Goal: Task Accomplishment & Management: Use online tool/utility

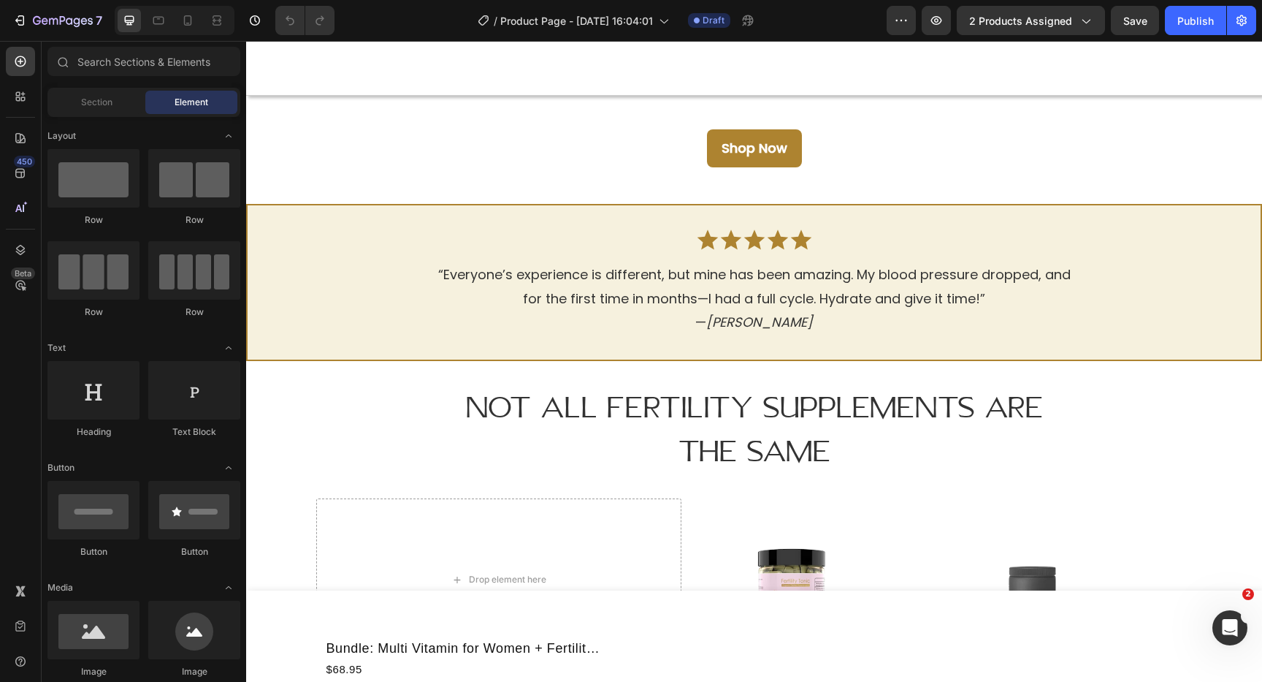
scroll to position [2860, 0]
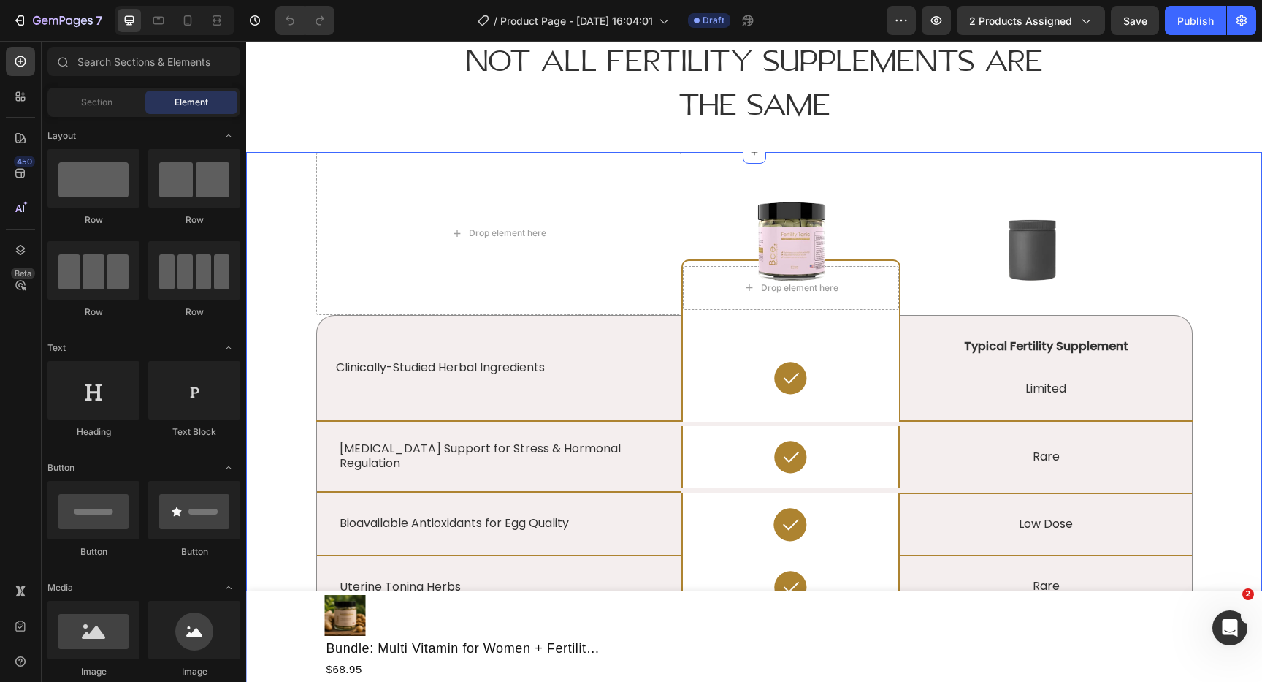
click at [264, 356] on div "Drop element here Image Drop element here Row Image Row Clinically-Studied Herb…" at bounding box center [754, 625] width 994 height 947
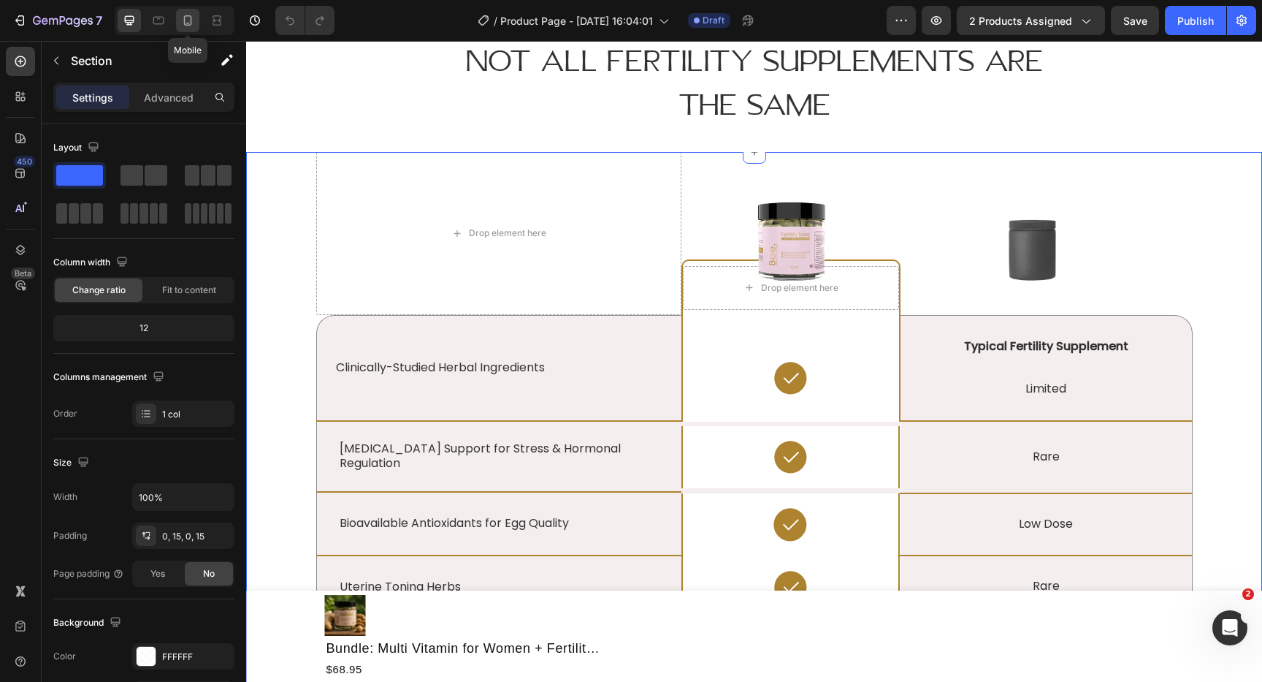
click at [192, 19] on icon at bounding box center [187, 20] width 15 height 15
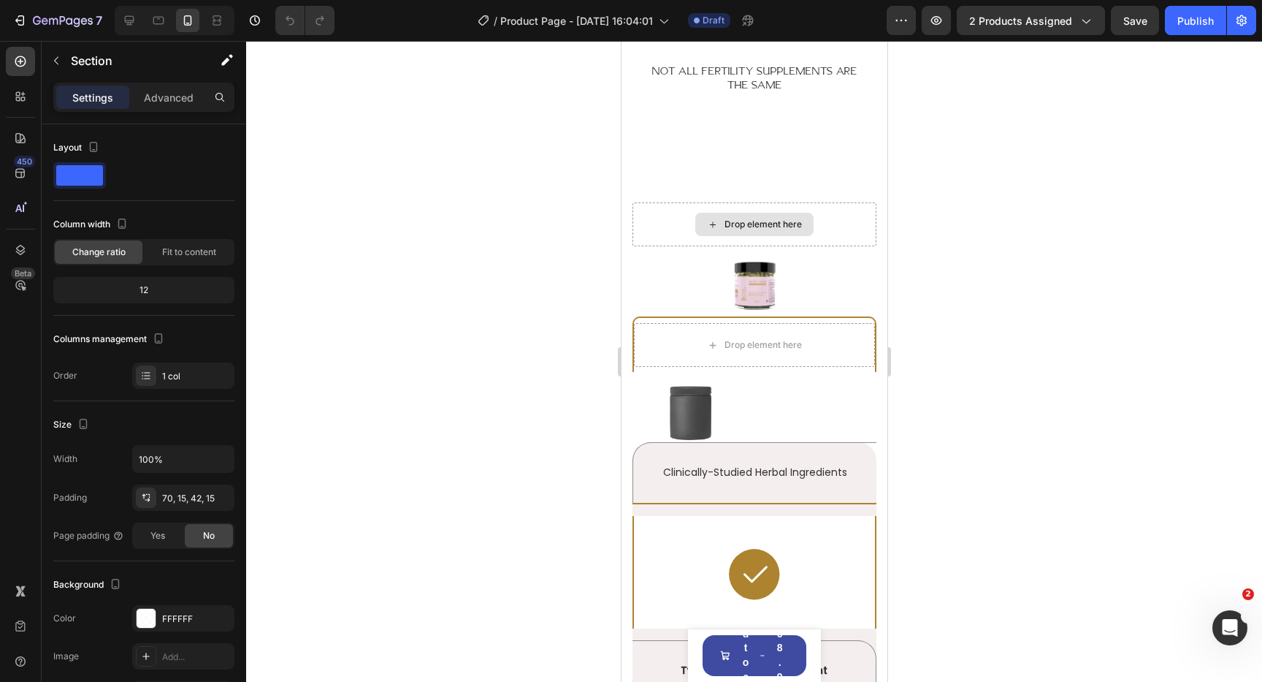
scroll to position [3423, 0]
click at [164, 19] on icon at bounding box center [158, 20] width 15 height 15
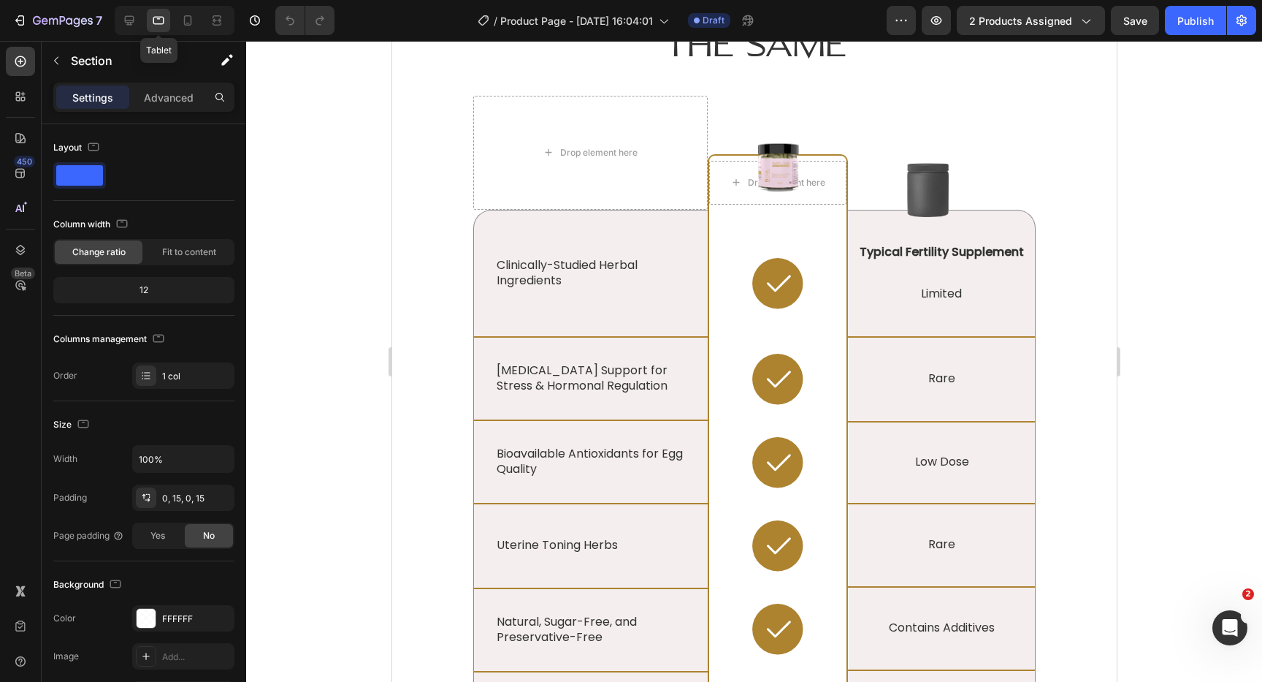
scroll to position [3520, 0]
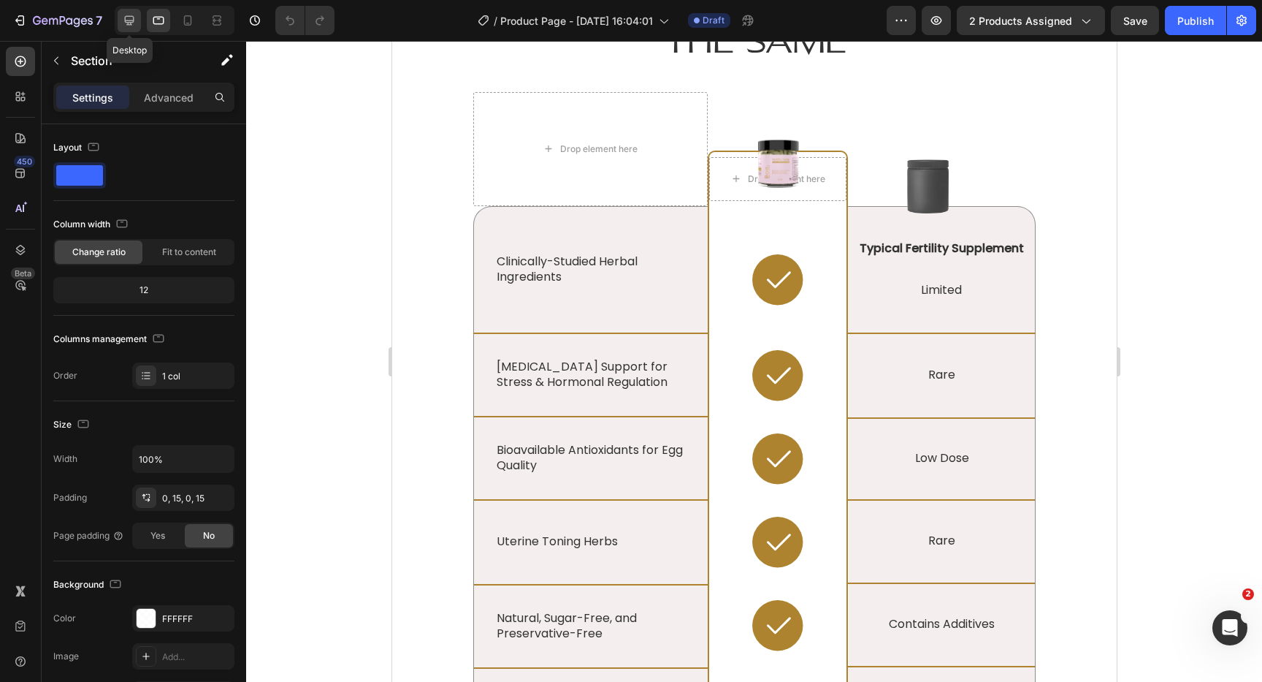
click at [133, 23] on icon at bounding box center [129, 20] width 15 height 15
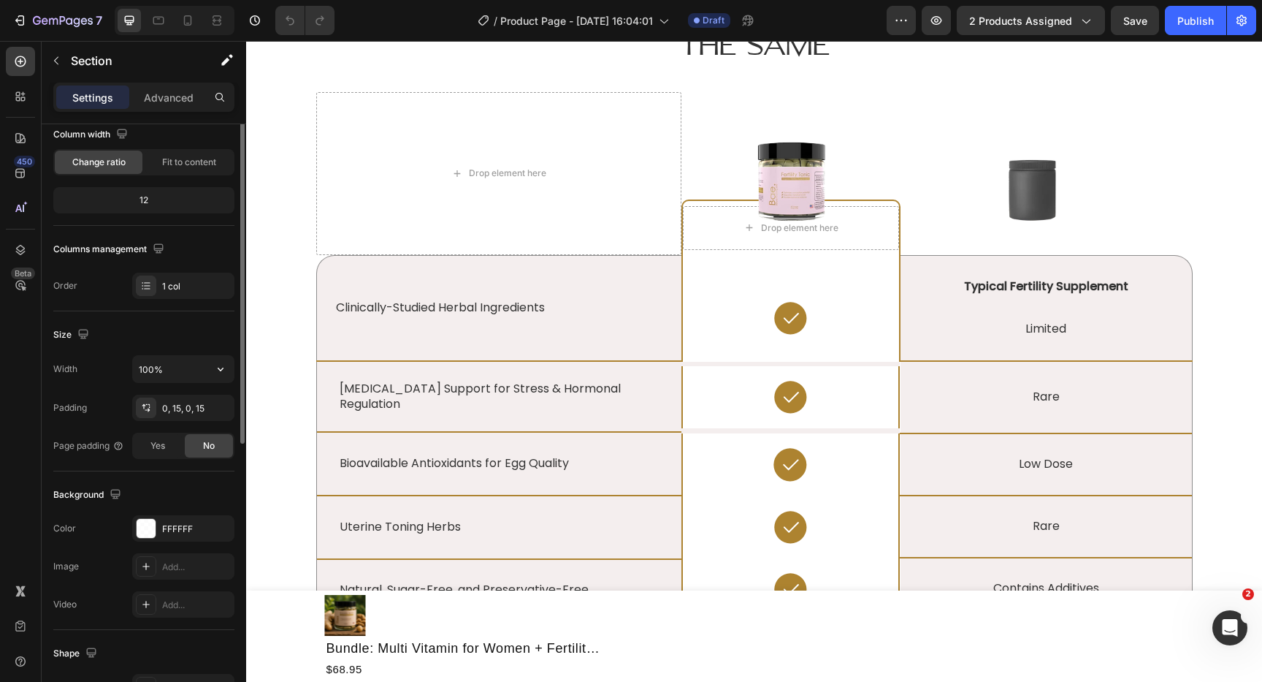
scroll to position [245, 0]
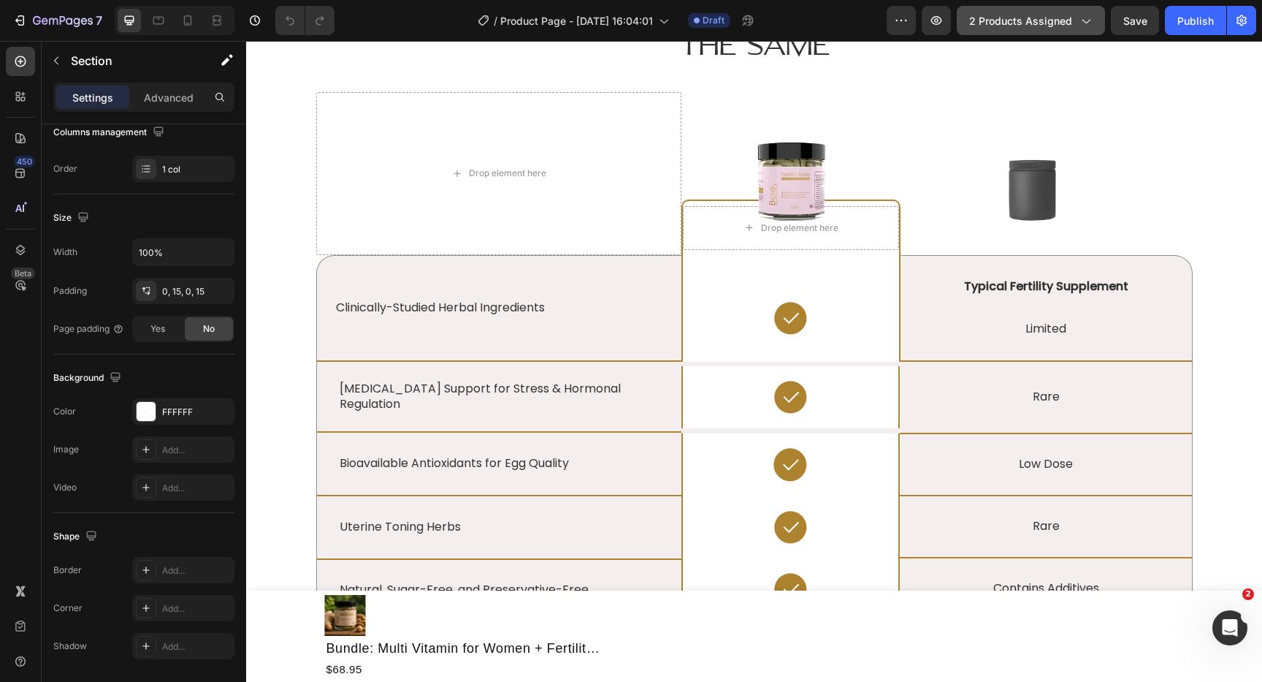
click at [1095, 20] on button "2 products assigned" at bounding box center [1031, 20] width 148 height 29
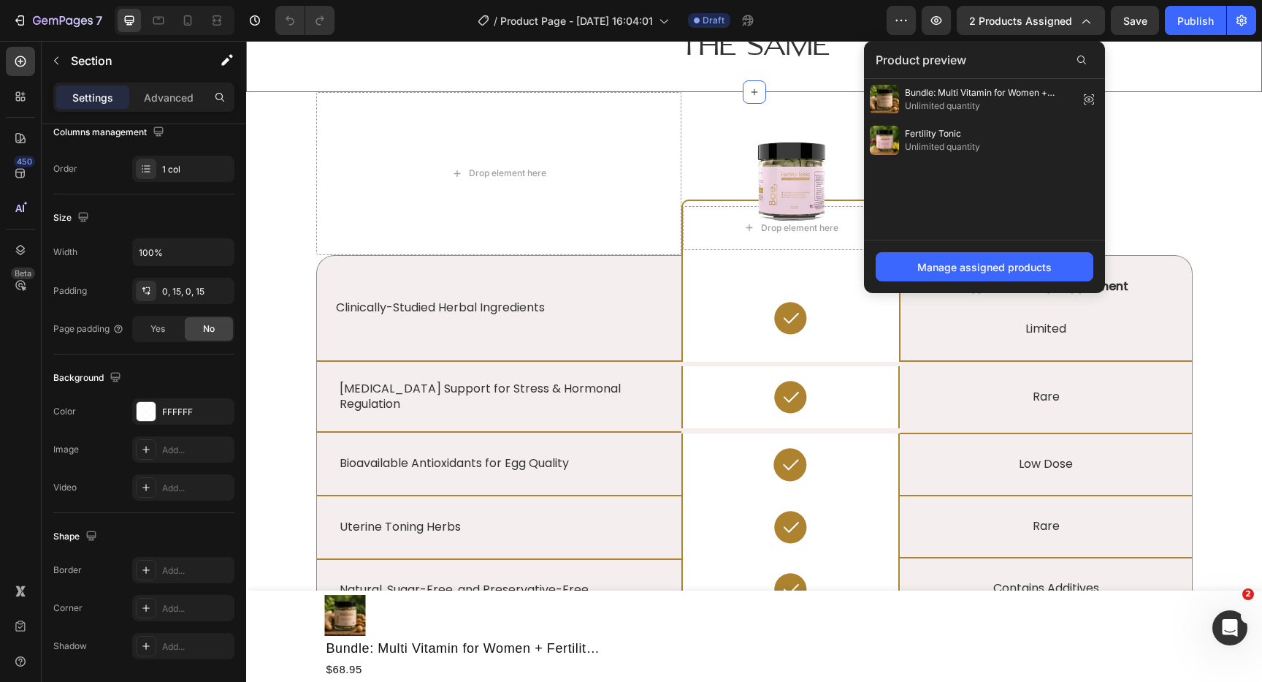
click at [1198, 90] on div "Not All Fertility Supplements Are The Same Heading Section 10/25" at bounding box center [754, 23] width 1016 height 137
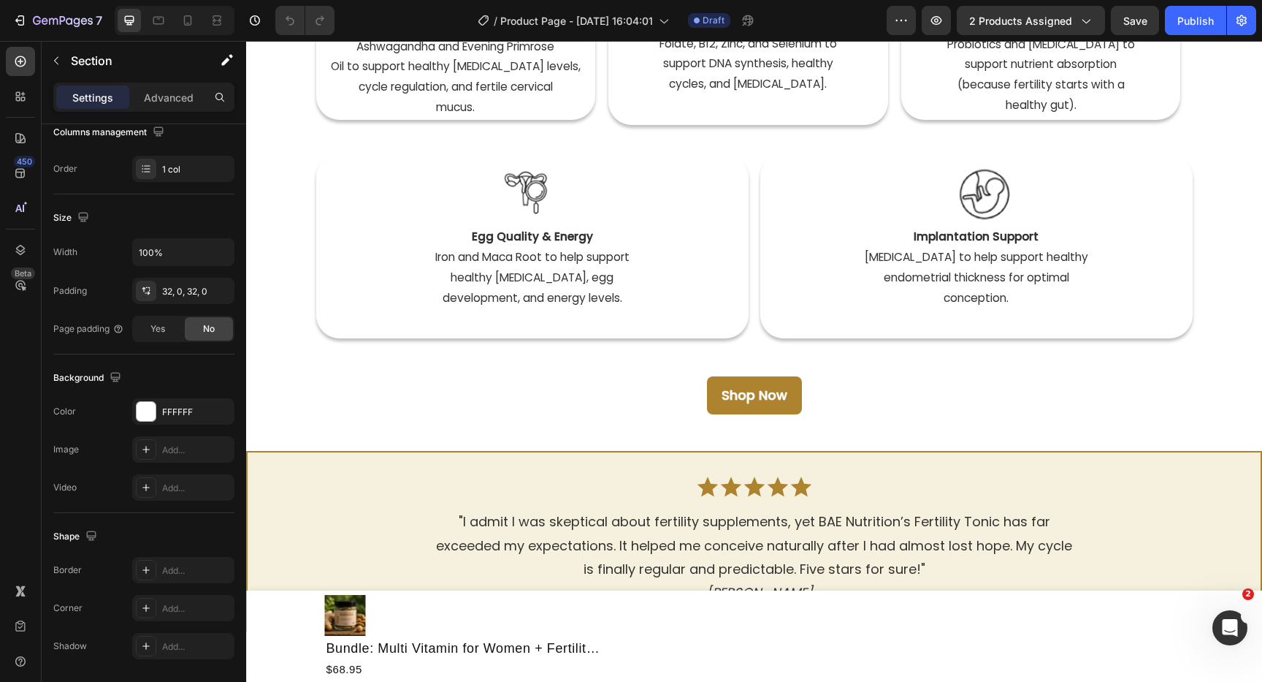
scroll to position [0, 0]
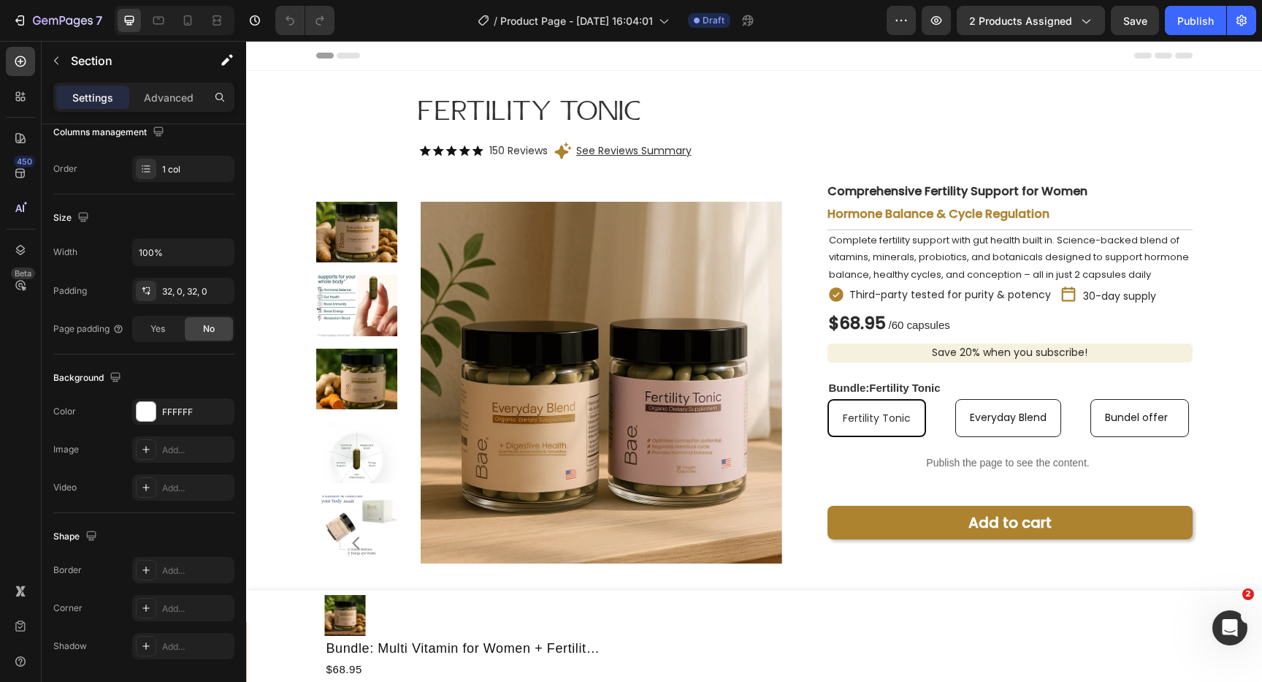
click at [348, 53] on icon at bounding box center [348, 56] width 23 height 6
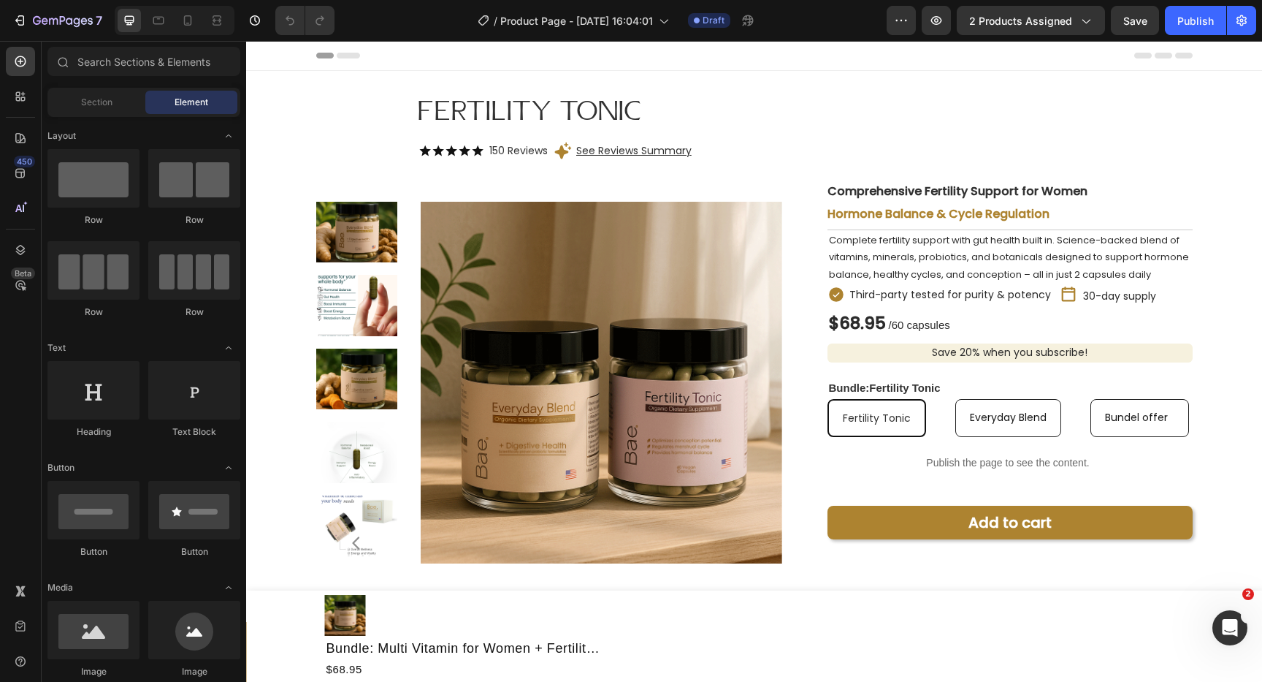
click at [288, 61] on span "Header" at bounding box center [290, 55] width 32 height 15
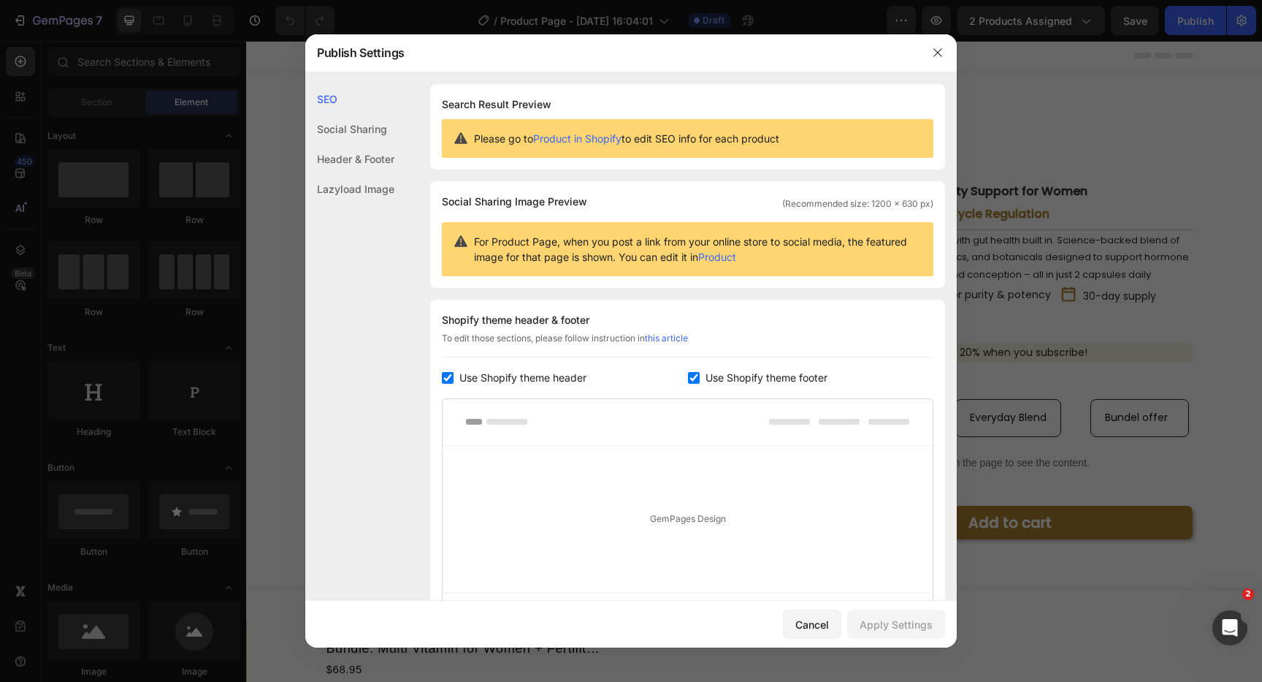
scroll to position [159, 0]
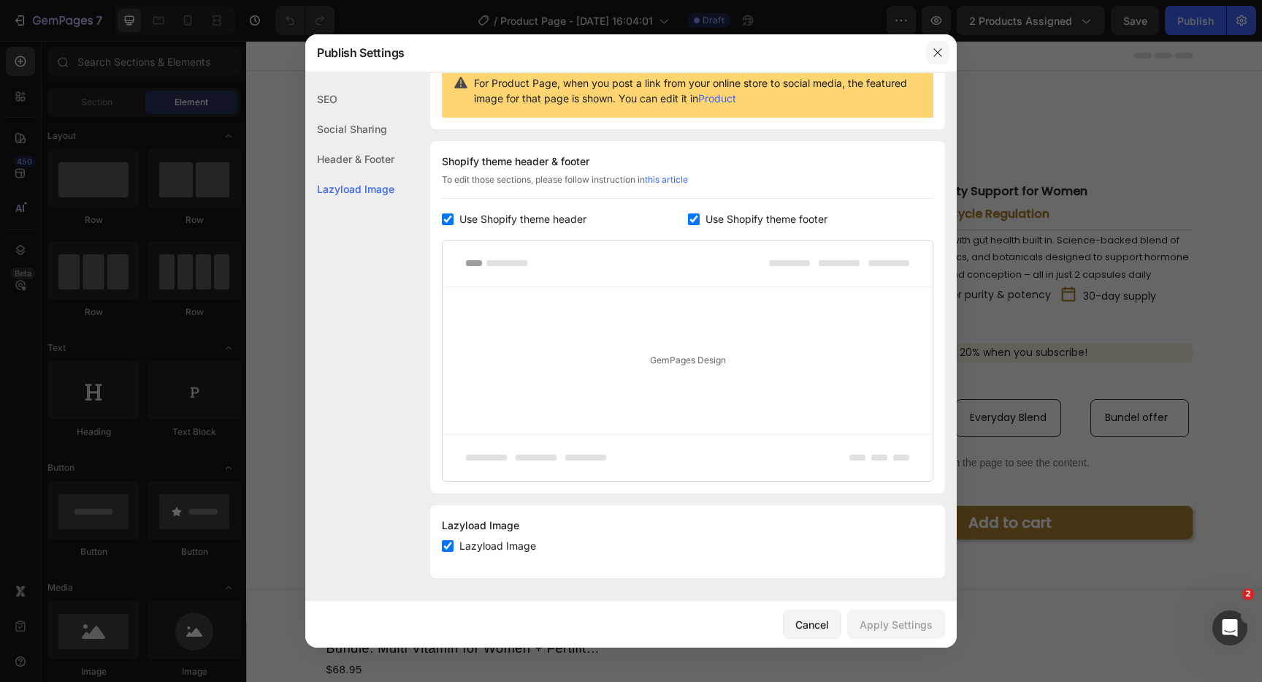
click at [939, 54] on icon "button" at bounding box center [938, 53] width 12 height 12
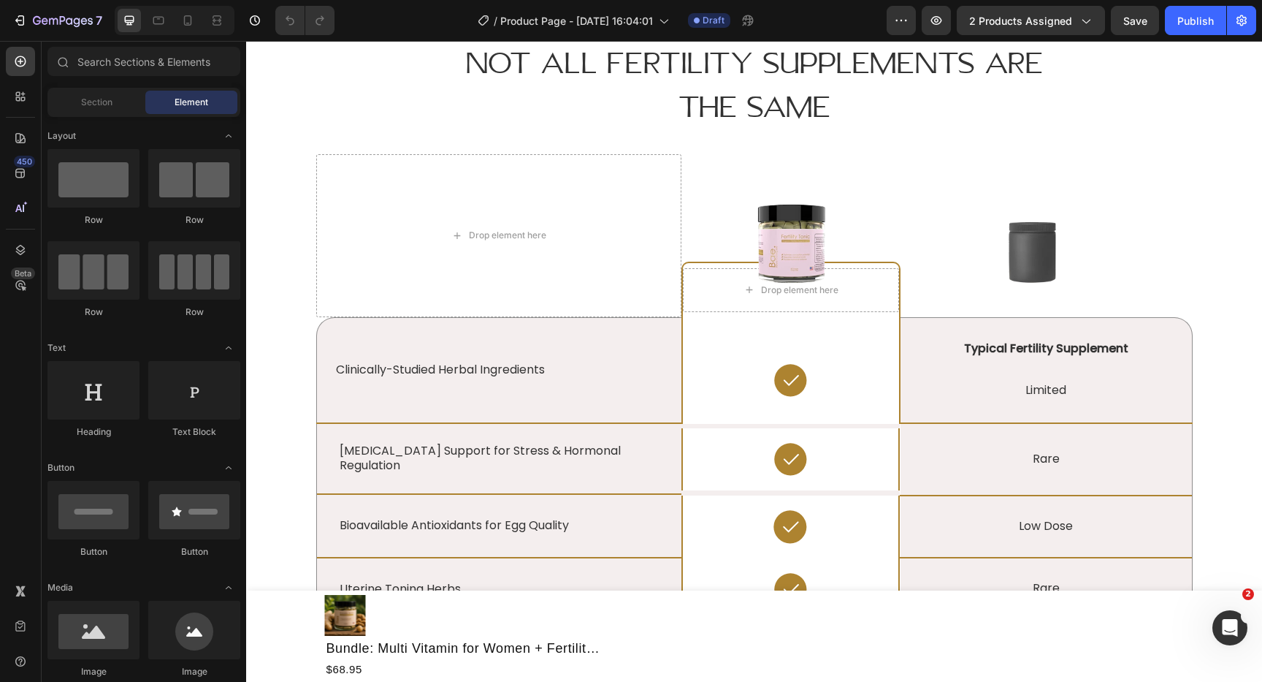
scroll to position [2796, 0]
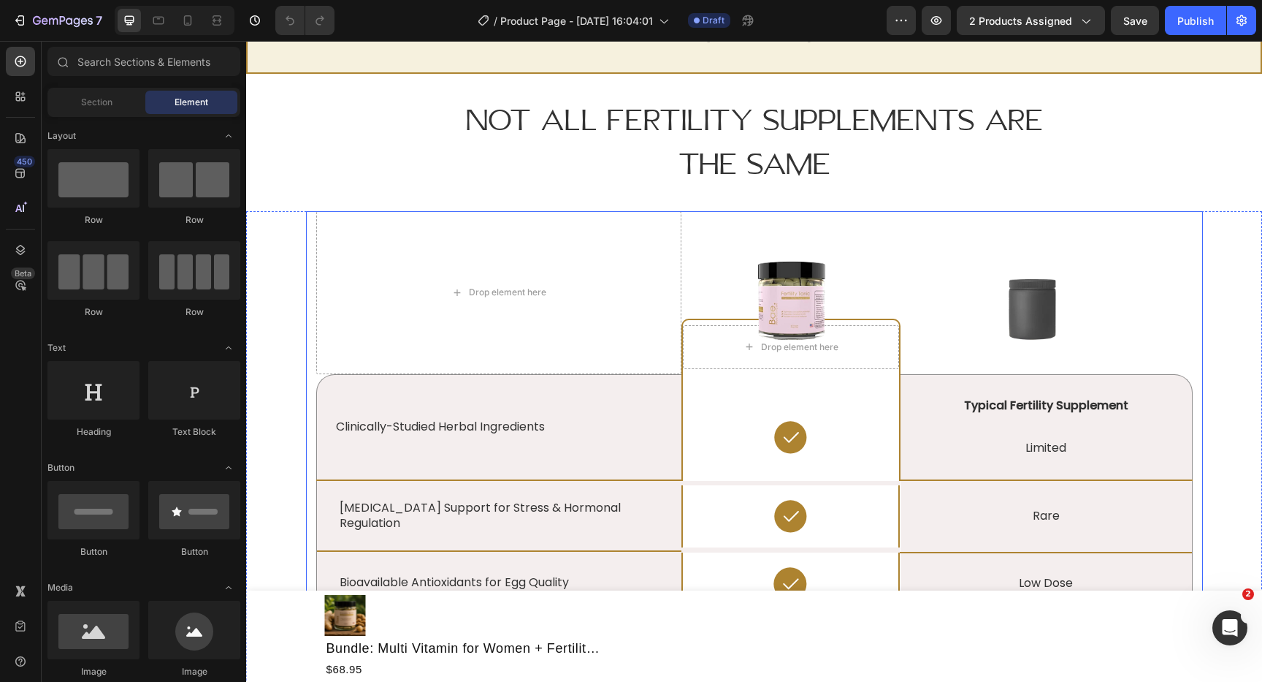
click at [308, 300] on div "Drop element here Image Drop element here Row Image Row Clinically-Studied Herb…" at bounding box center [754, 629] width 897 height 836
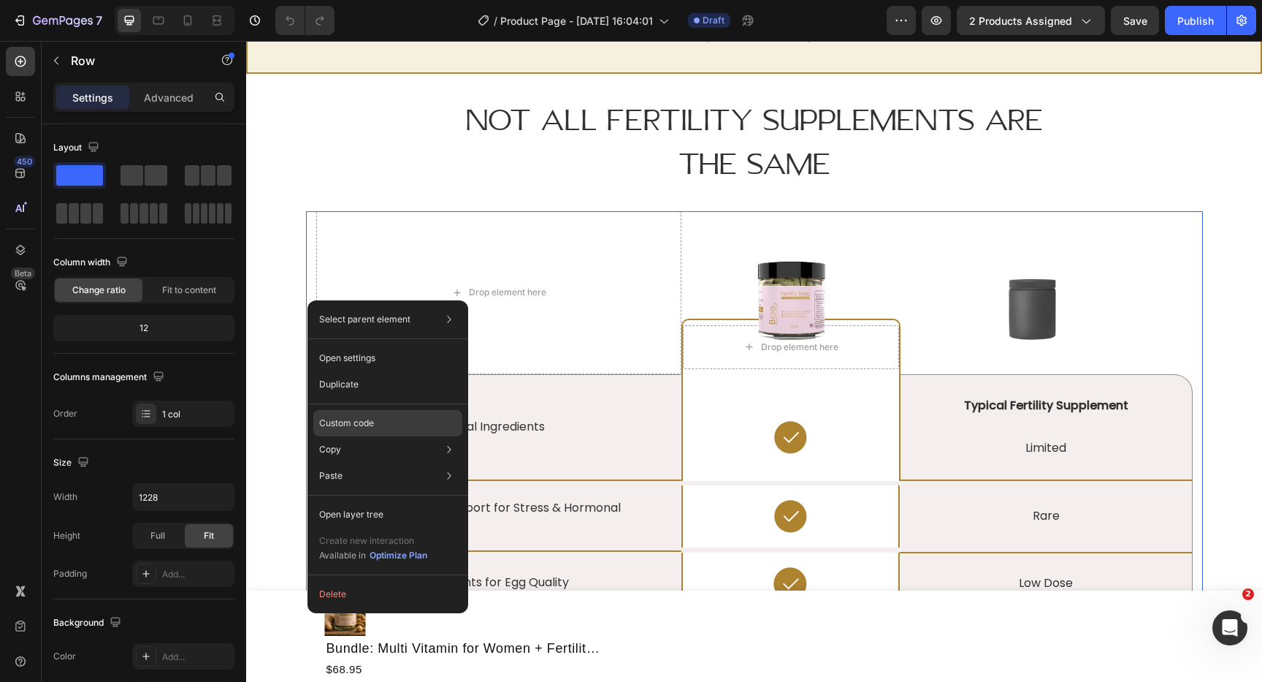
click at [383, 422] on div "Custom code" at bounding box center [387, 423] width 149 height 26
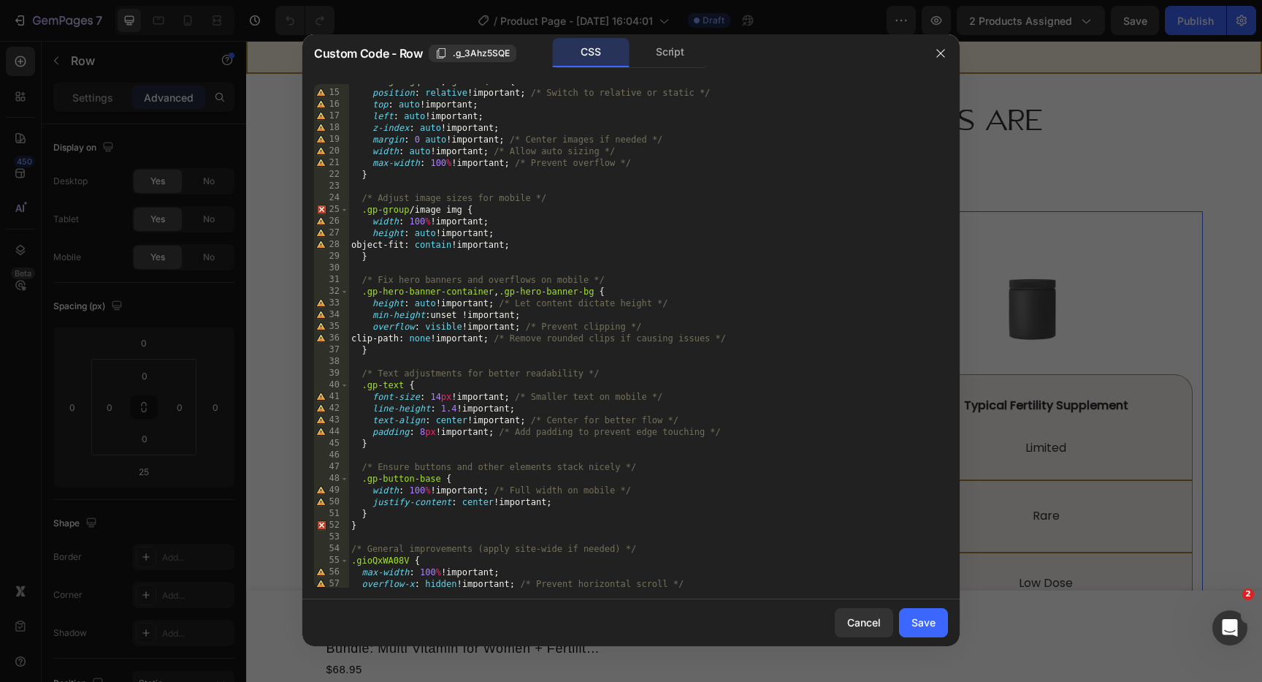
scroll to position [0, 0]
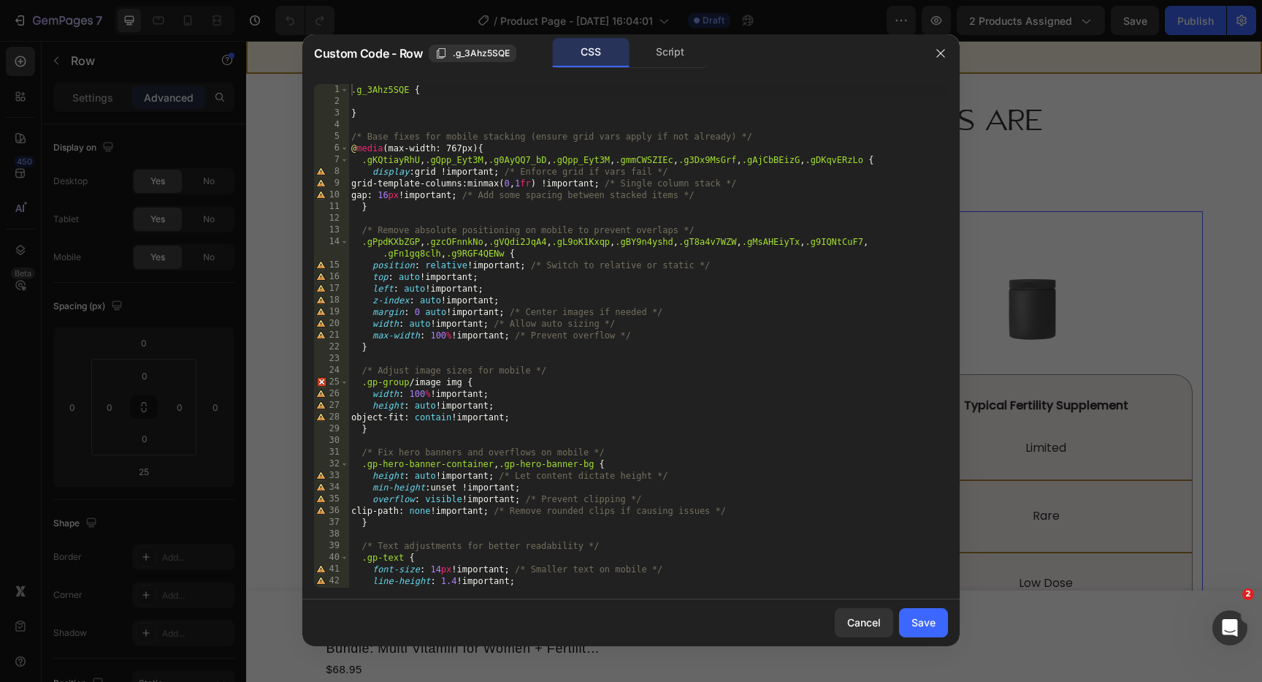
click at [443, 264] on div ".g_3Ahz5SQE { } /* Base fixes for mobile stacking (ensure grid vars apply if no…" at bounding box center [648, 347] width 600 height 527
type textarea "position: relative !important; /* Switch to relative or static */"
click at [443, 264] on div ".g_3Ahz5SQE { } /* Base fixes for mobile stacking (ensure grid vars apply if no…" at bounding box center [648, 347] width 600 height 527
click at [949, 53] on button "button" at bounding box center [940, 53] width 23 height 23
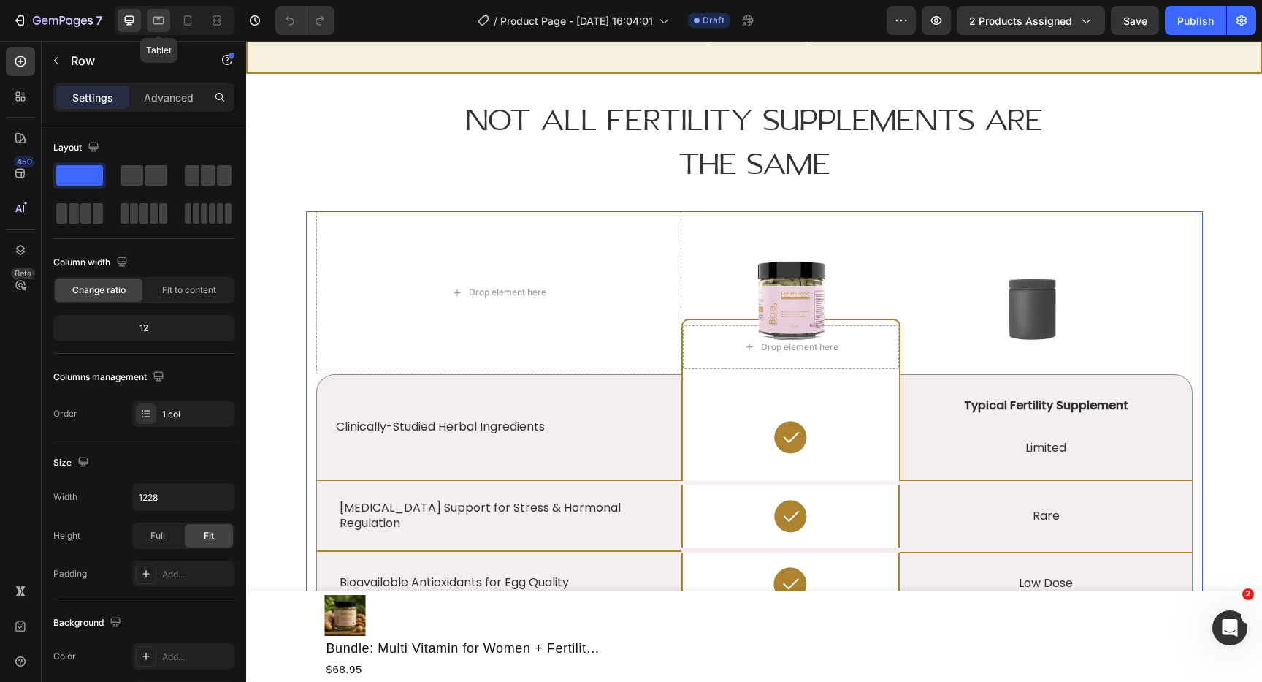
click at [165, 23] on icon at bounding box center [158, 20] width 15 height 15
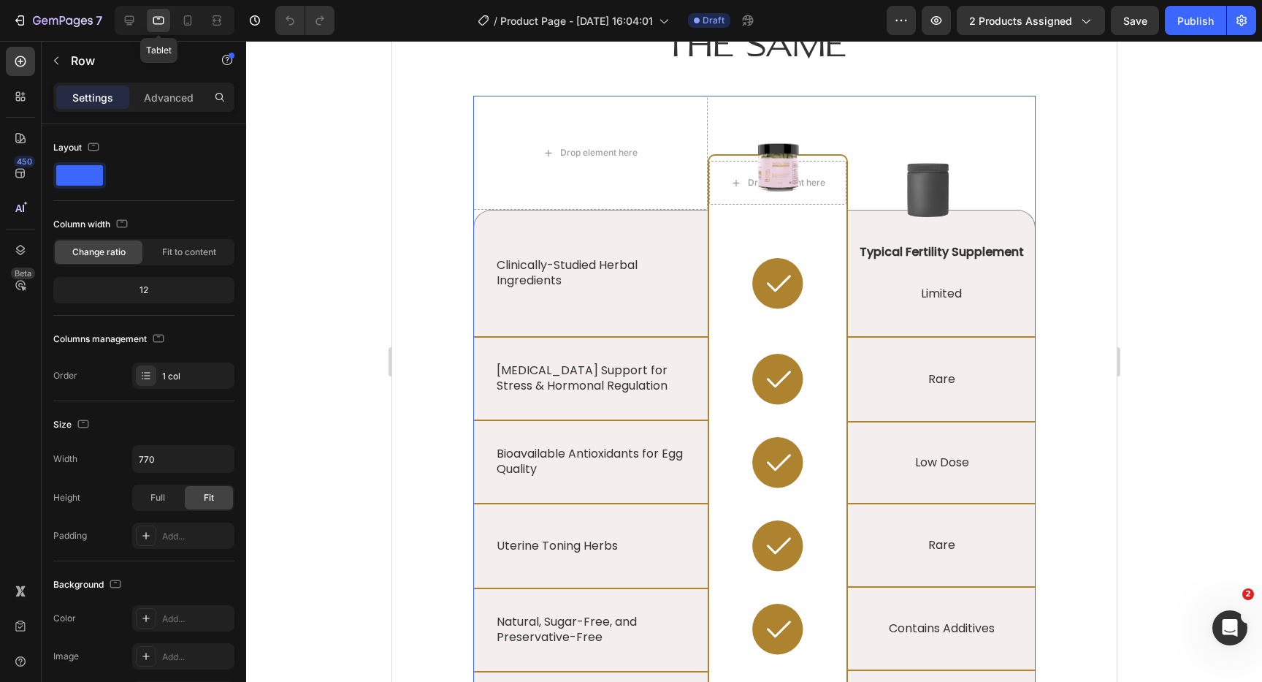
scroll to position [2925, 0]
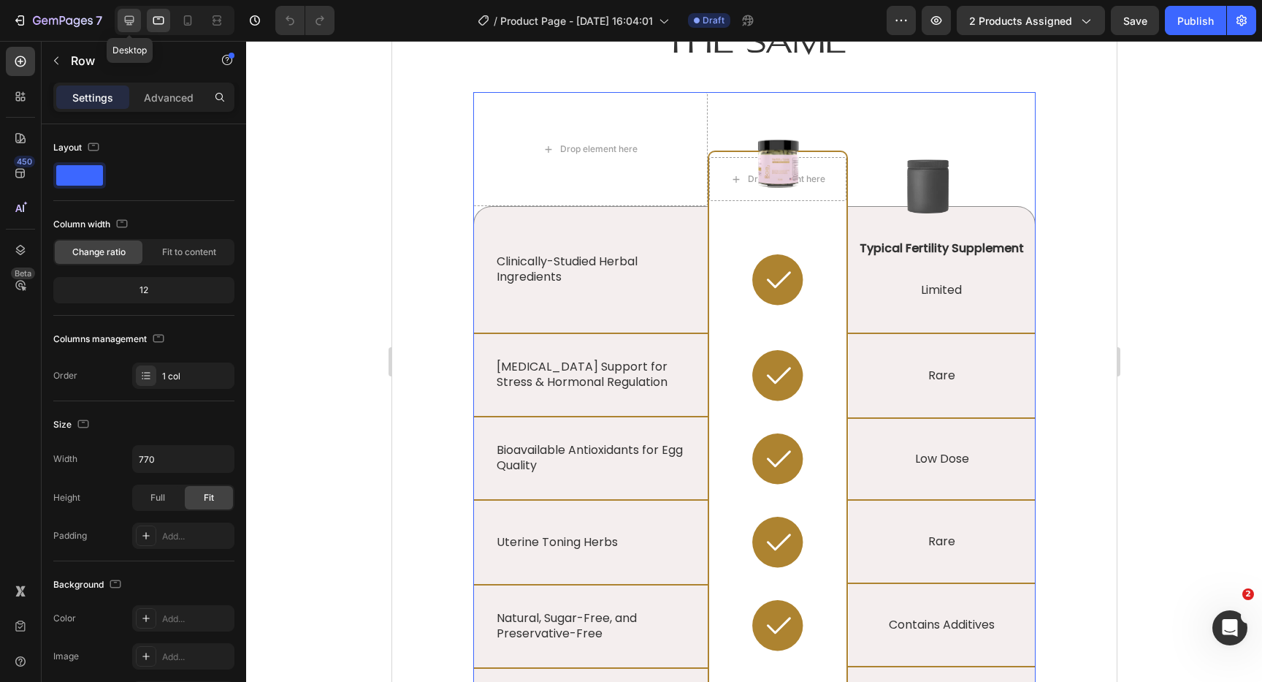
click at [130, 23] on icon at bounding box center [129, 20] width 9 height 9
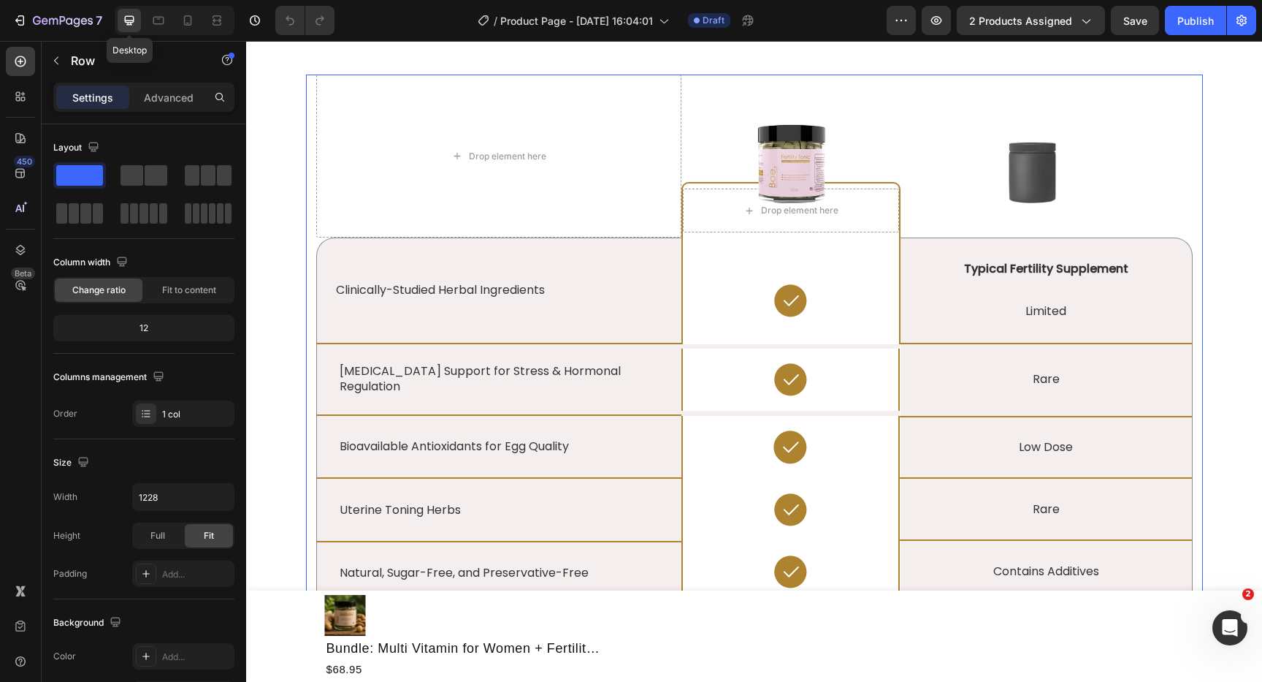
scroll to position [2907, 0]
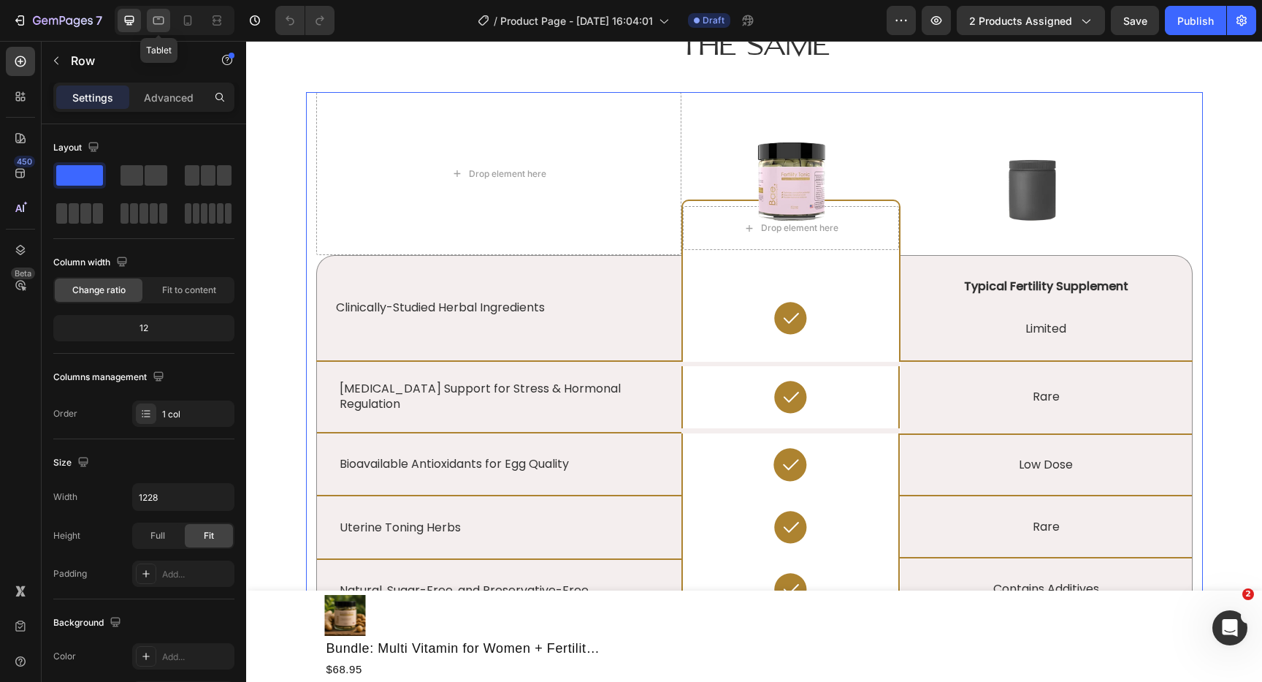
click at [159, 20] on icon at bounding box center [158, 20] width 15 height 15
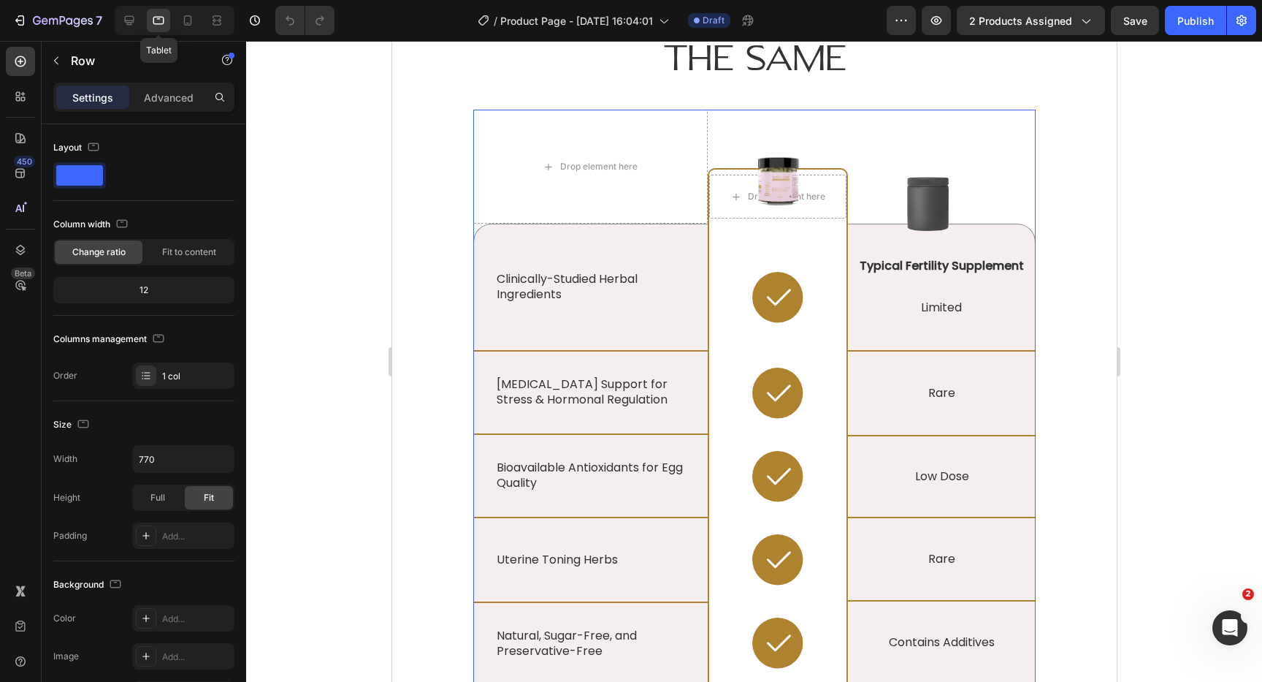
scroll to position [2925, 0]
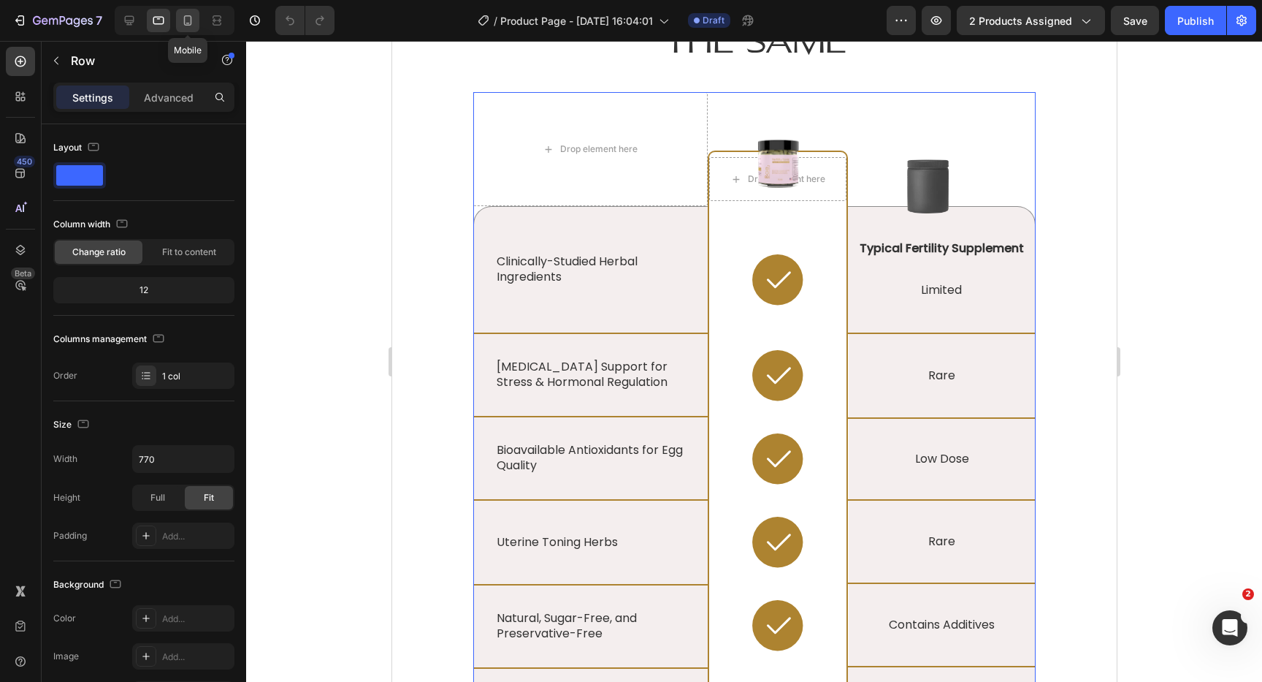
click at [191, 20] on icon at bounding box center [188, 20] width 8 height 10
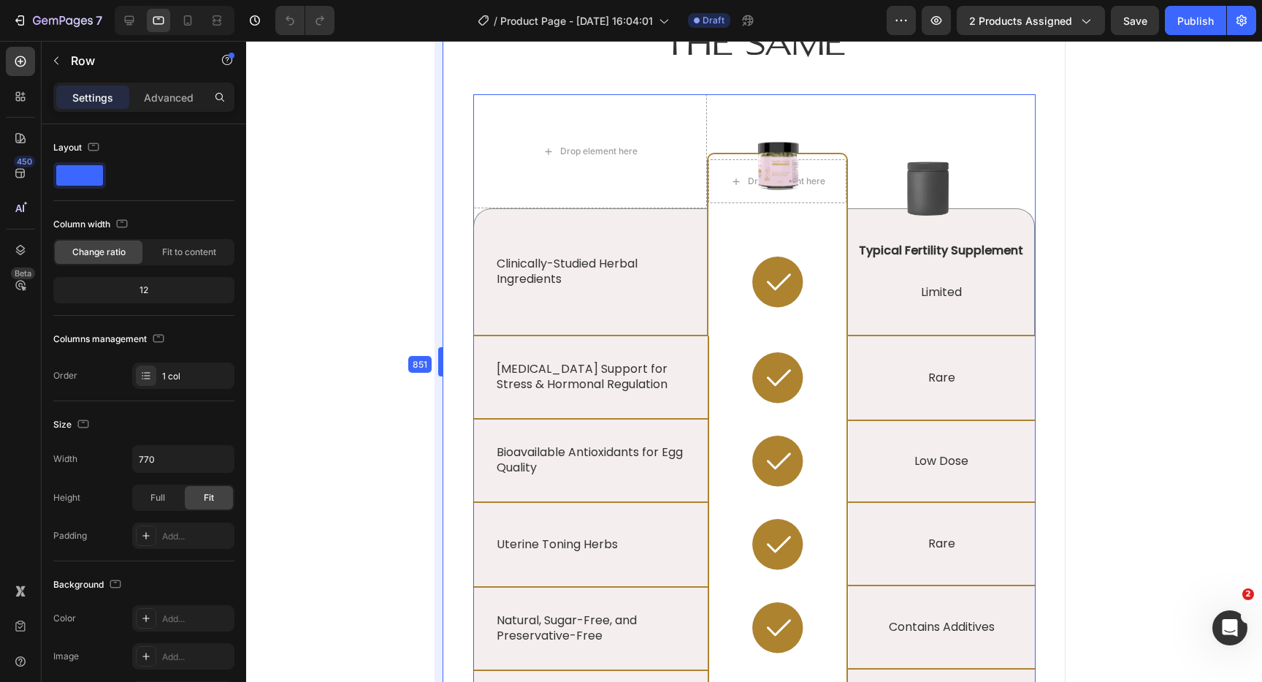
scroll to position [2977, 0]
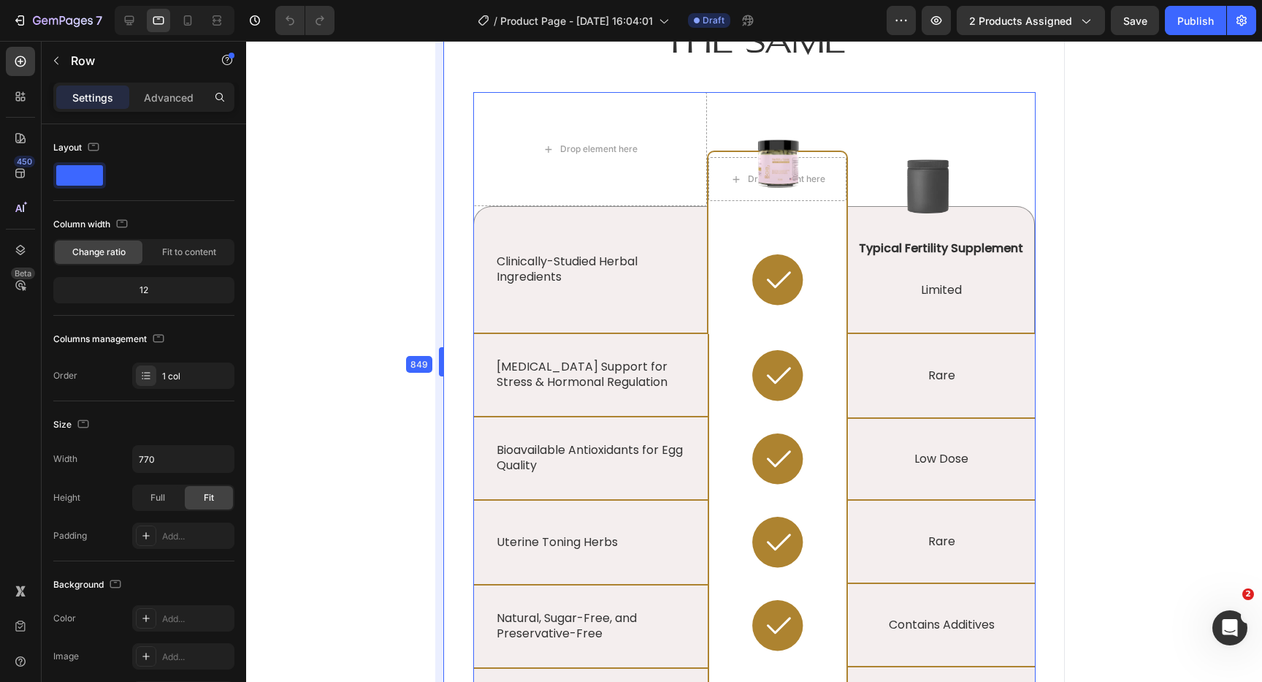
drag, startPoint x: 619, startPoint y: 363, endPoint x: 265, endPoint y: 356, distance: 353.6
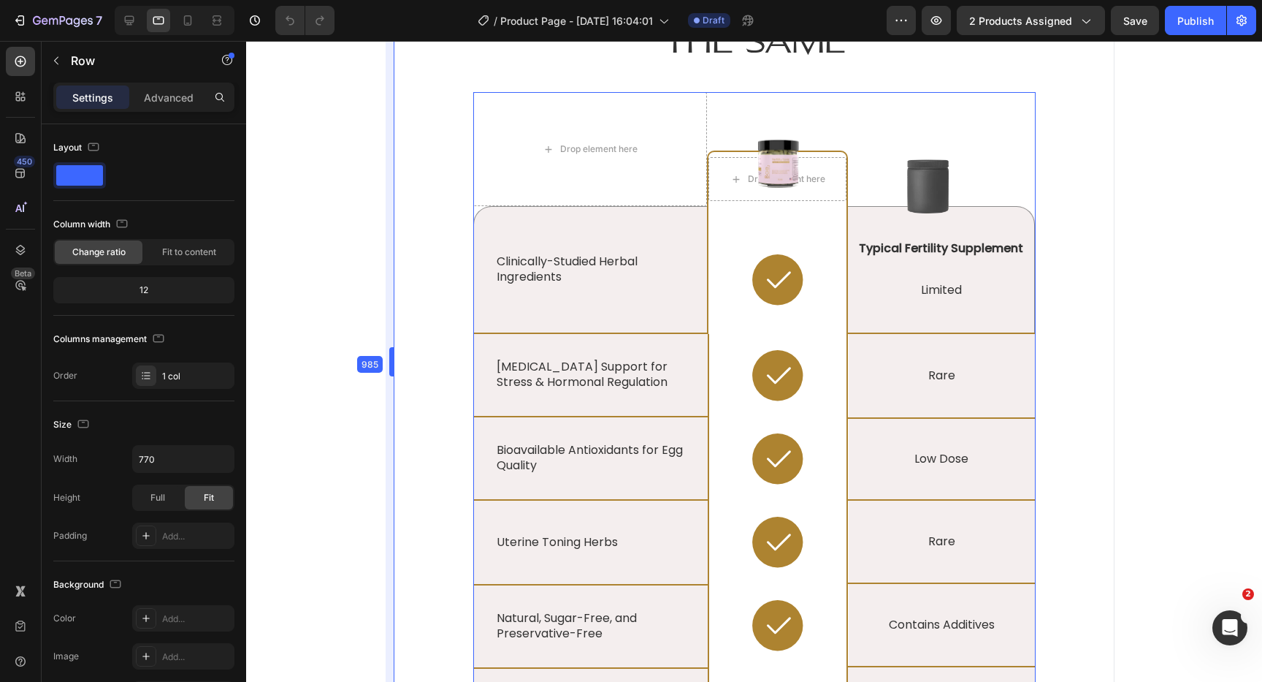
drag, startPoint x: 441, startPoint y: 359, endPoint x: 340, endPoint y: 357, distance: 100.8
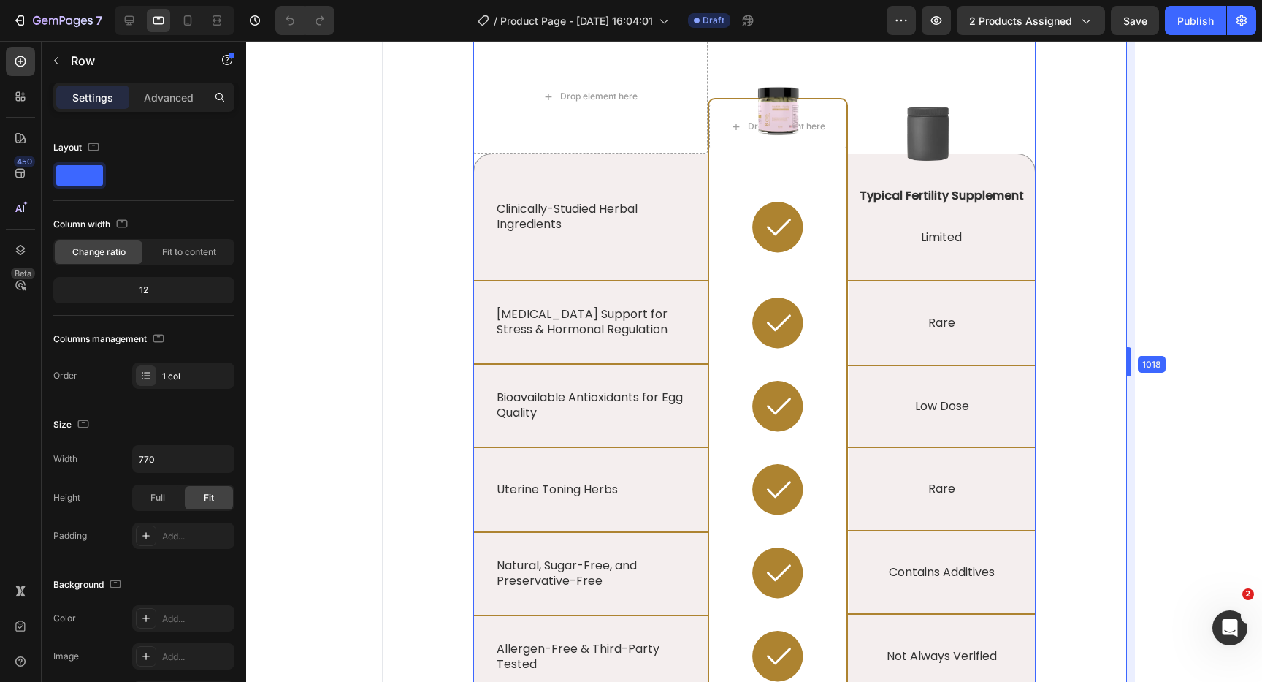
scroll to position [2925, 0]
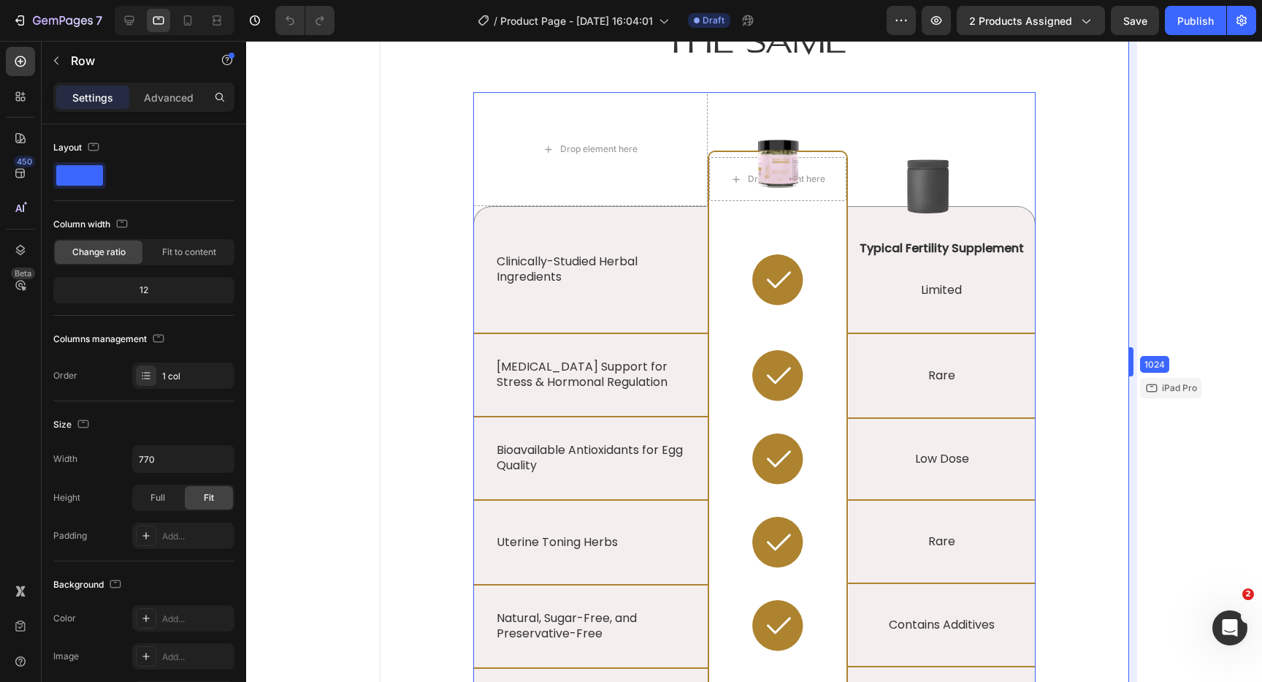
drag, startPoint x: 1065, startPoint y: 364, endPoint x: 1145, endPoint y: 365, distance: 80.4
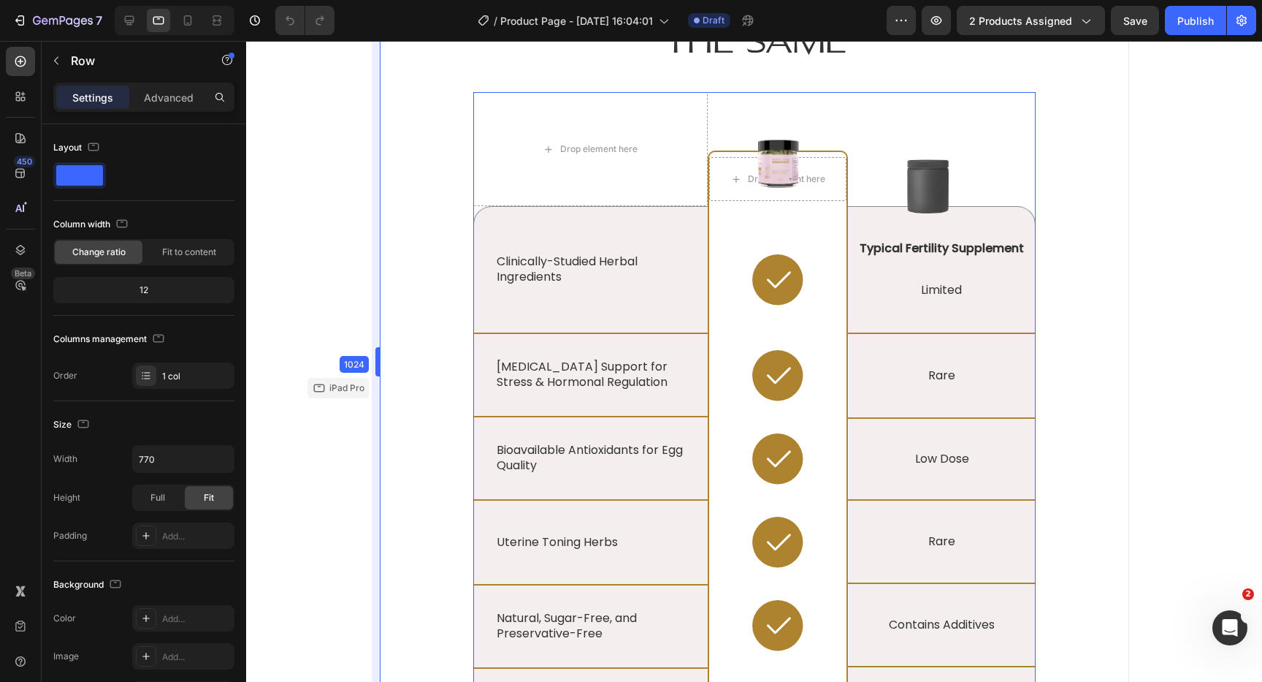
drag, startPoint x: 378, startPoint y: 365, endPoint x: 313, endPoint y: 365, distance: 64.3
drag, startPoint x: 376, startPoint y: 358, endPoint x: 328, endPoint y: 359, distance: 48.2
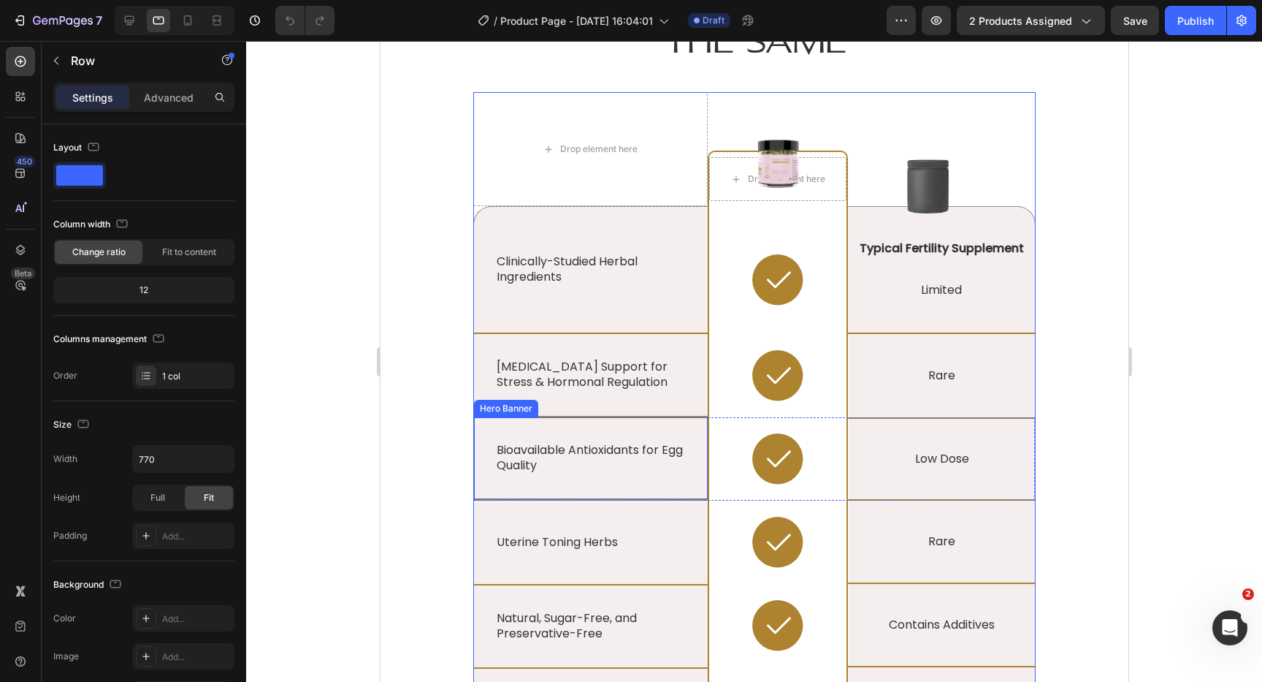
scroll to position [12, 0]
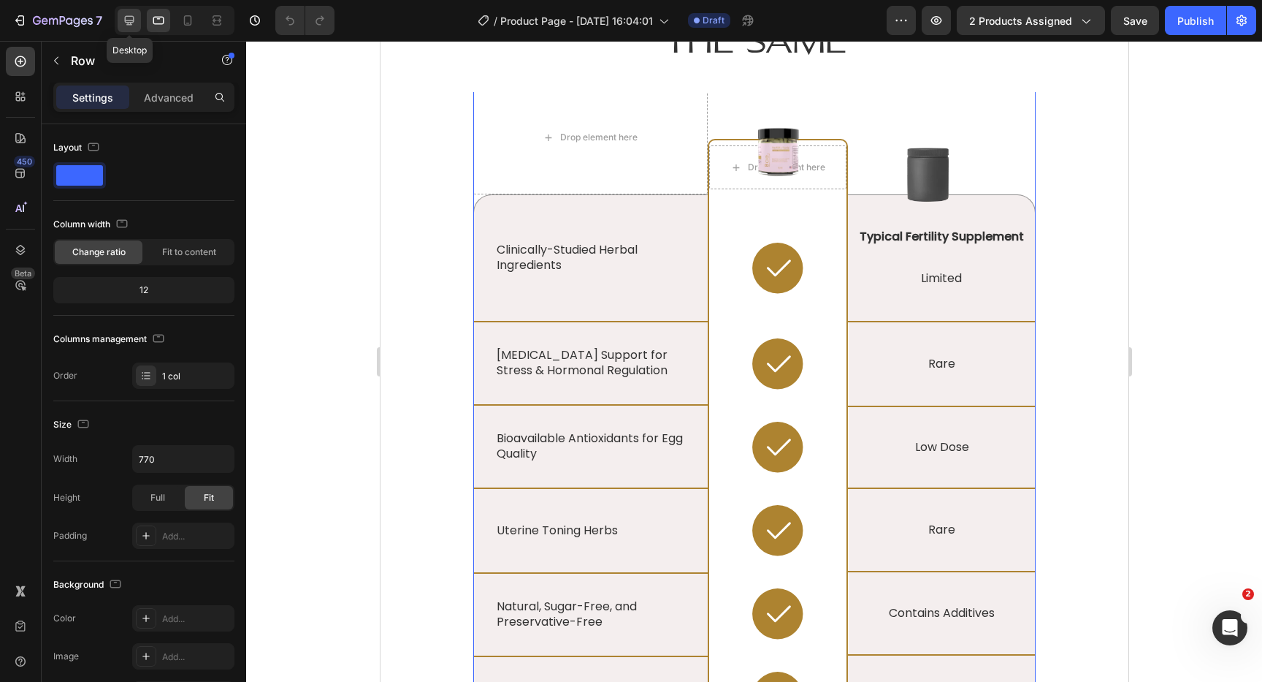
click at [130, 12] on div at bounding box center [129, 20] width 23 height 23
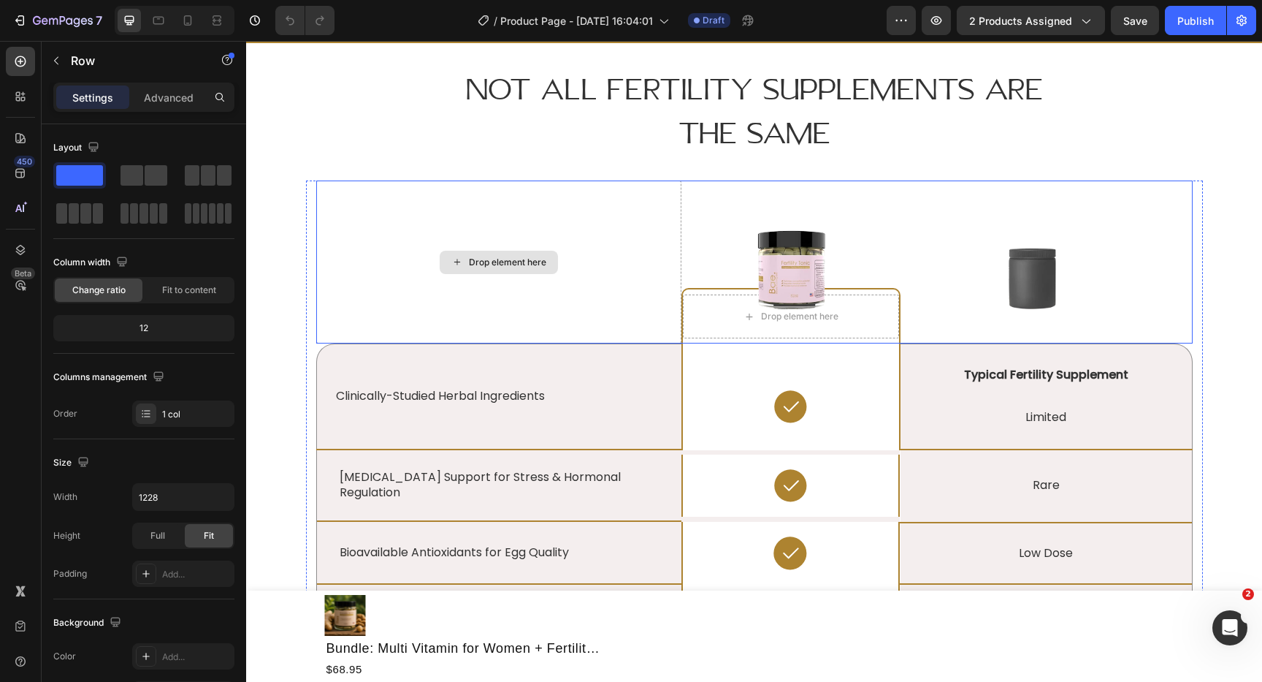
scroll to position [2801, 0]
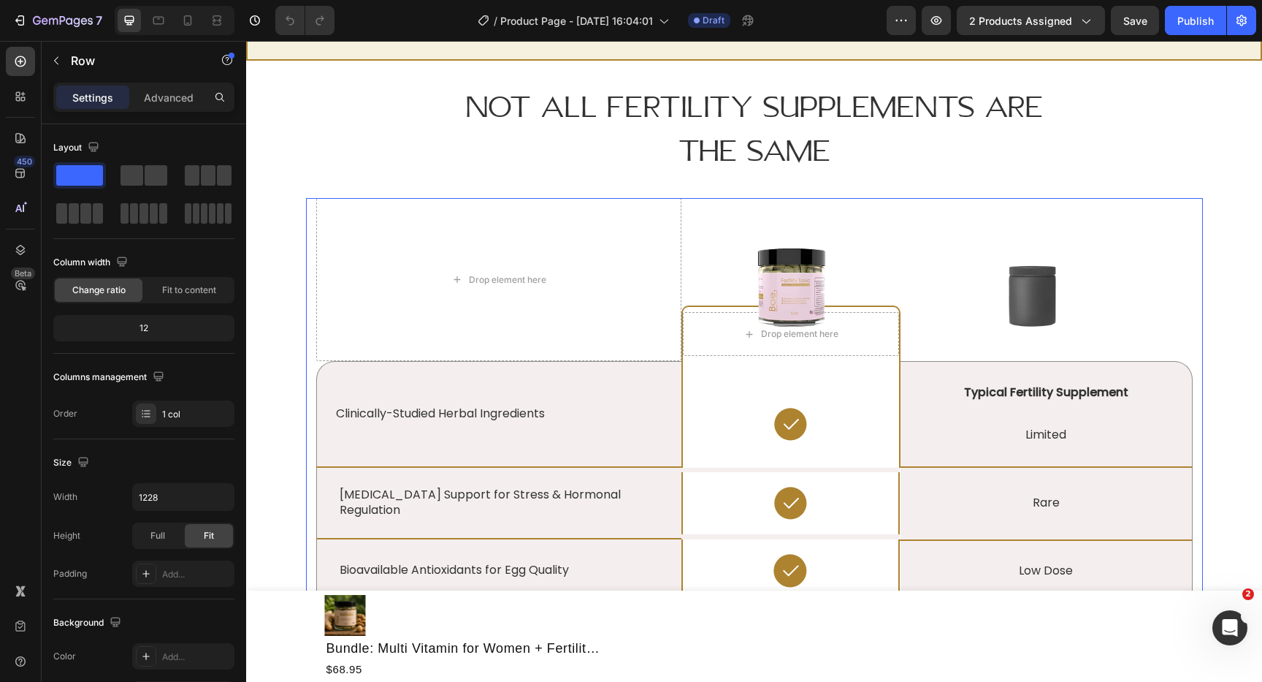
click at [308, 245] on div "Drop element here Image Drop element here Row Image Row Clinically-Studied Herb…" at bounding box center [754, 616] width 897 height 836
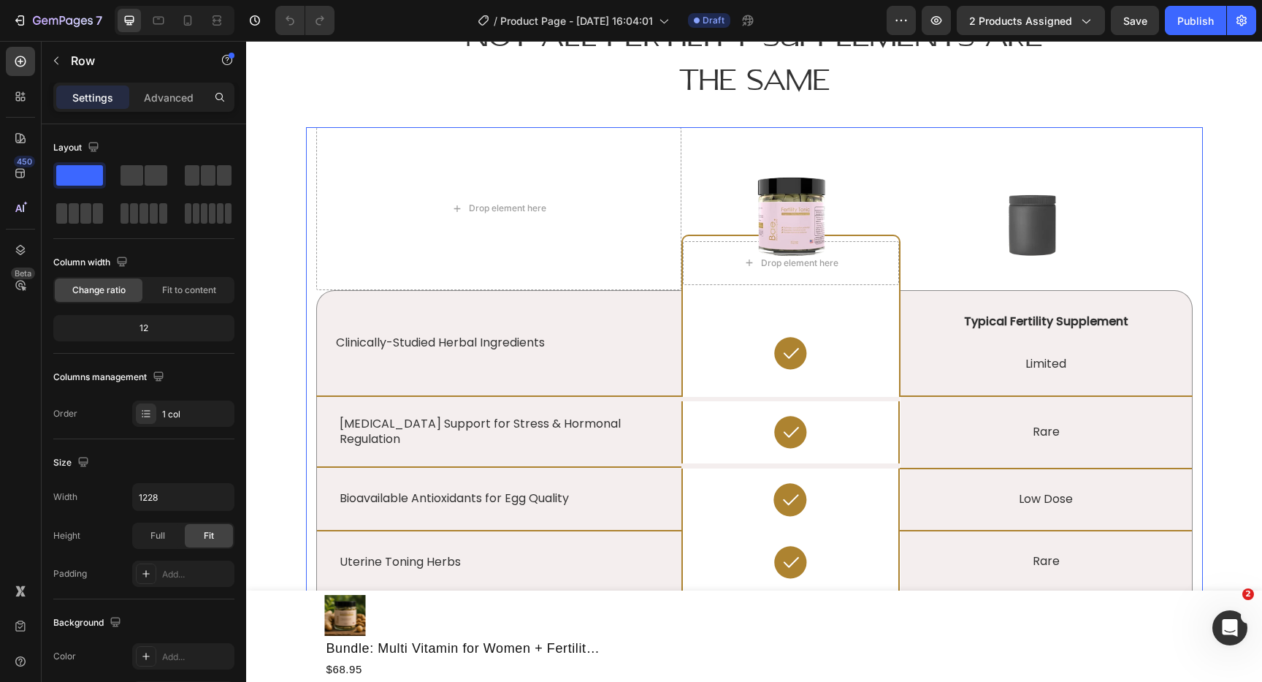
scroll to position [2843, 0]
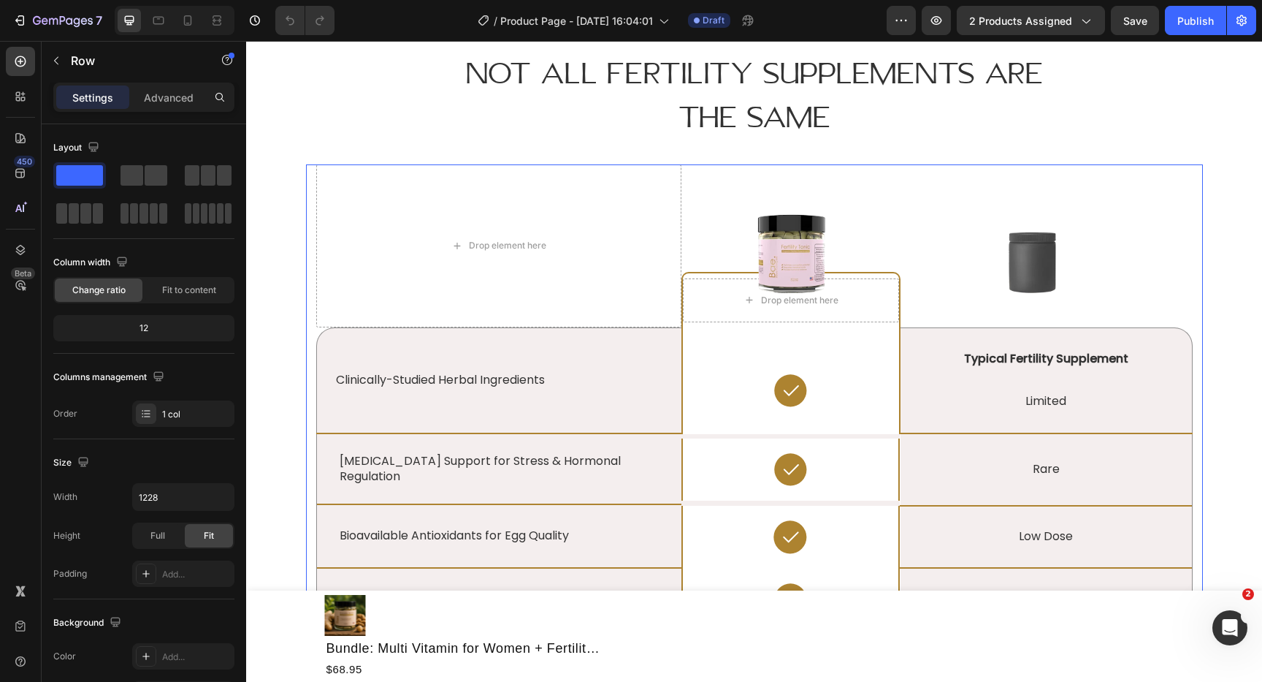
click at [309, 248] on div "Drop element here Image Drop element here Row Image Row Clinically-Studied Herb…" at bounding box center [754, 582] width 897 height 836
click at [944, 15] on icon "button" at bounding box center [936, 20] width 15 height 15
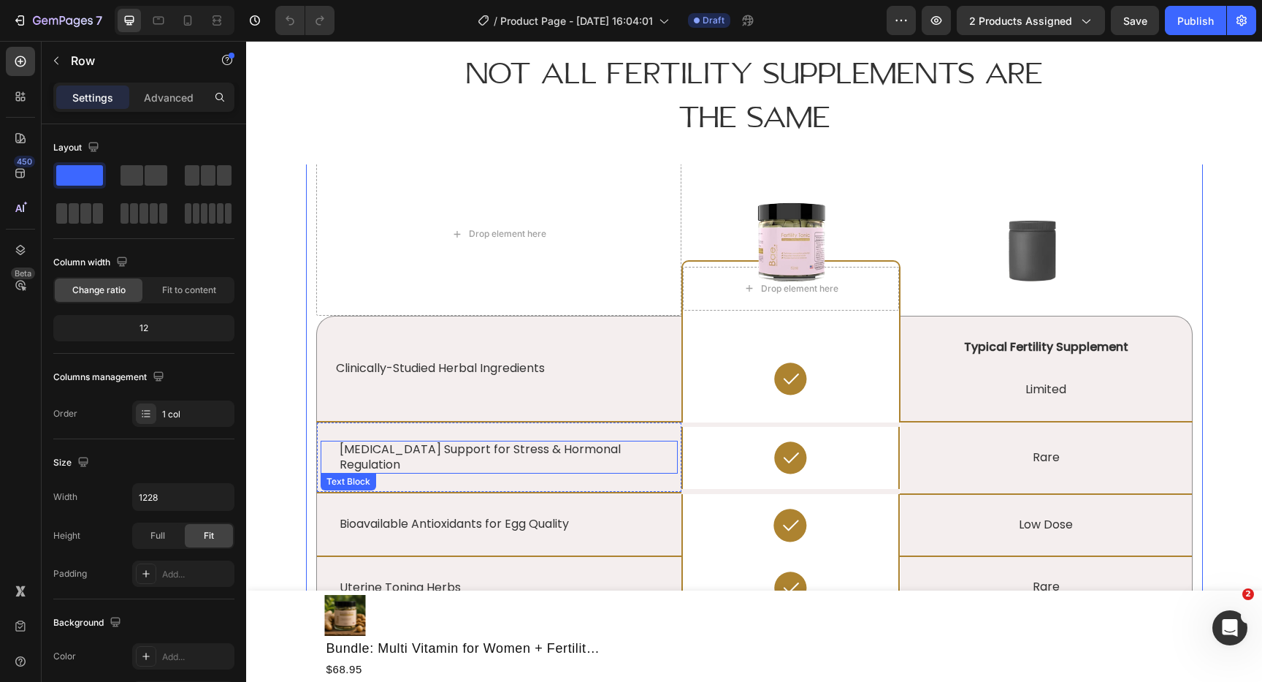
scroll to position [0, 0]
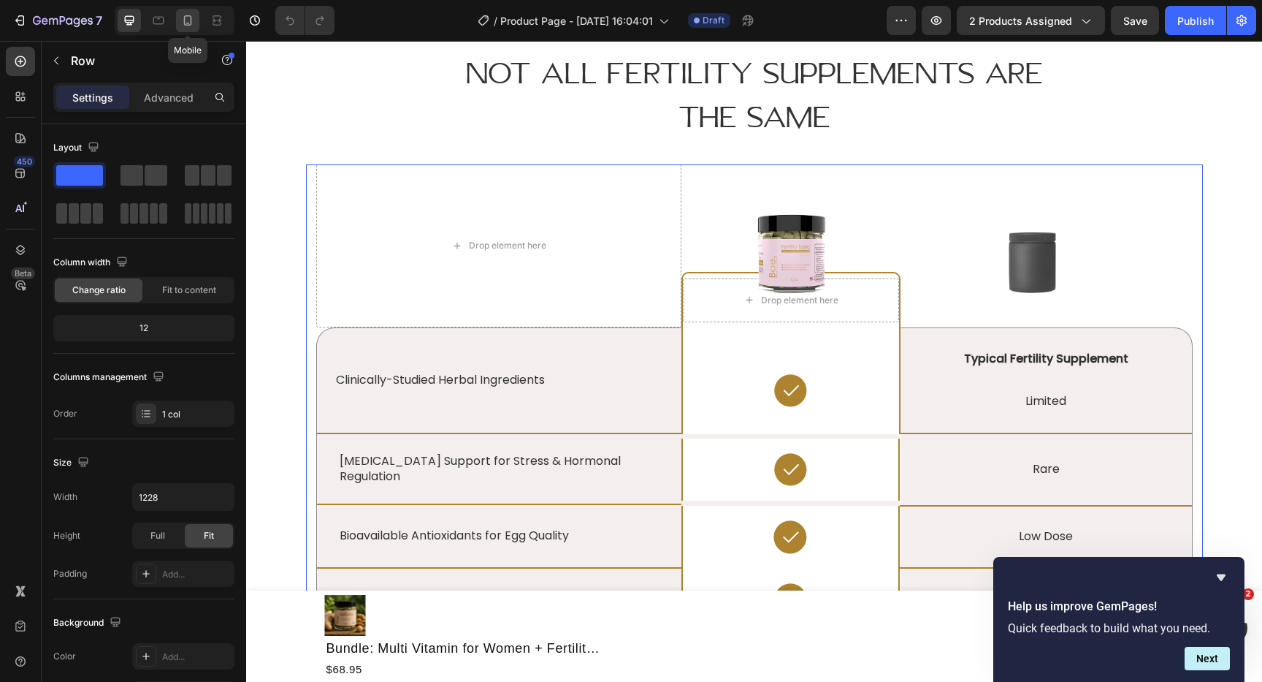
click at [189, 21] on icon at bounding box center [187, 20] width 15 height 15
type input "100%"
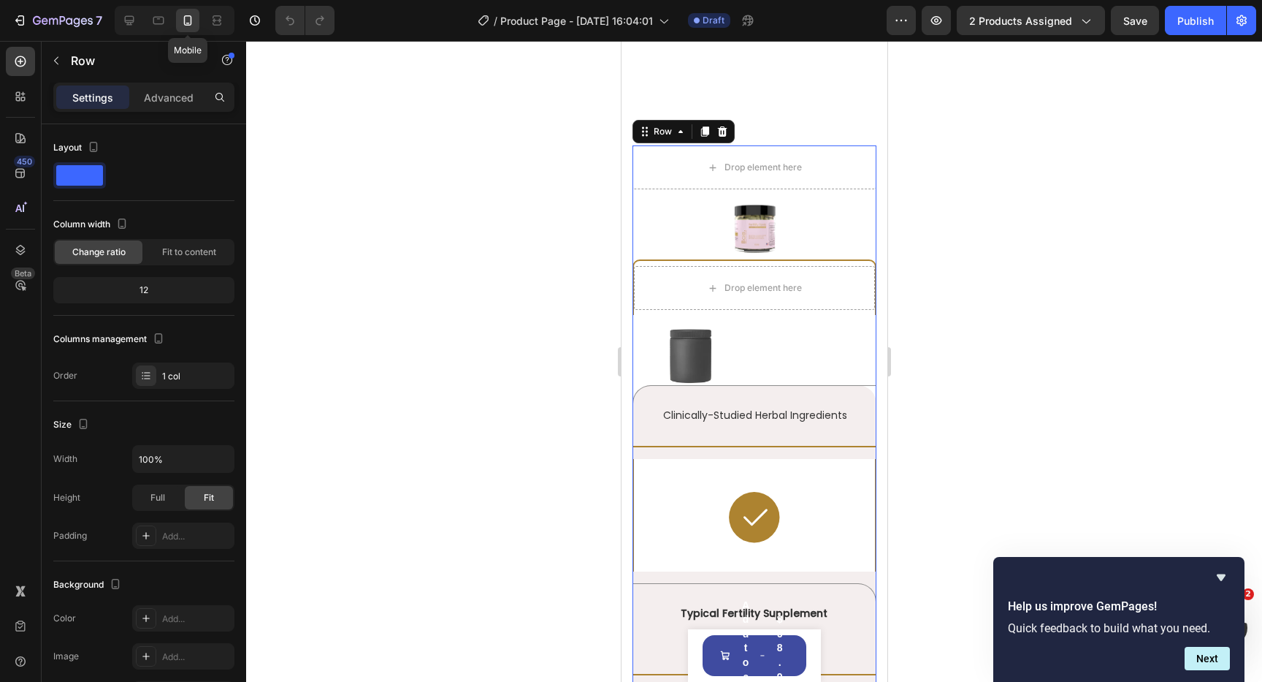
scroll to position [2945, 0]
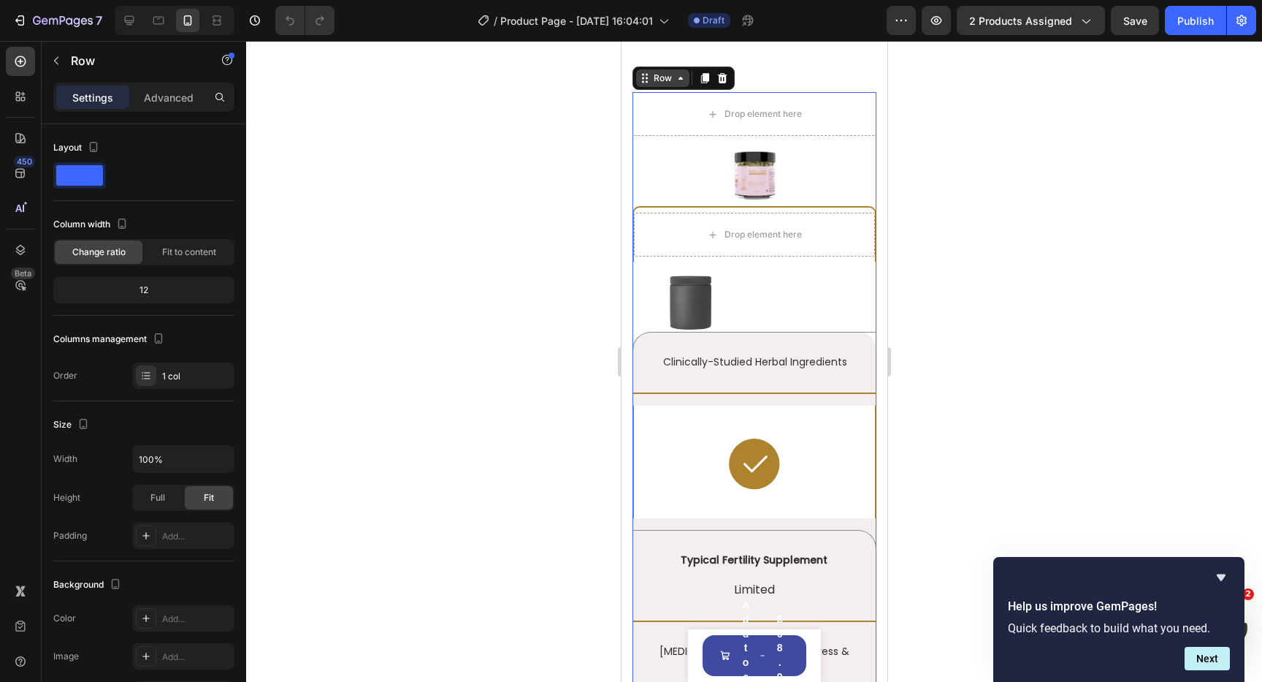
click at [639, 81] on icon at bounding box center [644, 78] width 12 height 12
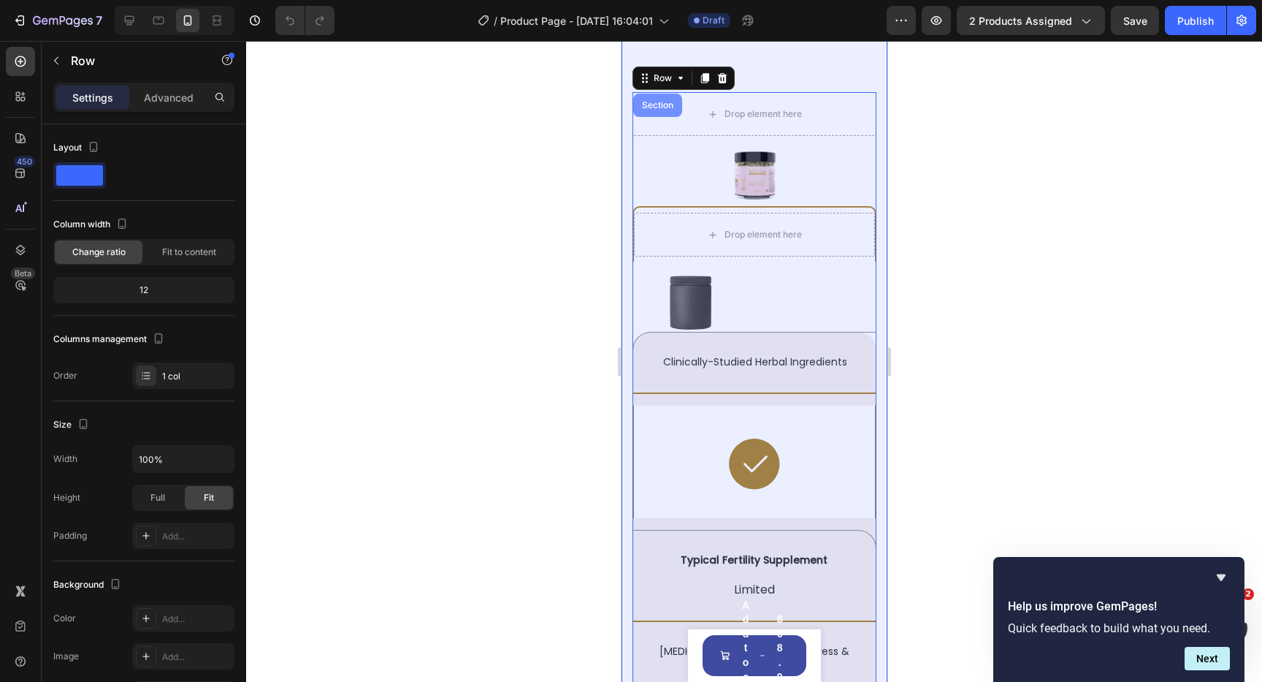
click at [652, 102] on div "Section" at bounding box center [656, 105] width 37 height 9
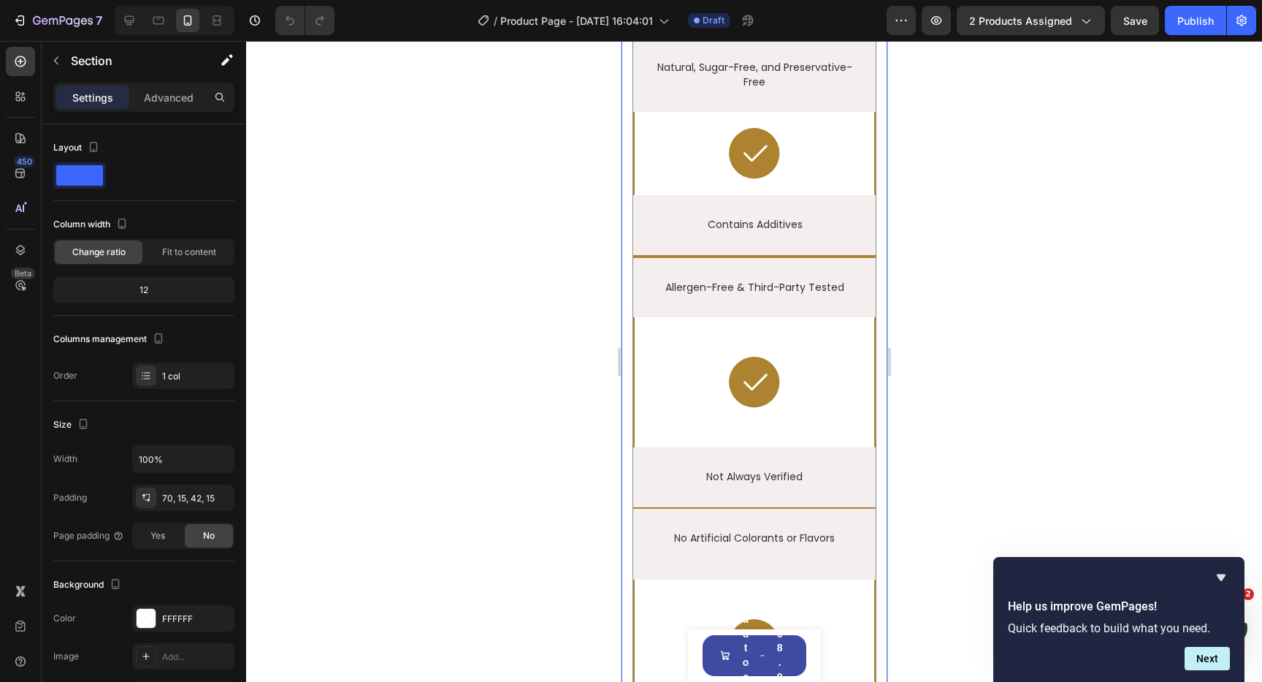
scroll to position [4256, 0]
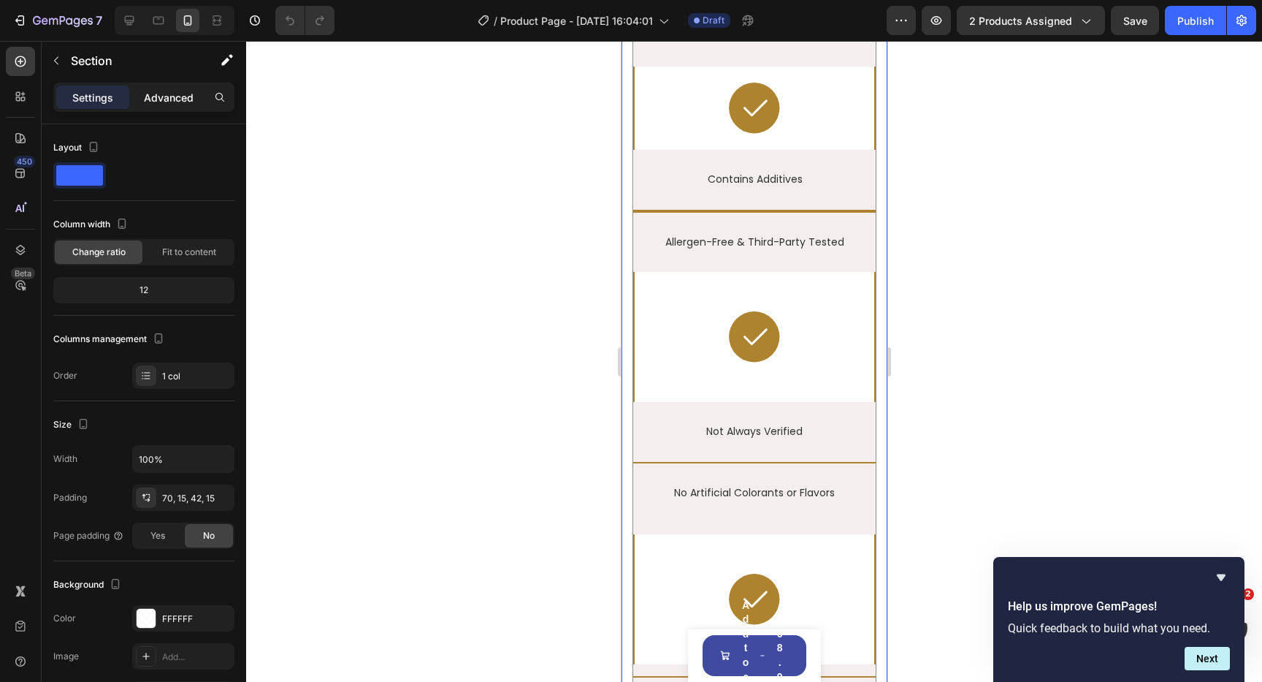
click at [163, 104] on p "Advanced" at bounding box center [169, 97] width 50 height 15
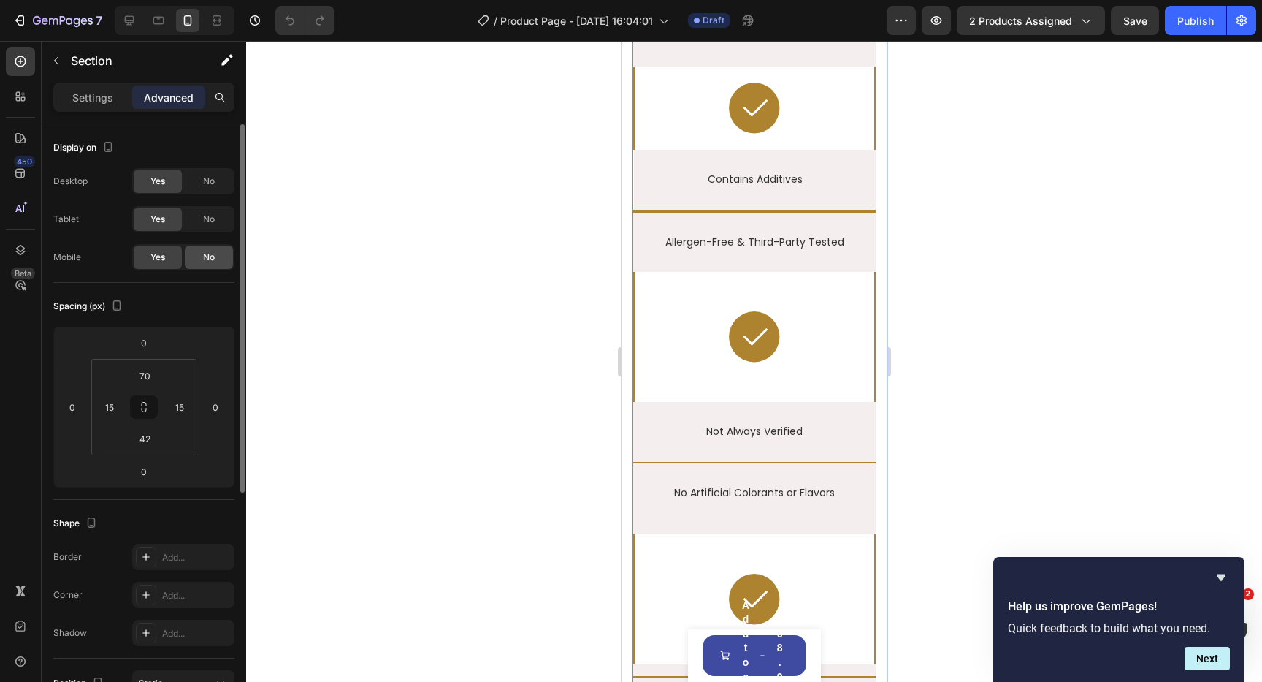
click at [205, 255] on span "No" at bounding box center [209, 257] width 12 height 13
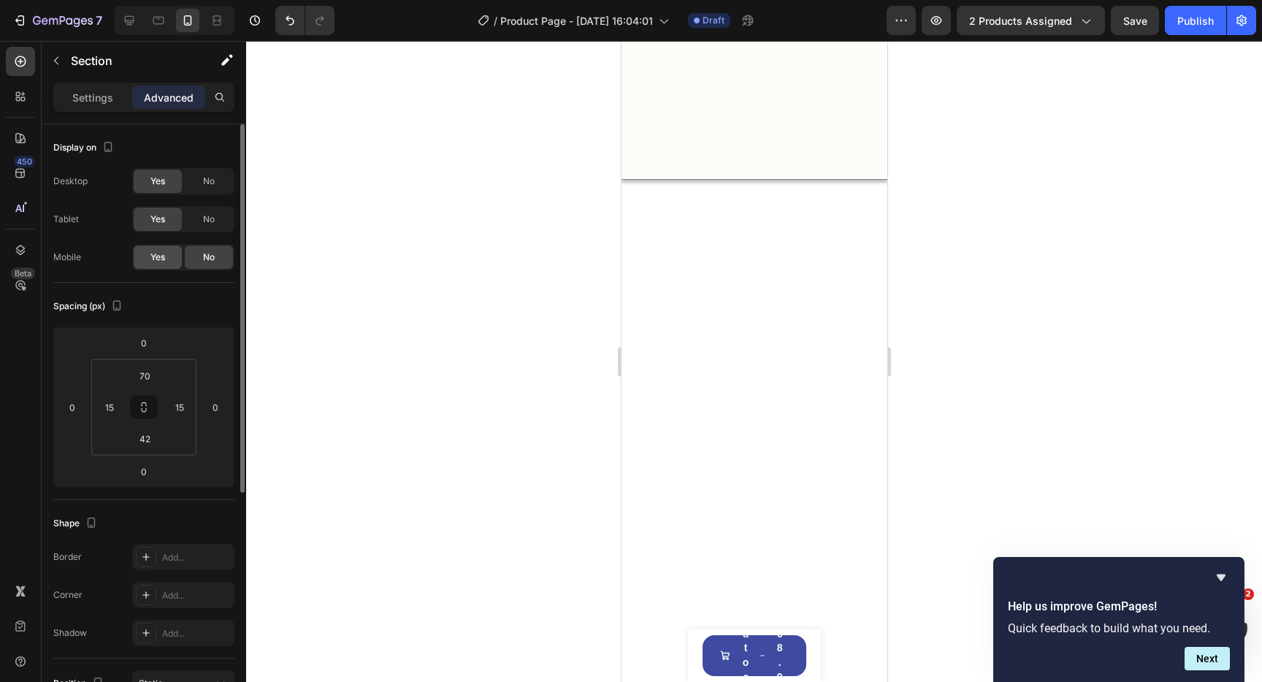
click at [153, 261] on span "Yes" at bounding box center [157, 257] width 15 height 13
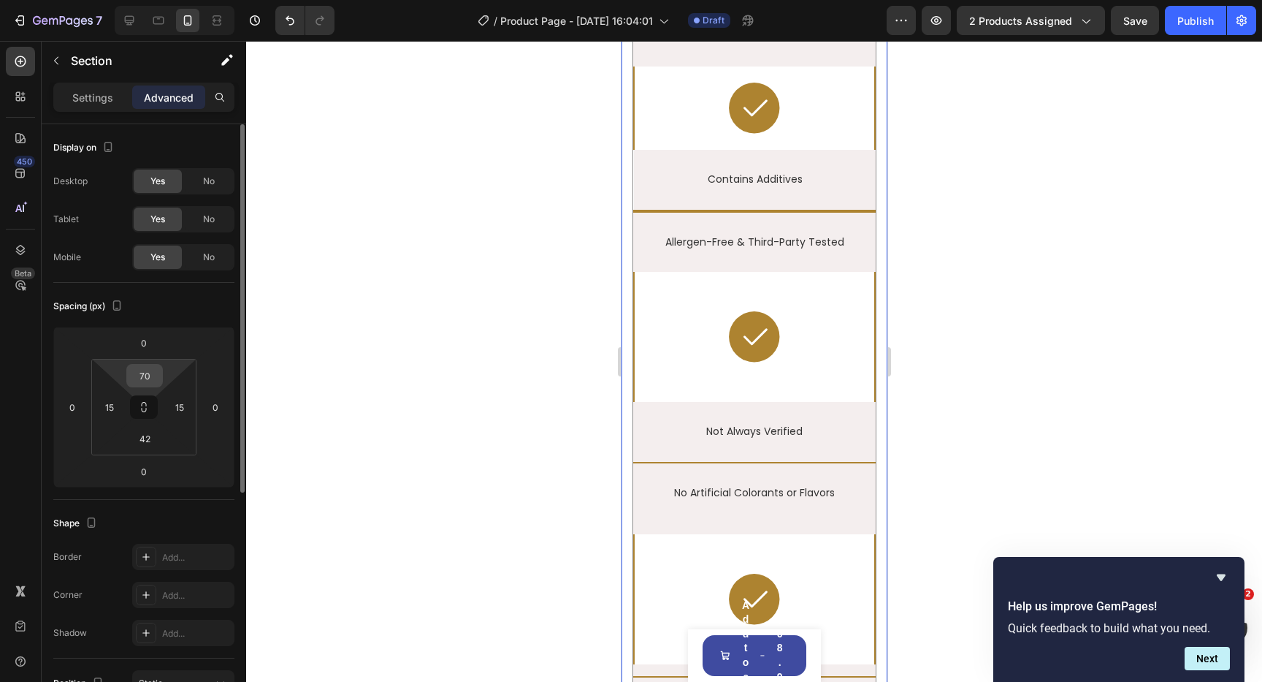
click at [156, 375] on input "70" at bounding box center [144, 376] width 29 height 22
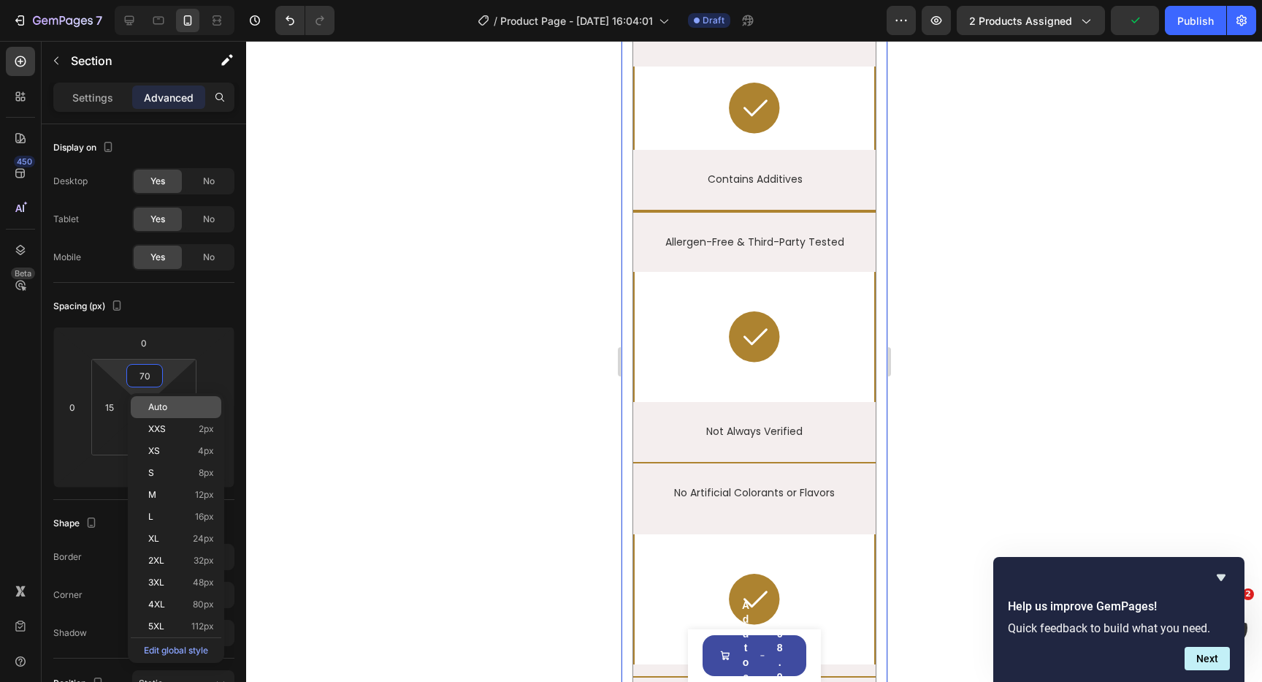
click at [159, 405] on span "Auto" at bounding box center [157, 407] width 19 height 10
type input "Auto"
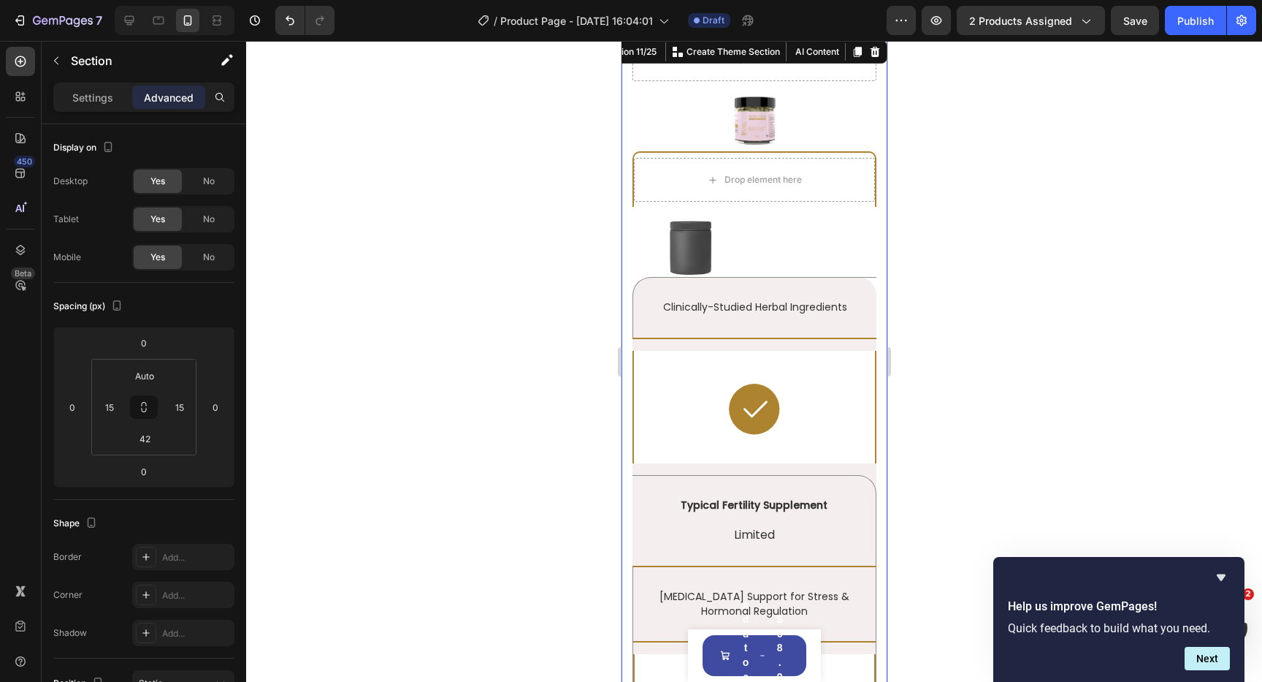
scroll to position [2891, 0]
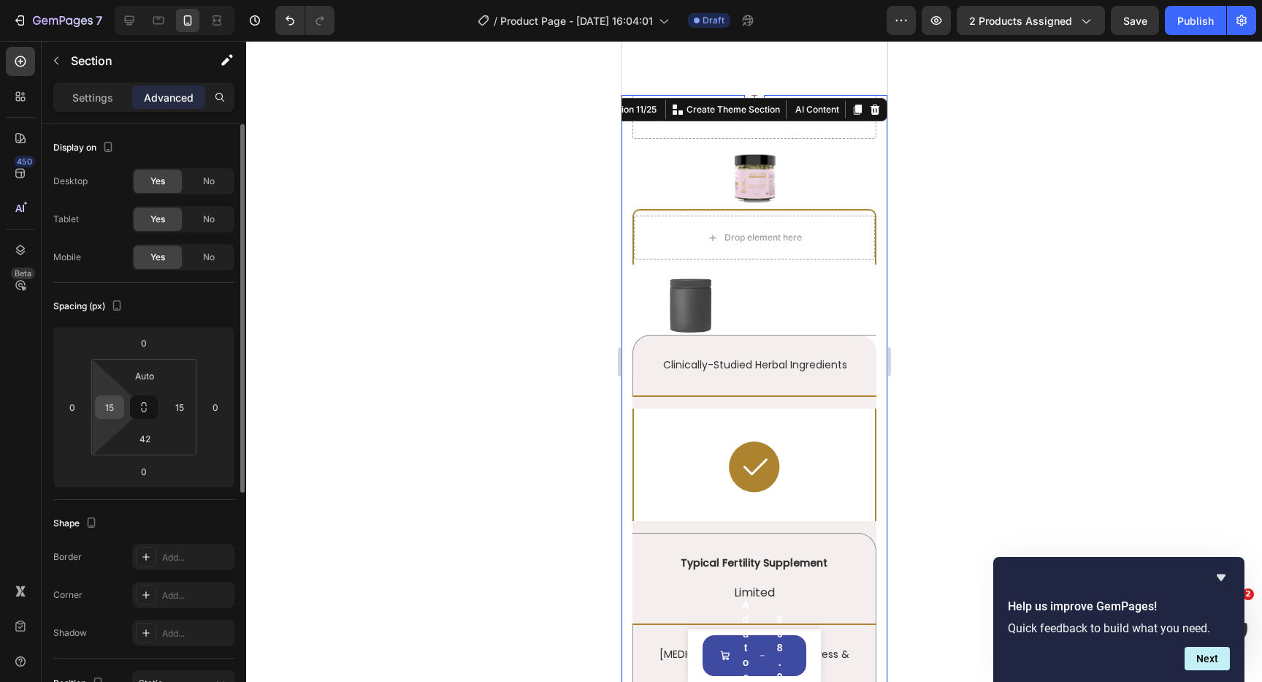
click at [106, 402] on input "15" at bounding box center [110, 407] width 22 height 22
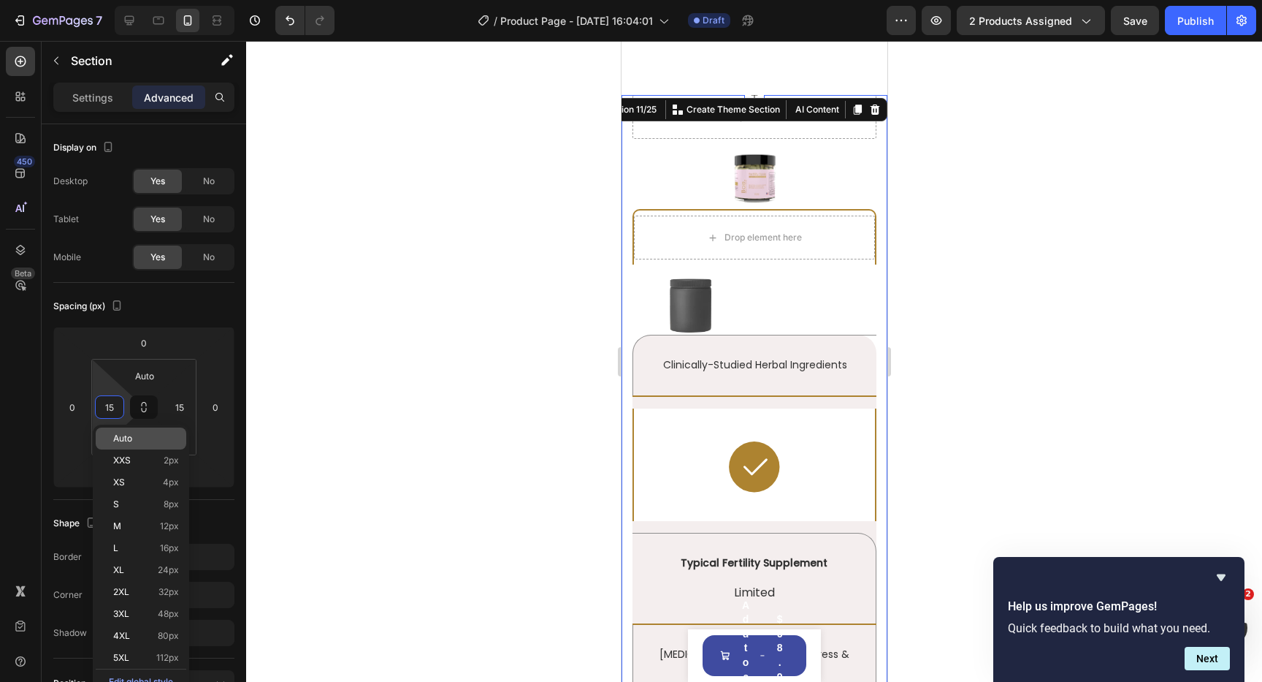
click at [127, 435] on span "Auto" at bounding box center [122, 438] width 19 height 10
type input "Auto"
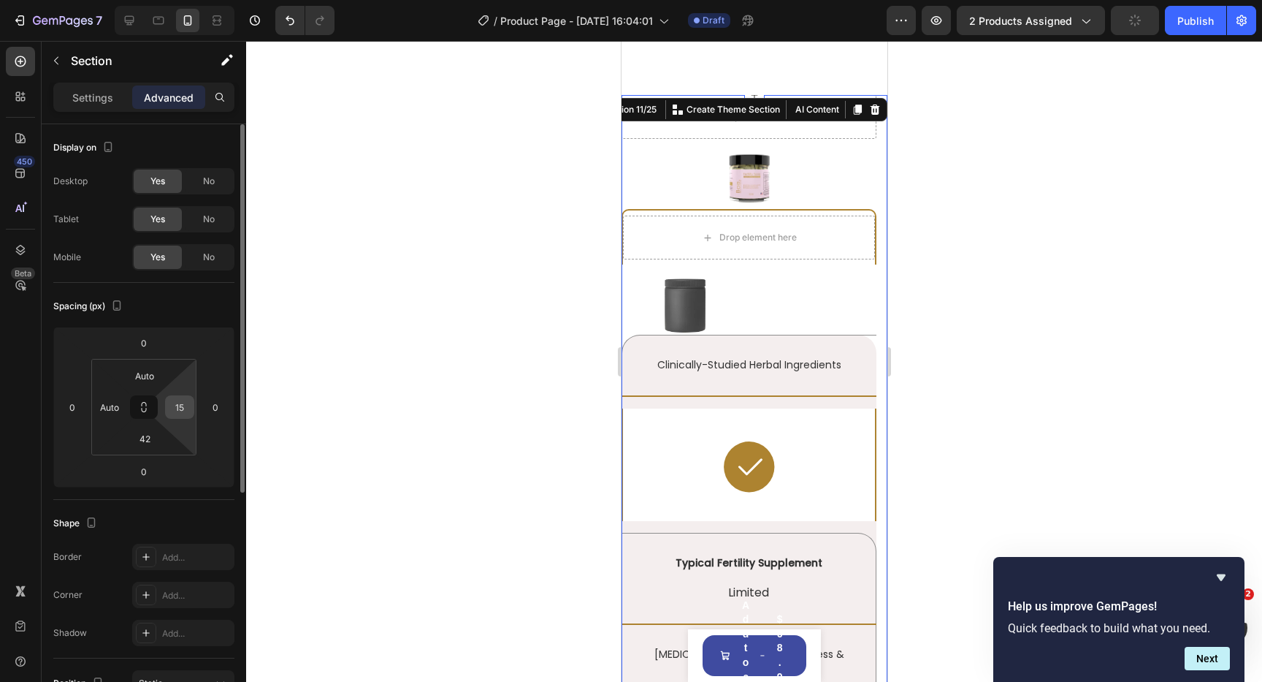
click at [173, 406] on input "15" at bounding box center [180, 407] width 22 height 22
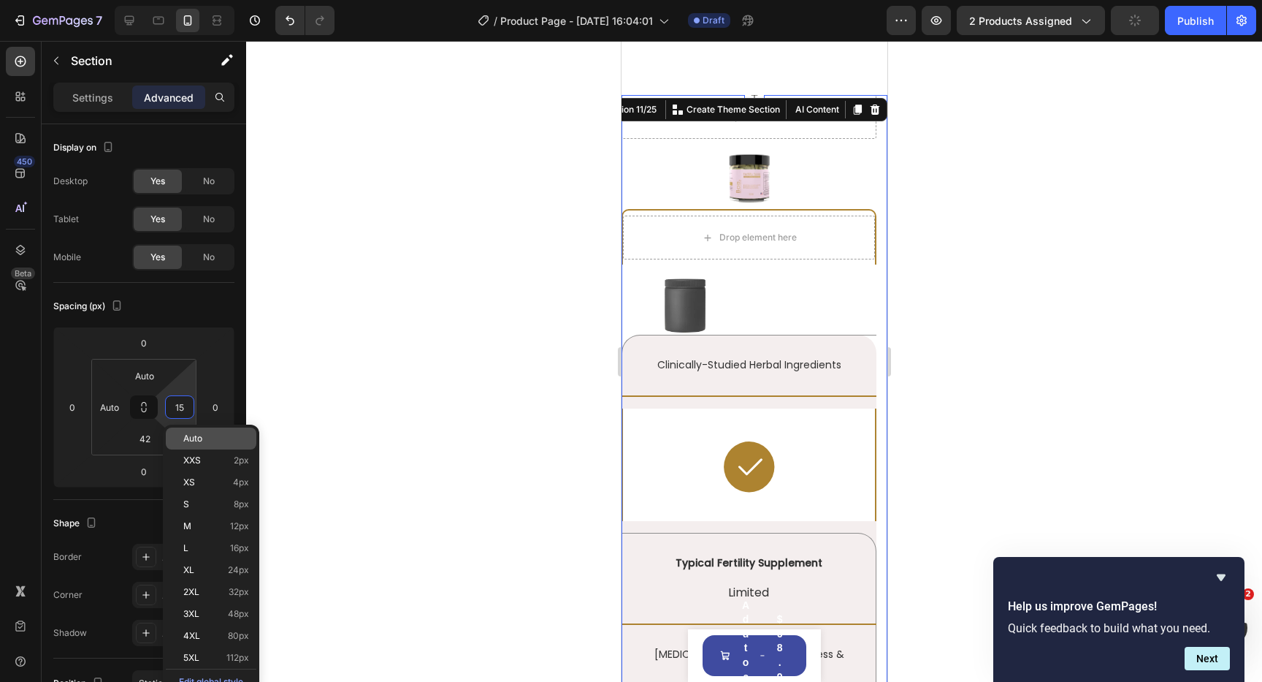
click at [195, 431] on div "Auto" at bounding box center [211, 438] width 91 height 22
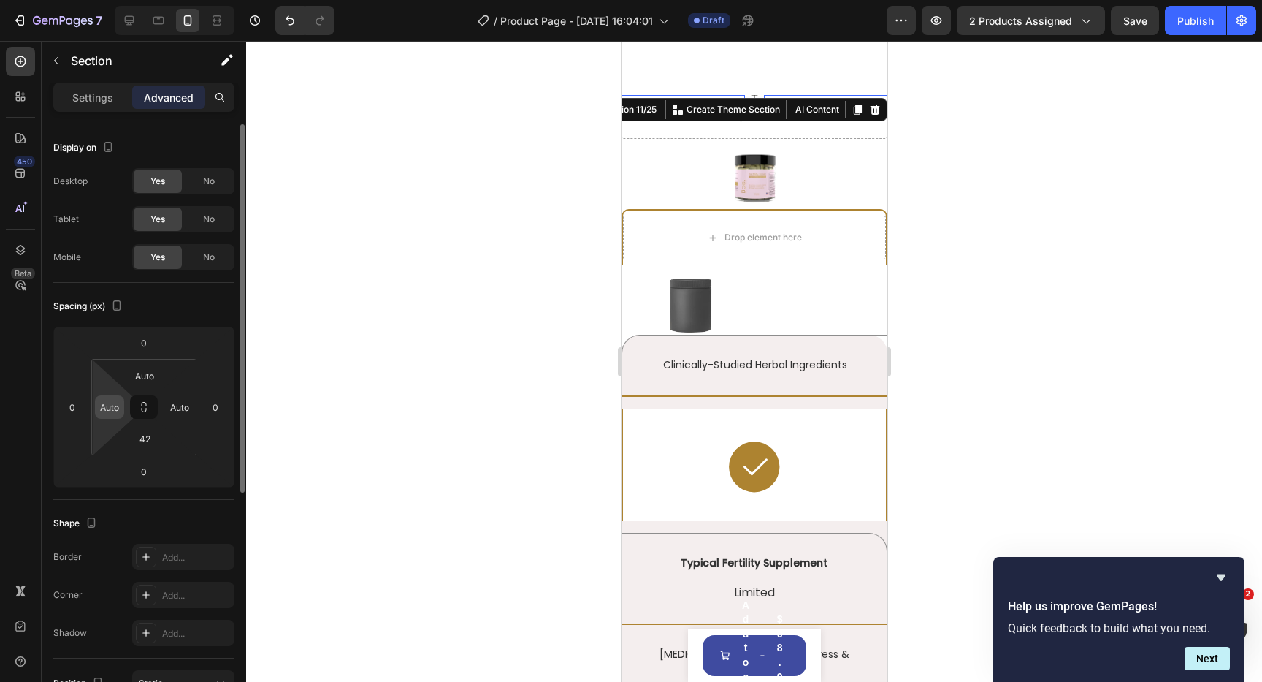
type input "15"
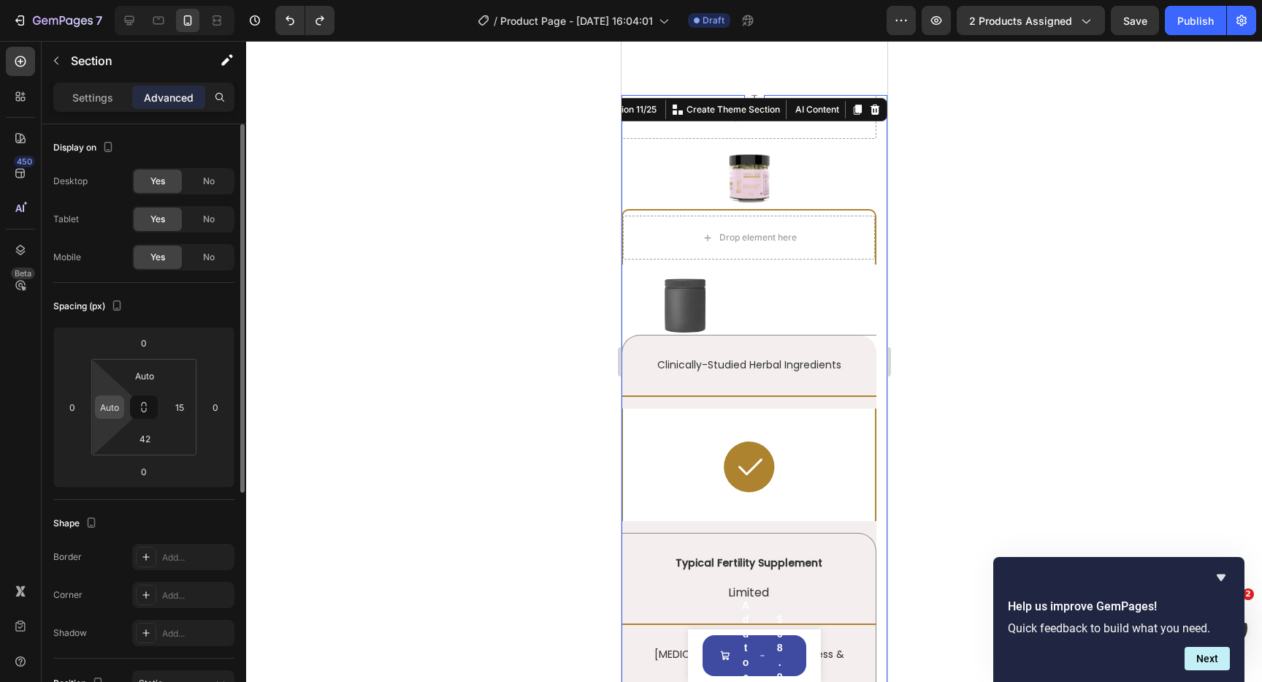
type input "15"
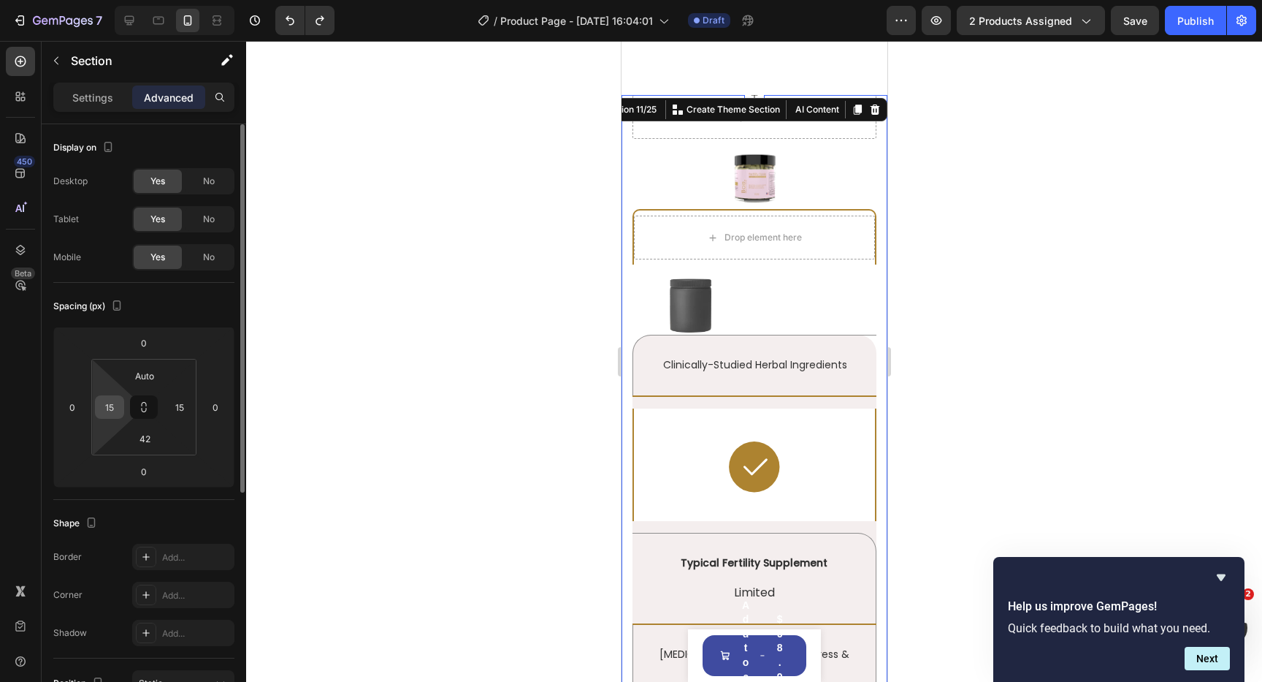
type input "70"
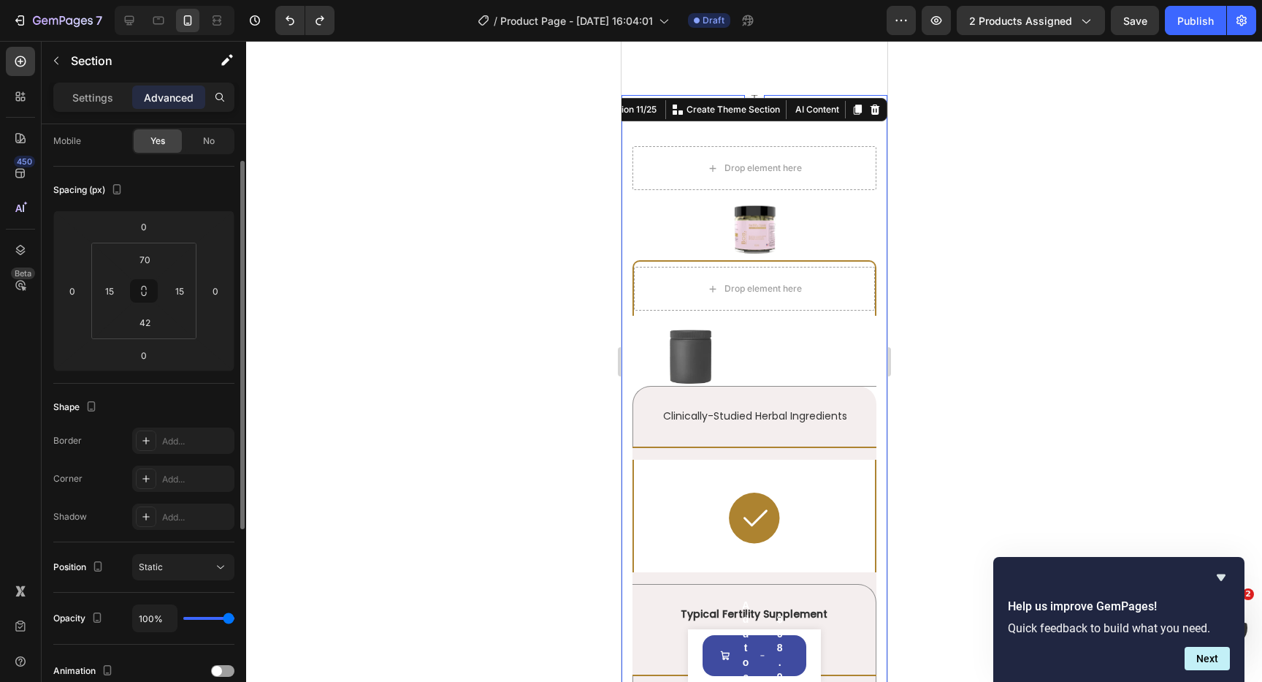
scroll to position [221, 0]
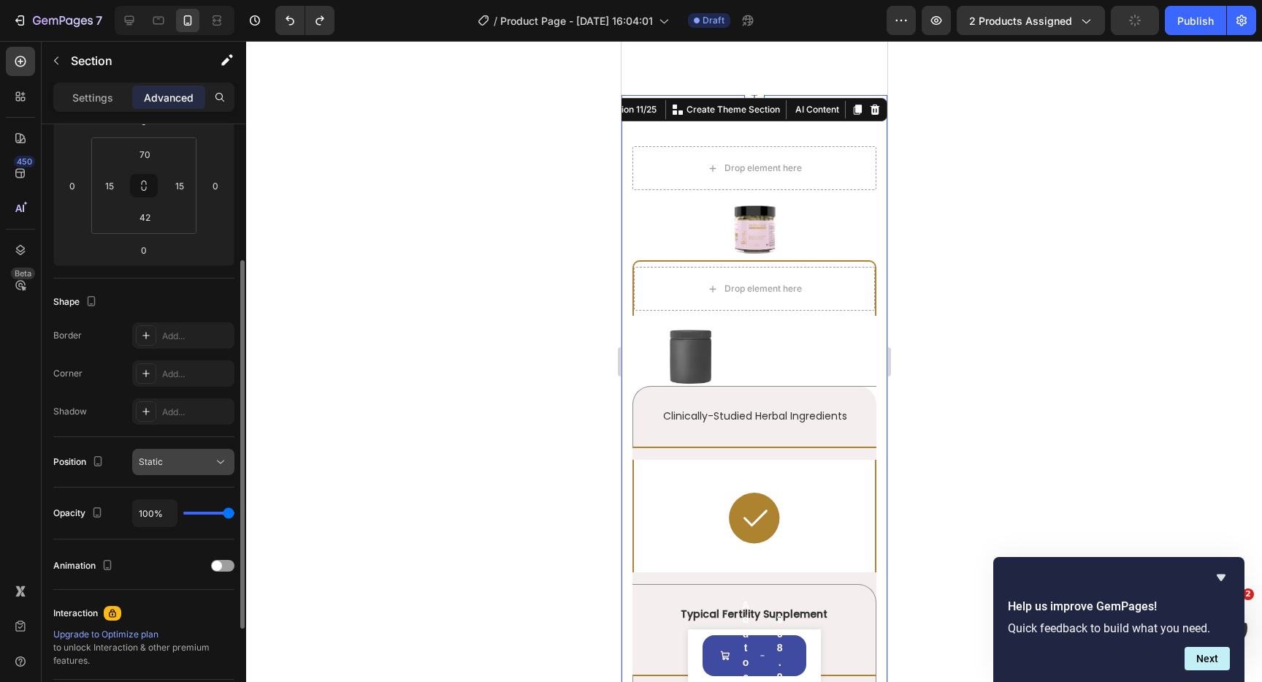
click at [198, 459] on div "Static" at bounding box center [176, 461] width 75 height 13
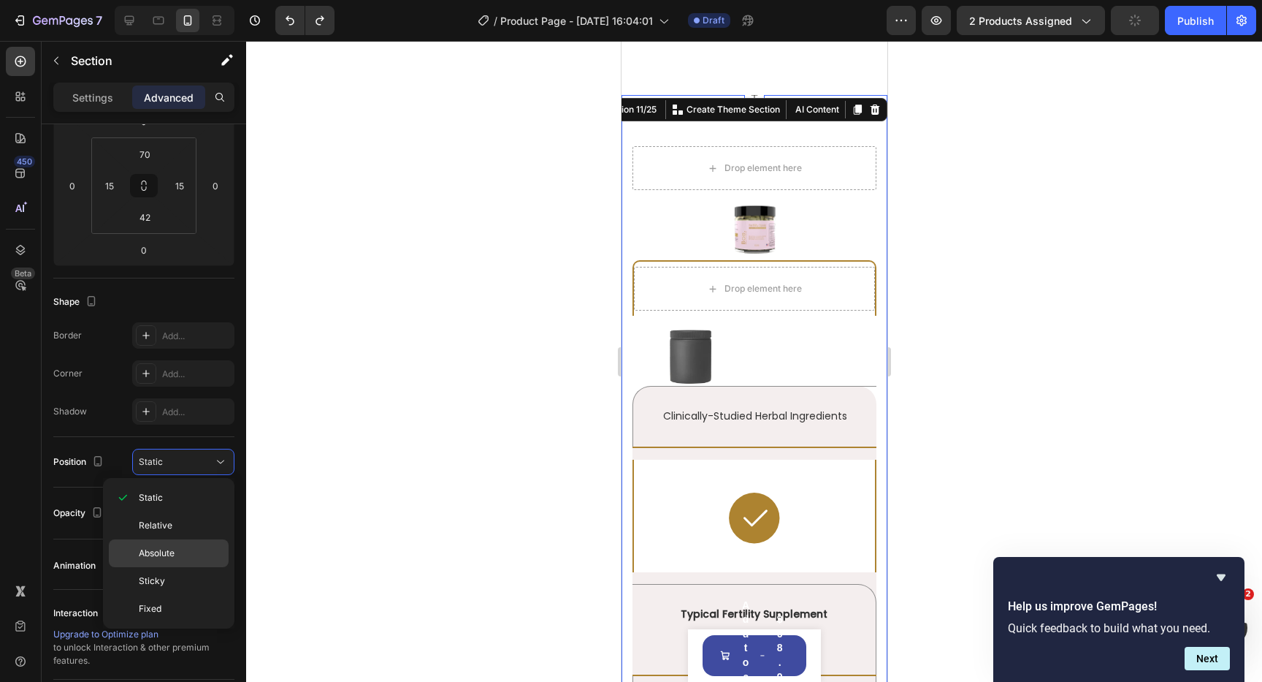
click at [179, 546] on p "Absolute" at bounding box center [180, 552] width 83 height 13
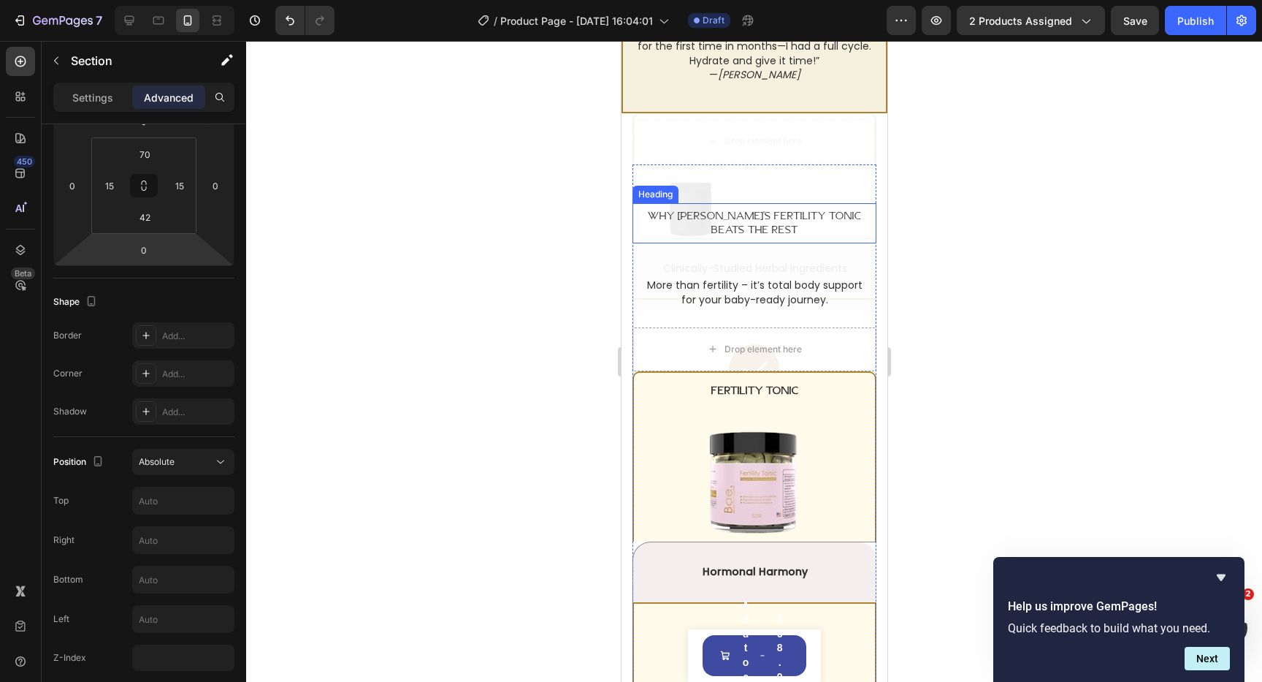
scroll to position [3359, 0]
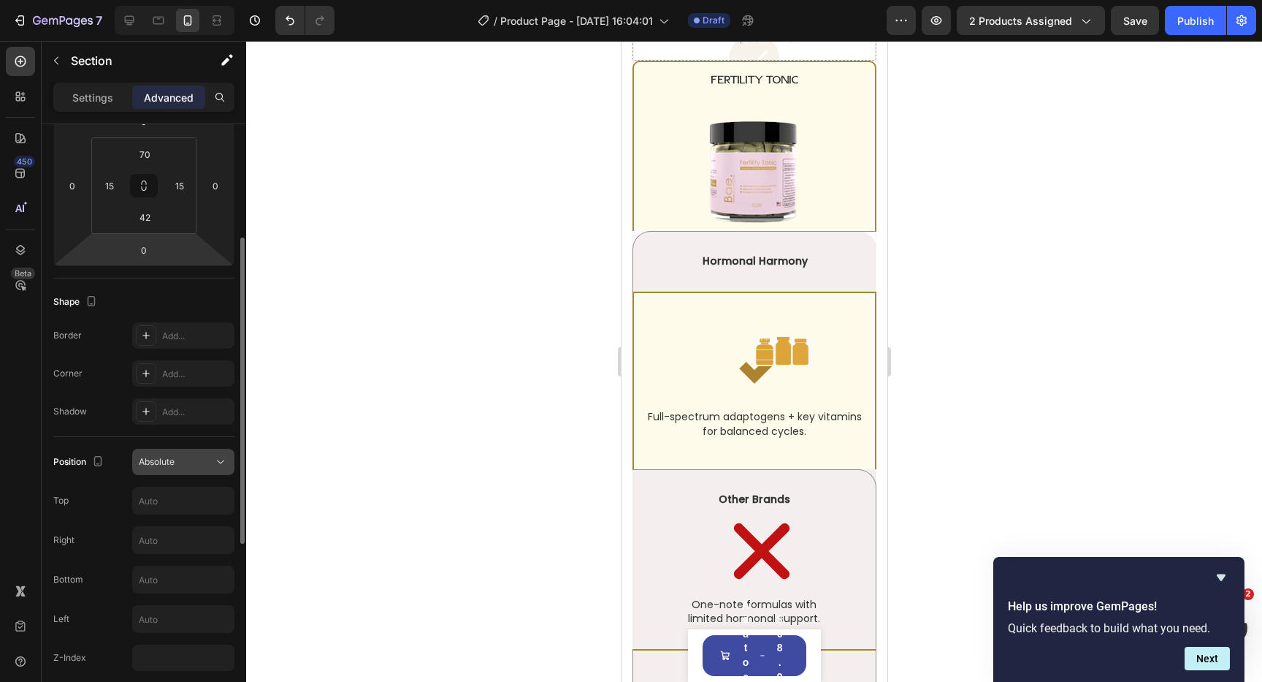
click at [171, 462] on span "Absolute" at bounding box center [157, 461] width 36 height 11
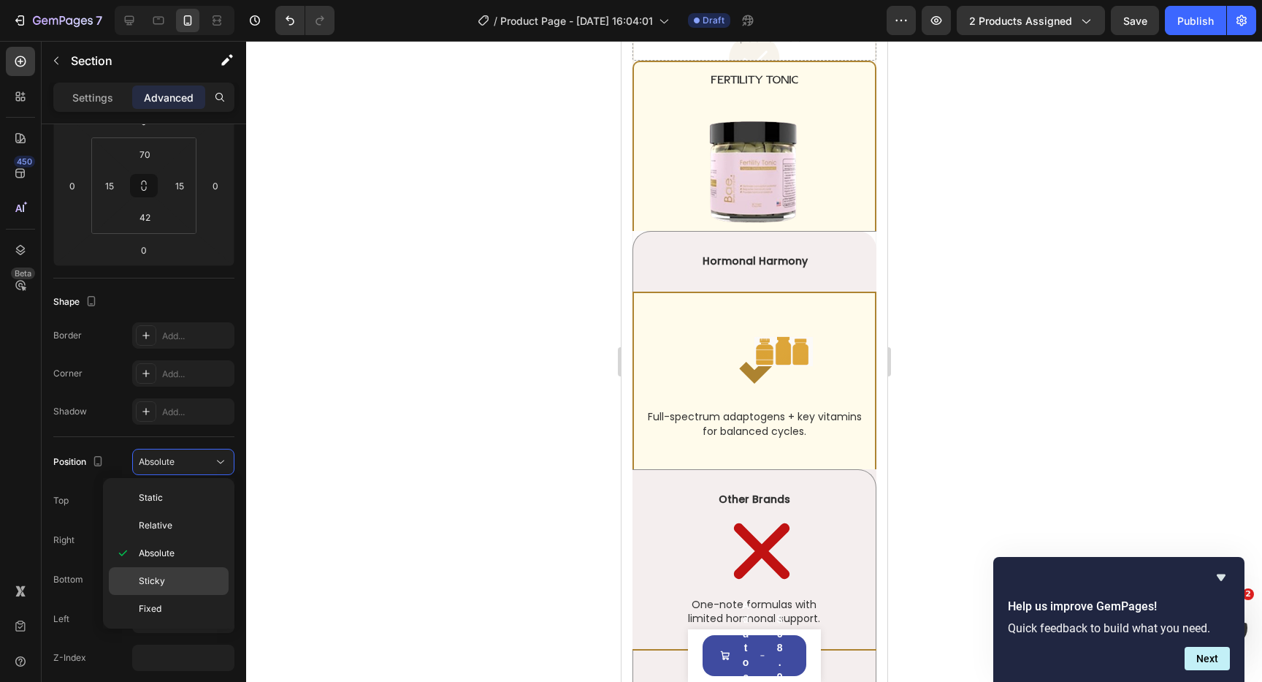
click at [174, 579] on p "Sticky" at bounding box center [180, 580] width 83 height 13
type input "0"
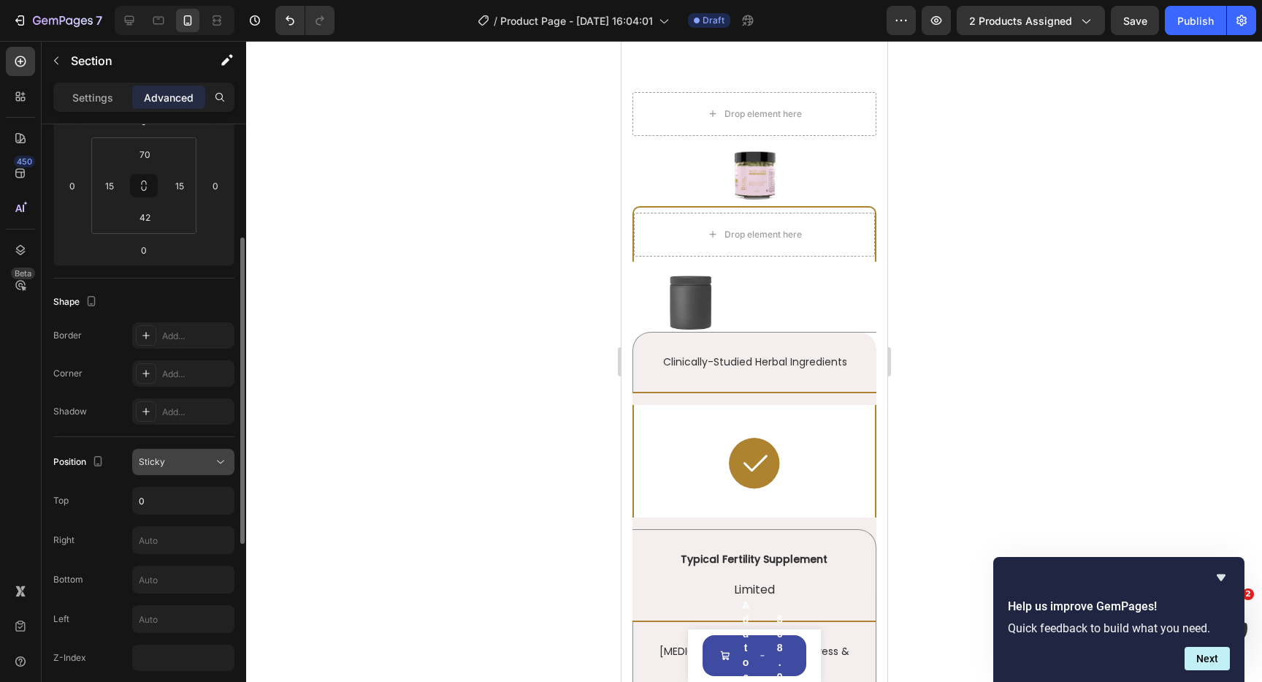
click at [196, 460] on div "Sticky" at bounding box center [176, 461] width 75 height 13
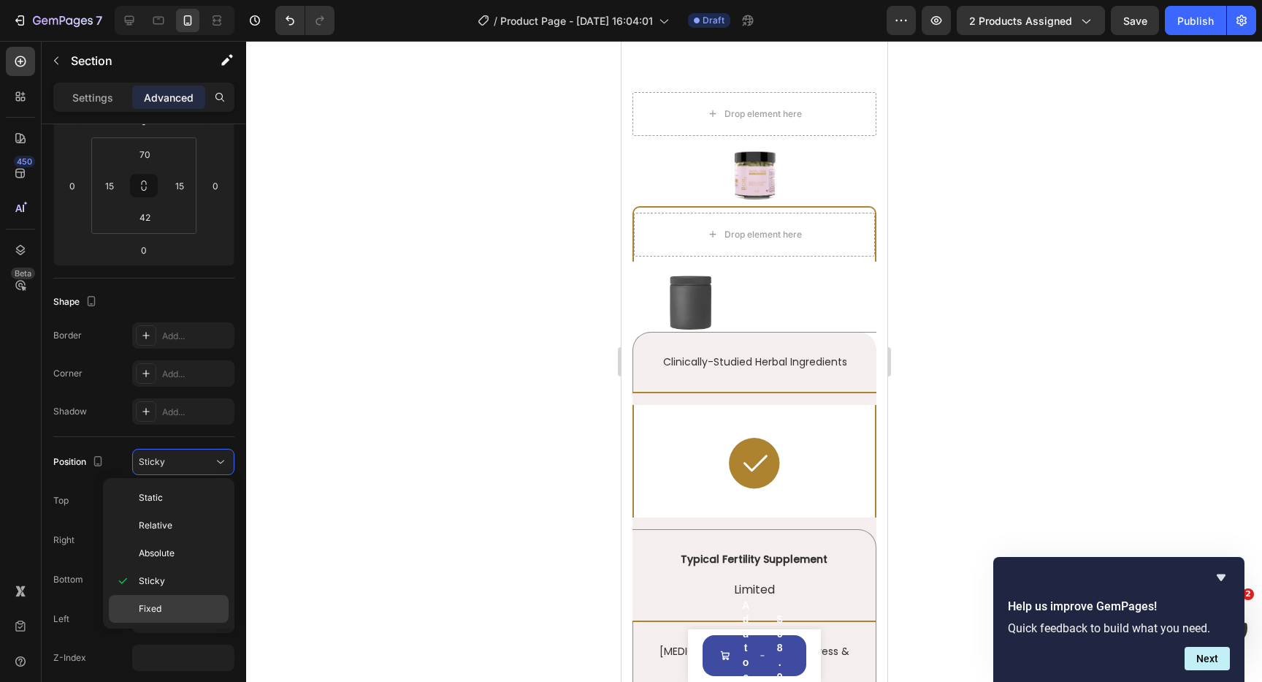
click at [190, 609] on p "Fixed" at bounding box center [180, 608] width 83 height 13
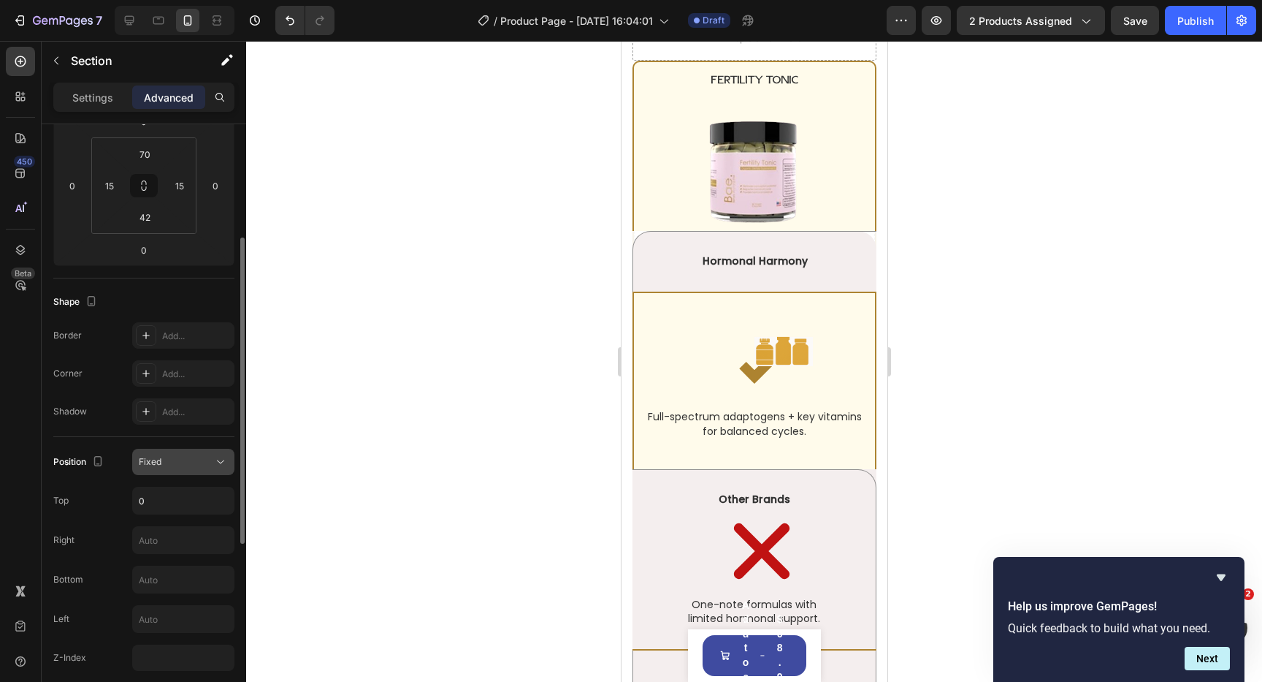
click at [203, 459] on div "Fixed" at bounding box center [176, 461] width 75 height 13
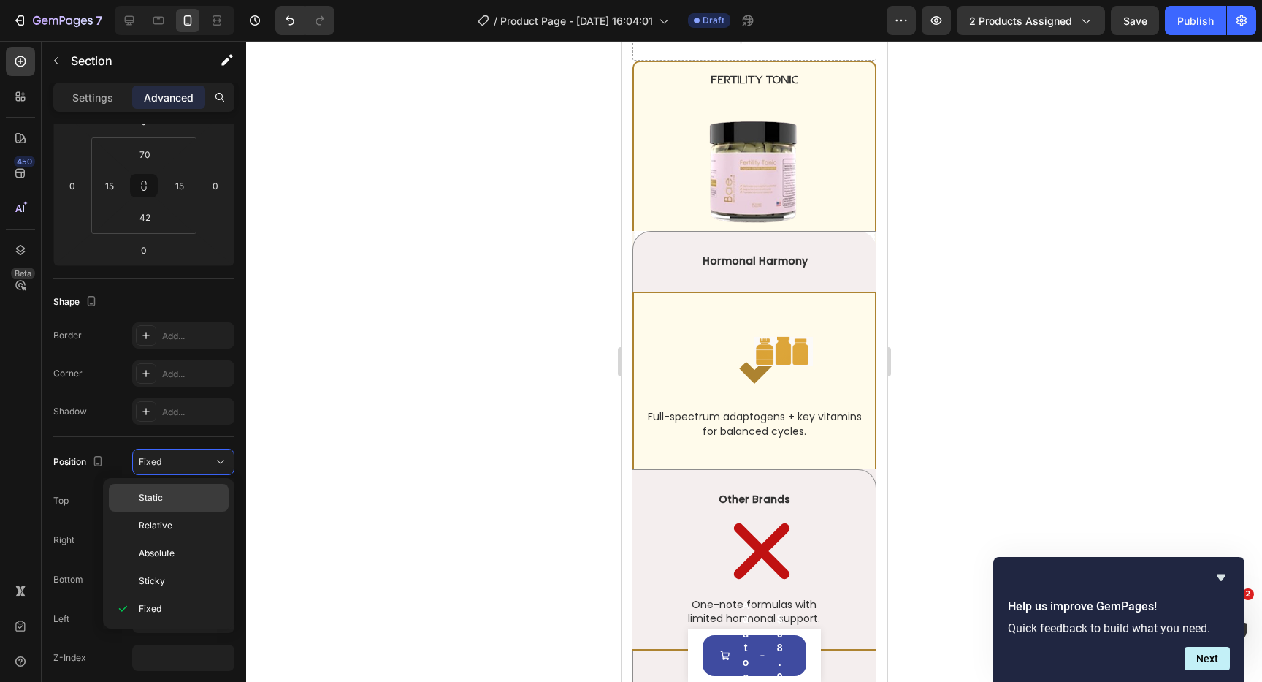
click at [182, 490] on div "Static" at bounding box center [169, 498] width 120 height 28
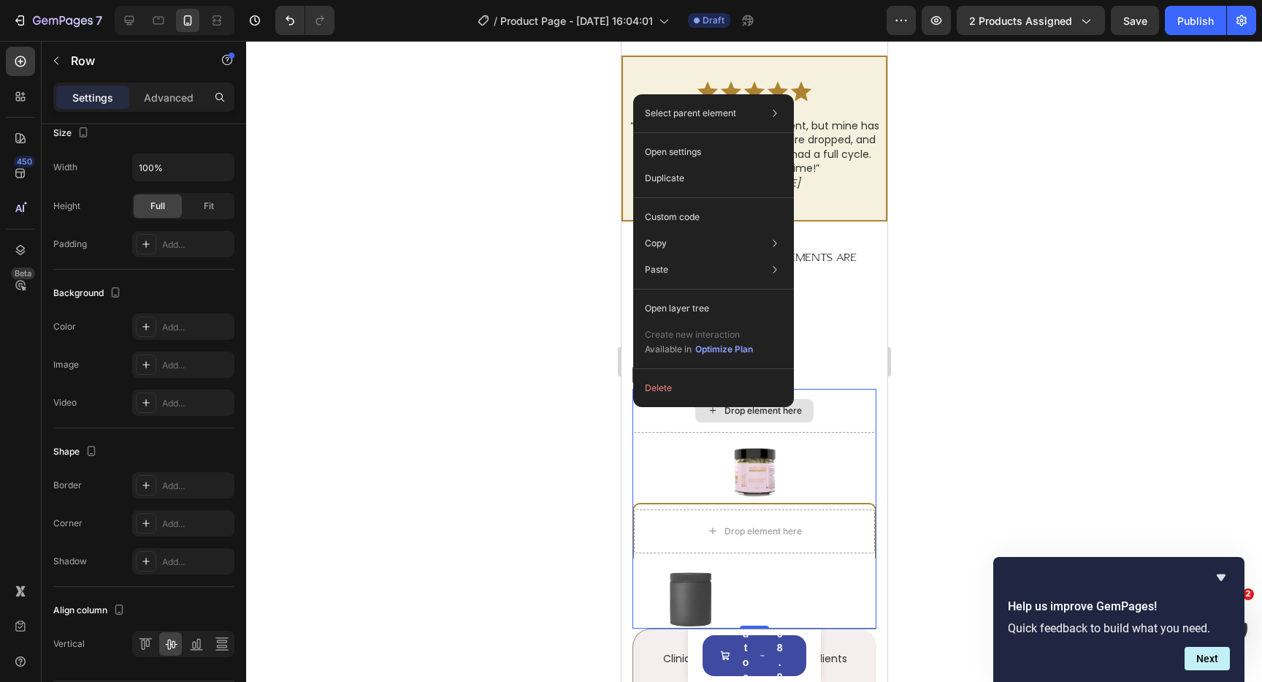
scroll to position [0, 0]
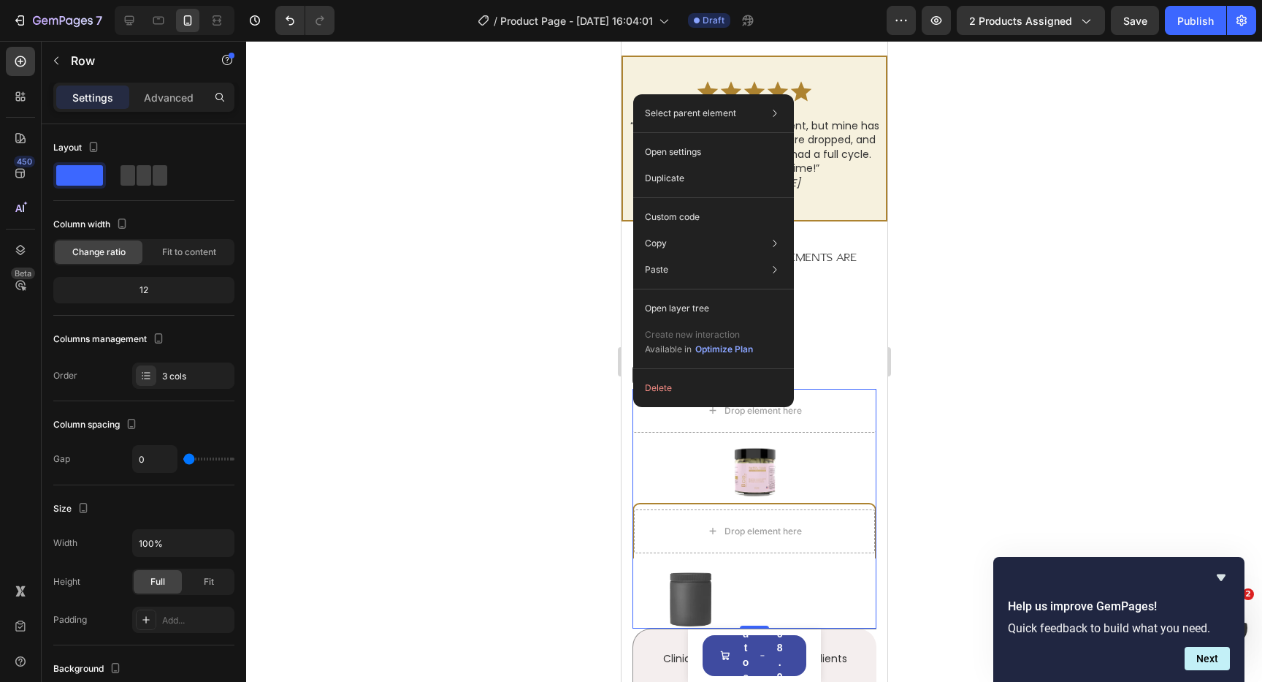
click at [585, 373] on div at bounding box center [754, 361] width 1016 height 641
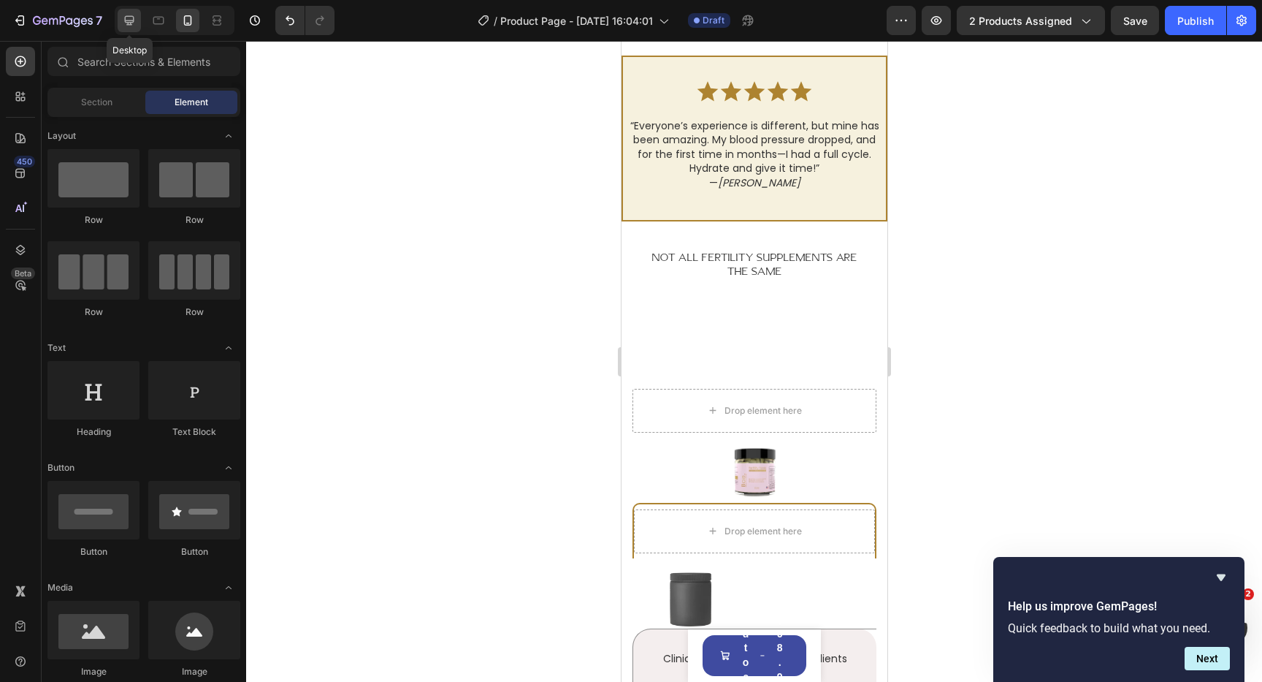
click at [134, 20] on icon at bounding box center [129, 20] width 15 height 15
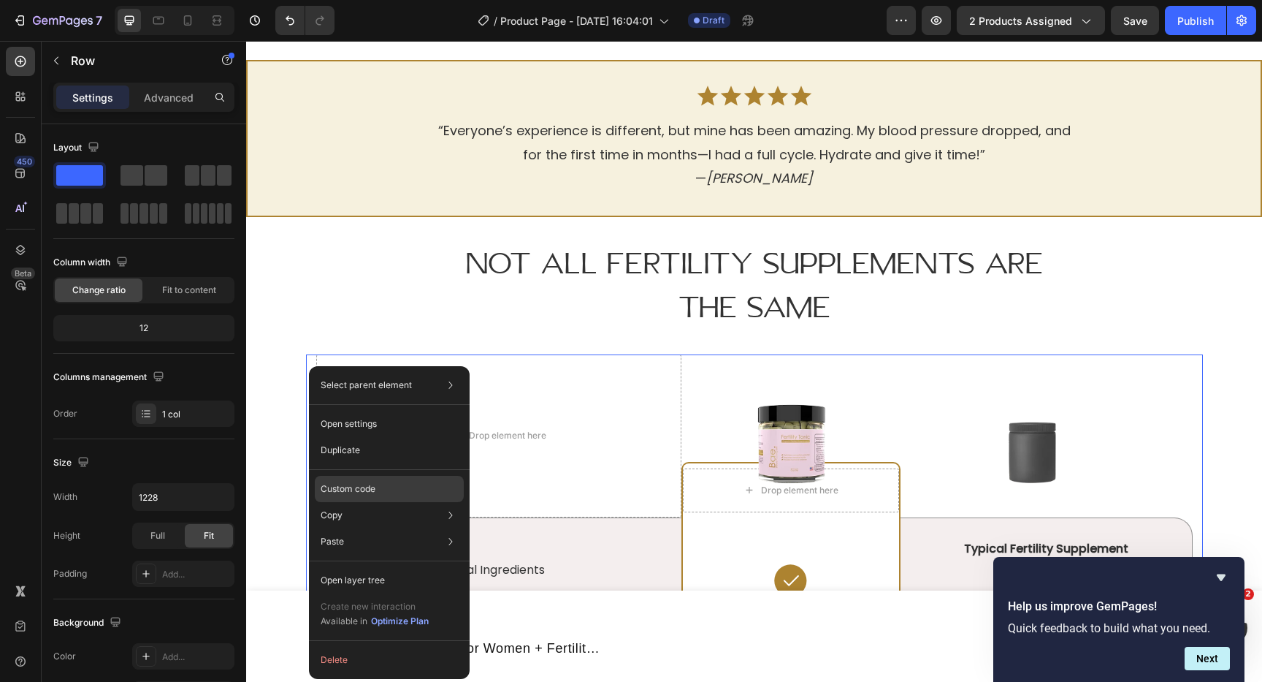
click at [400, 489] on div "Custom code" at bounding box center [389, 489] width 149 height 26
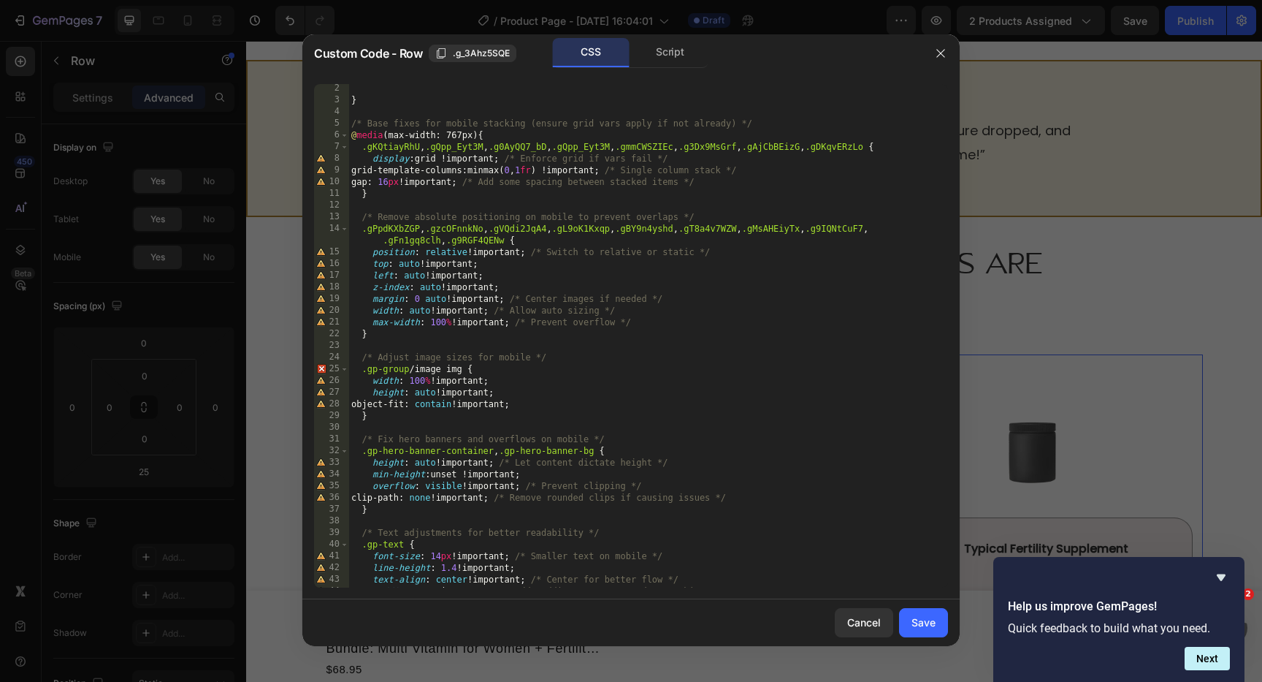
scroll to position [186, 0]
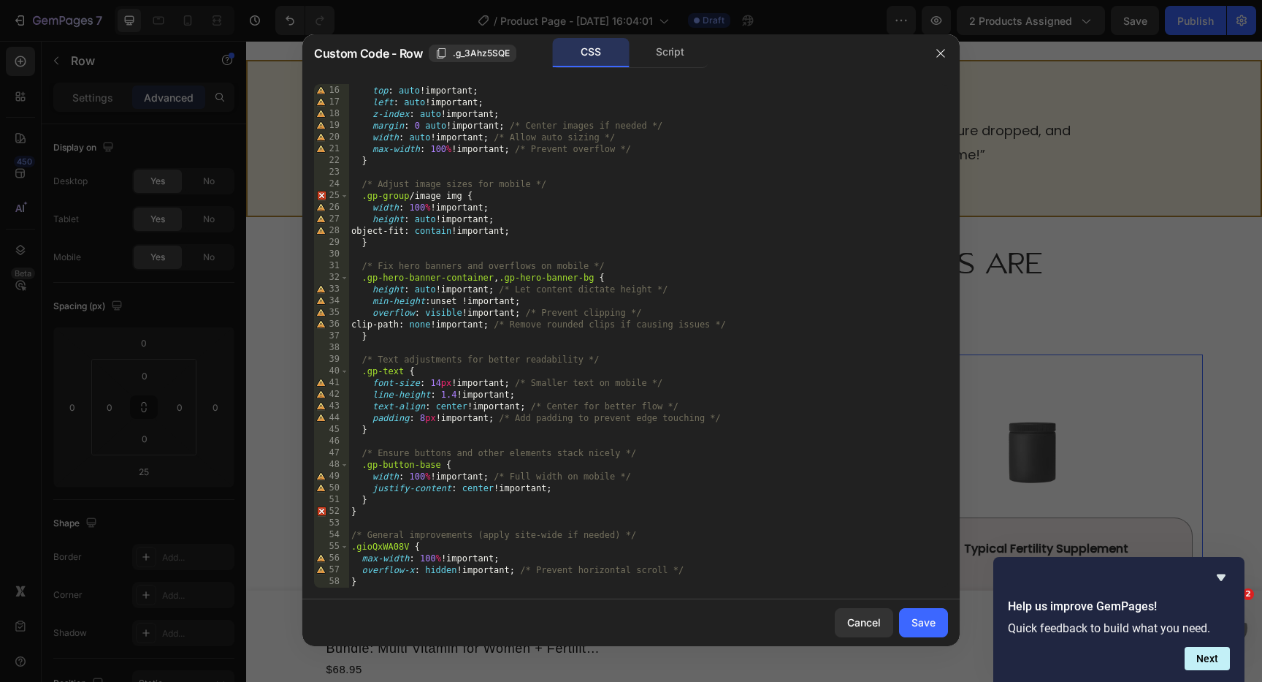
click at [720, 436] on div "position : relative !important ; /* Switch to relative or static */ top : auto …" at bounding box center [648, 336] width 600 height 527
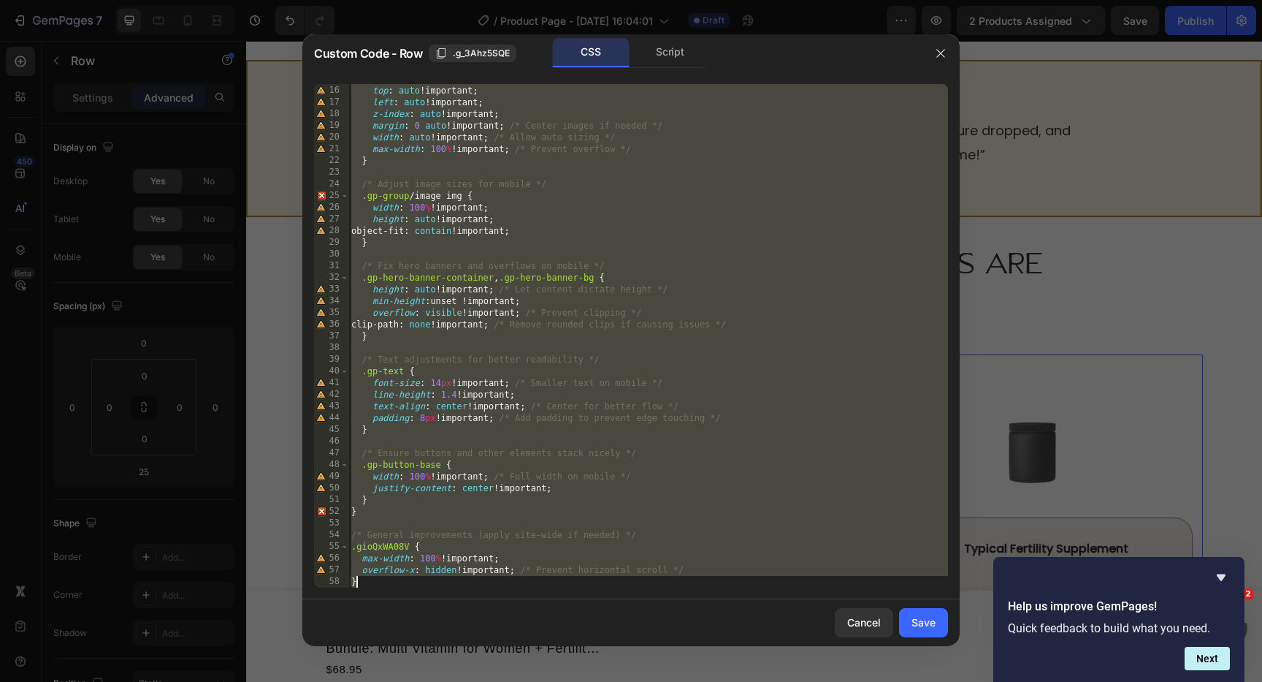
paste textarea
type textarea "}"
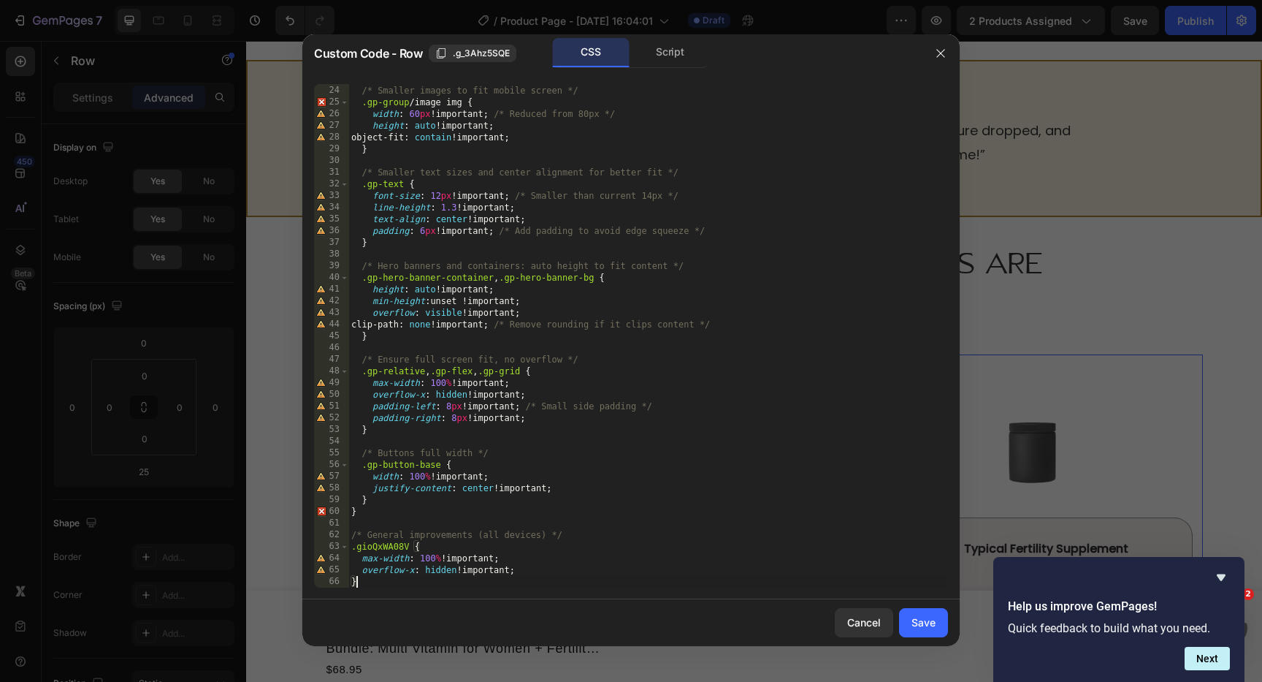
scroll to position [0, 0]
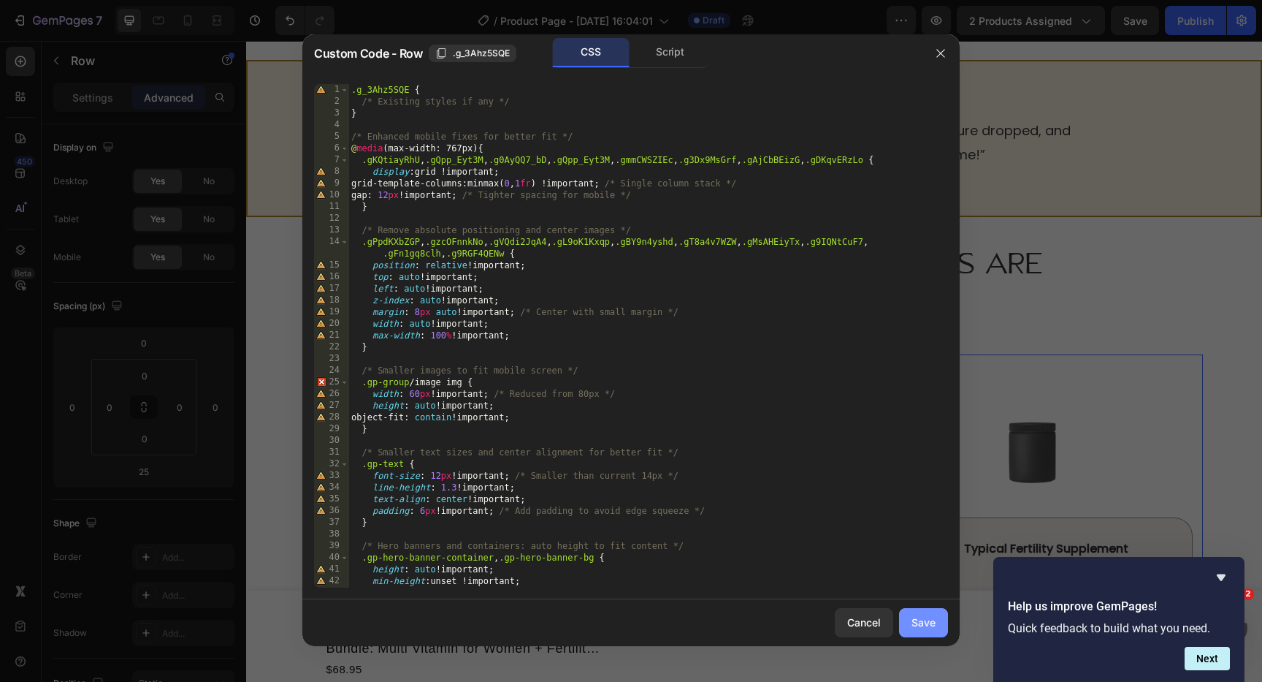
click at [921, 618] on div "Save" at bounding box center [924, 621] width 24 height 15
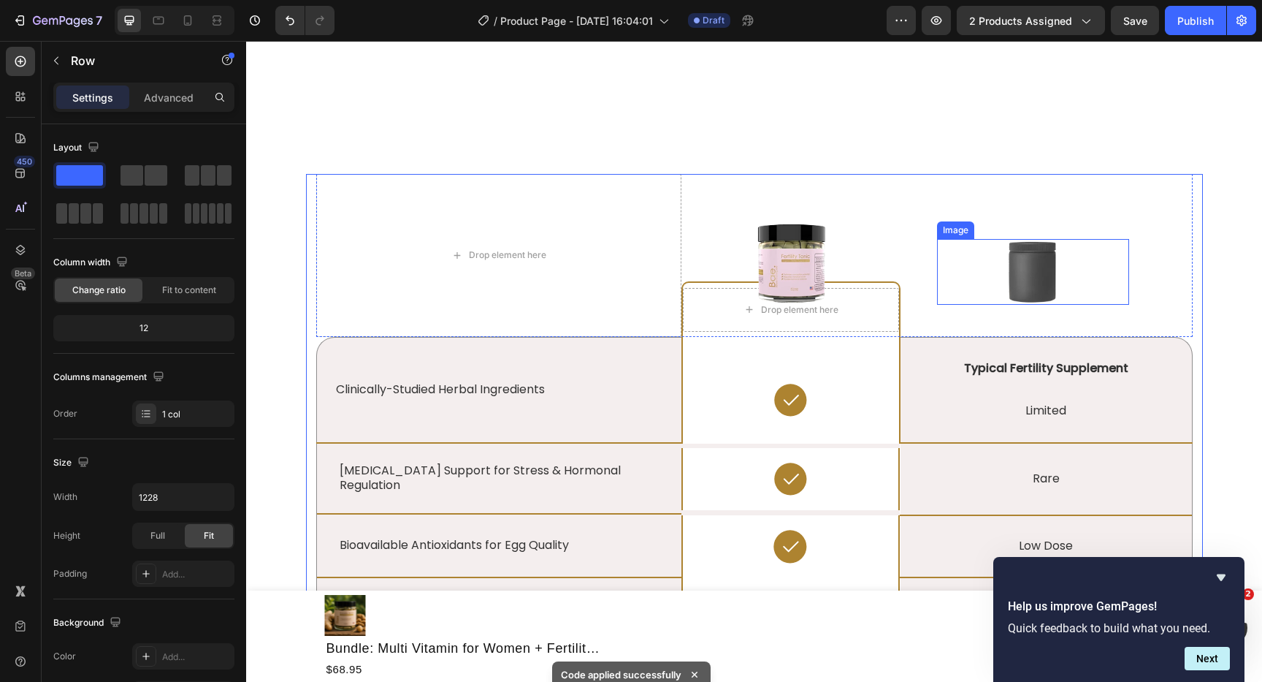
scroll to position [2831, 0]
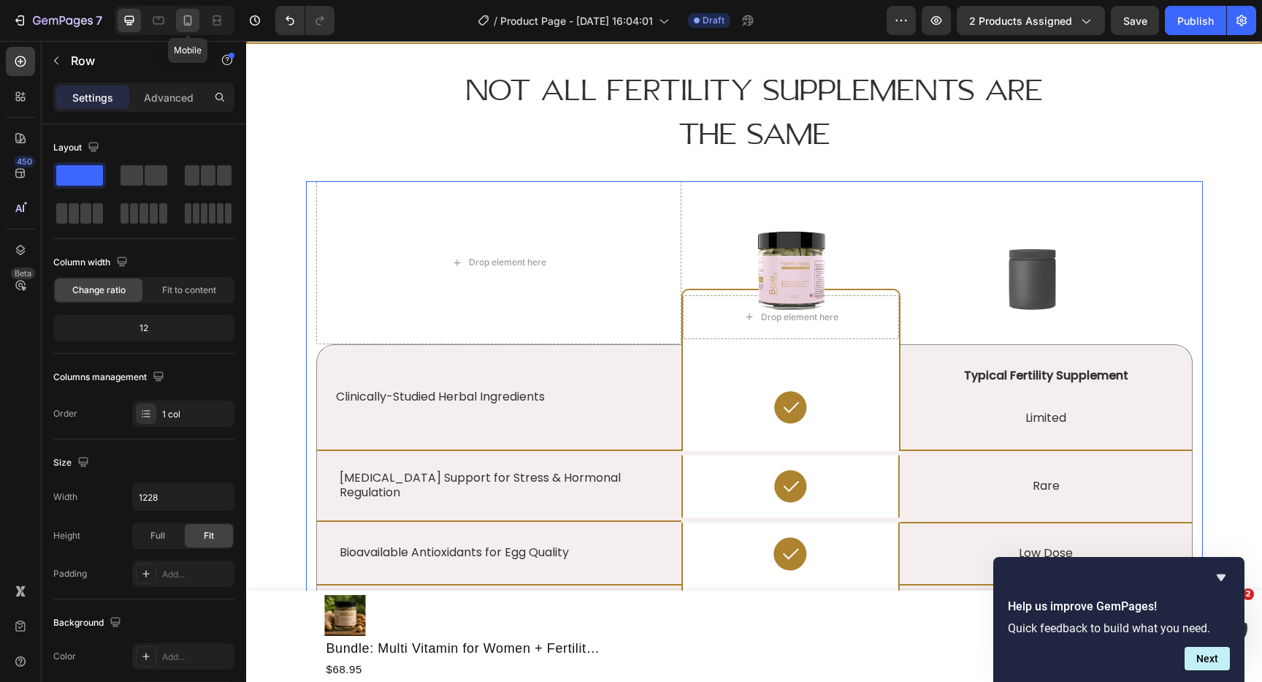
click at [186, 24] on icon at bounding box center [187, 20] width 15 height 15
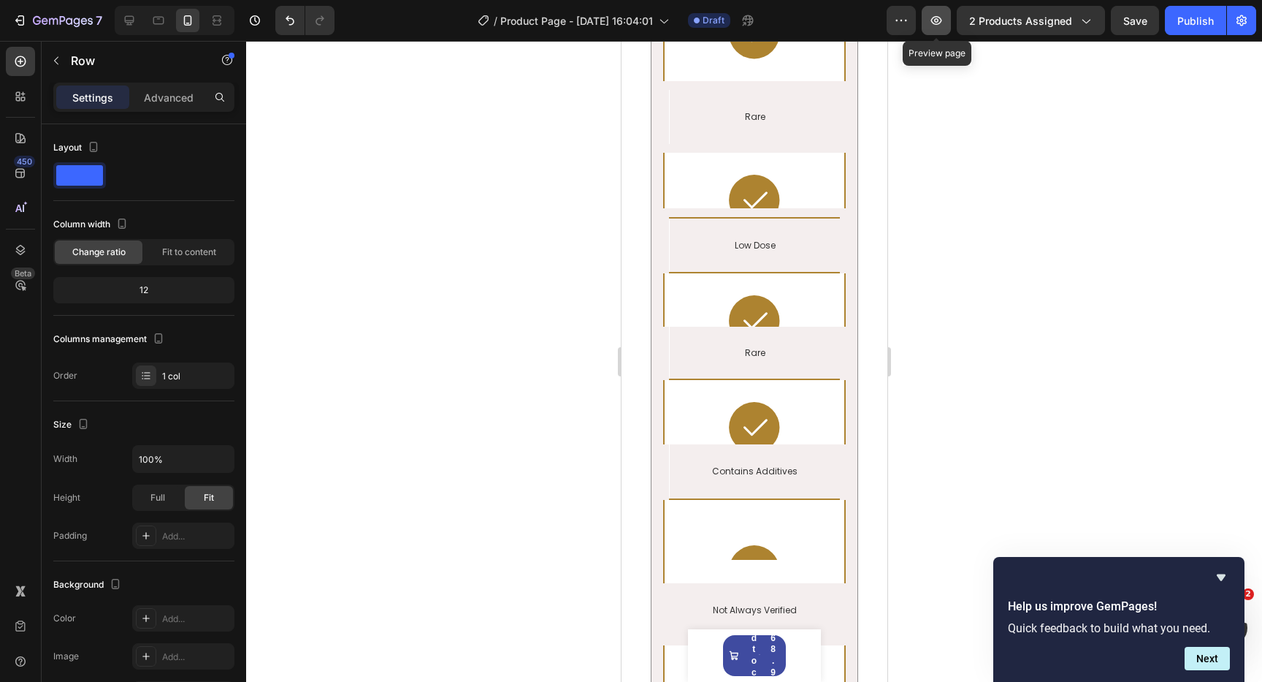
click at [942, 19] on icon "button" at bounding box center [936, 20] width 11 height 9
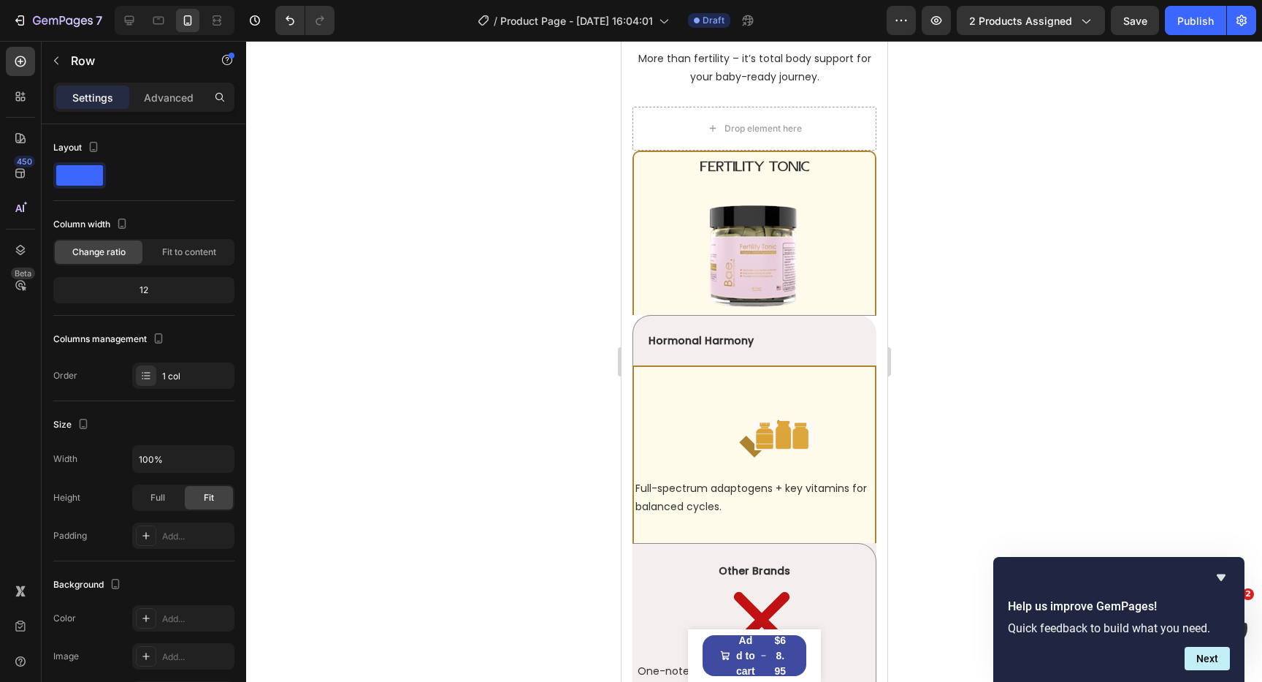
scroll to position [6553, 0]
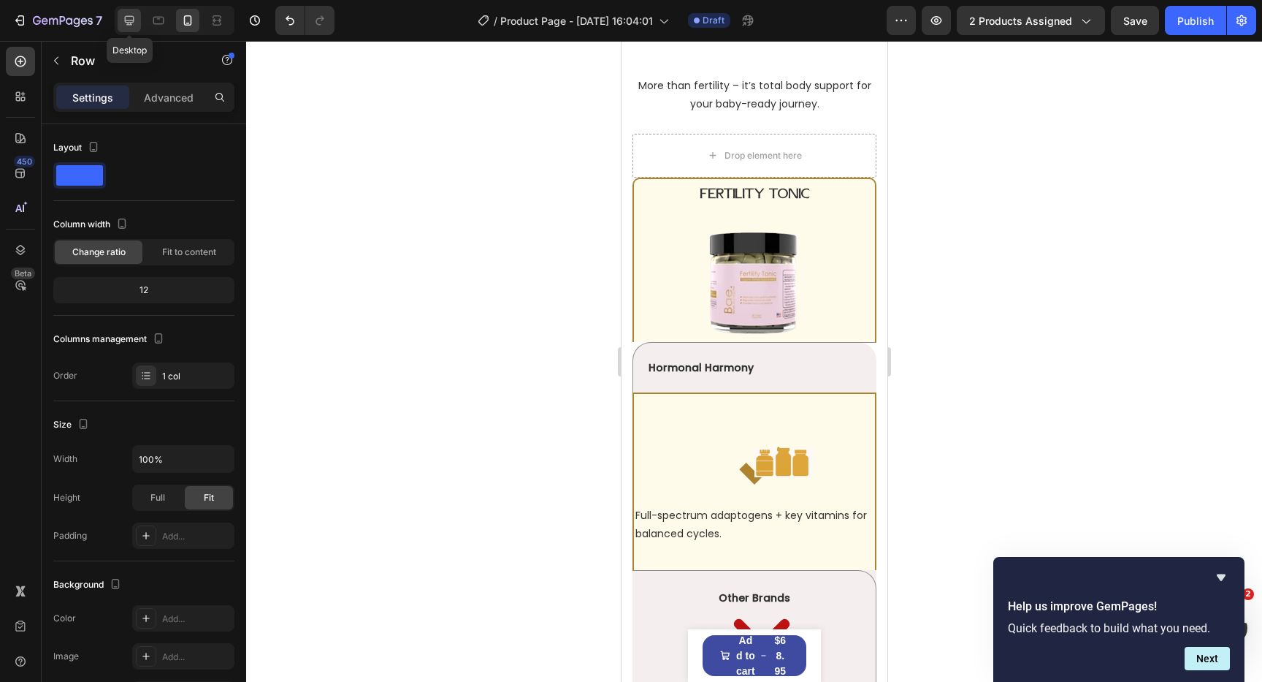
click at [126, 14] on icon at bounding box center [129, 20] width 15 height 15
type input "1228"
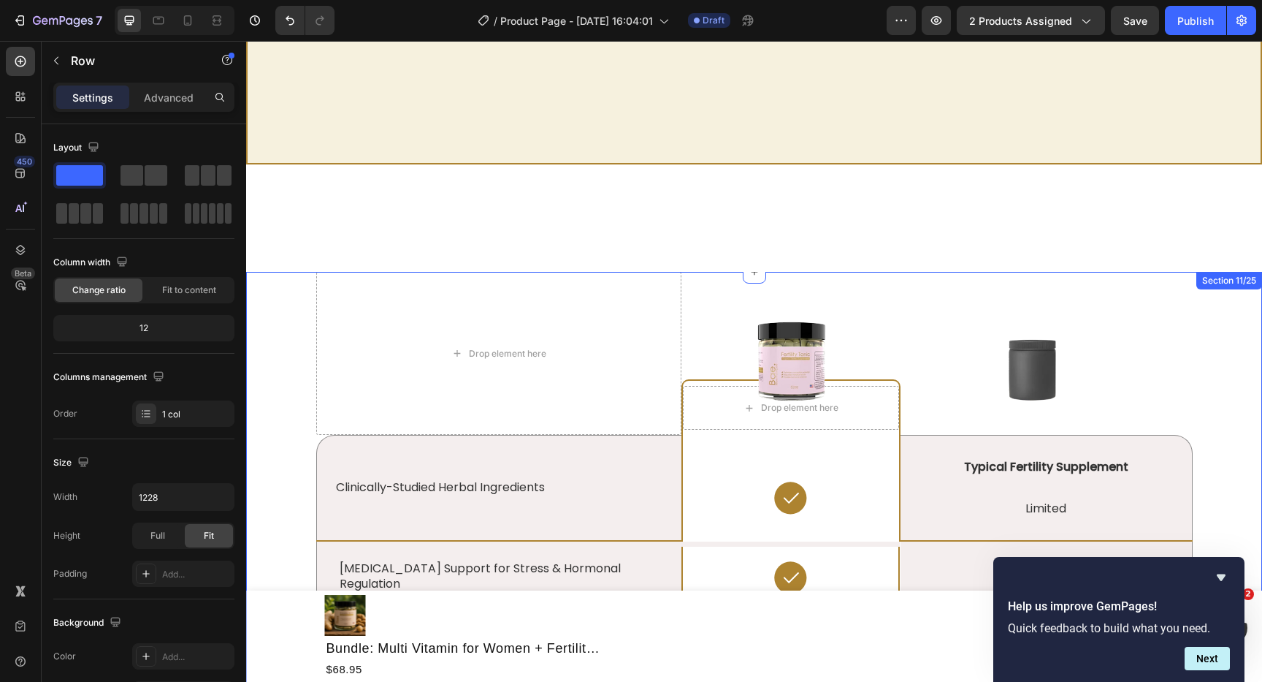
scroll to position [3026, 0]
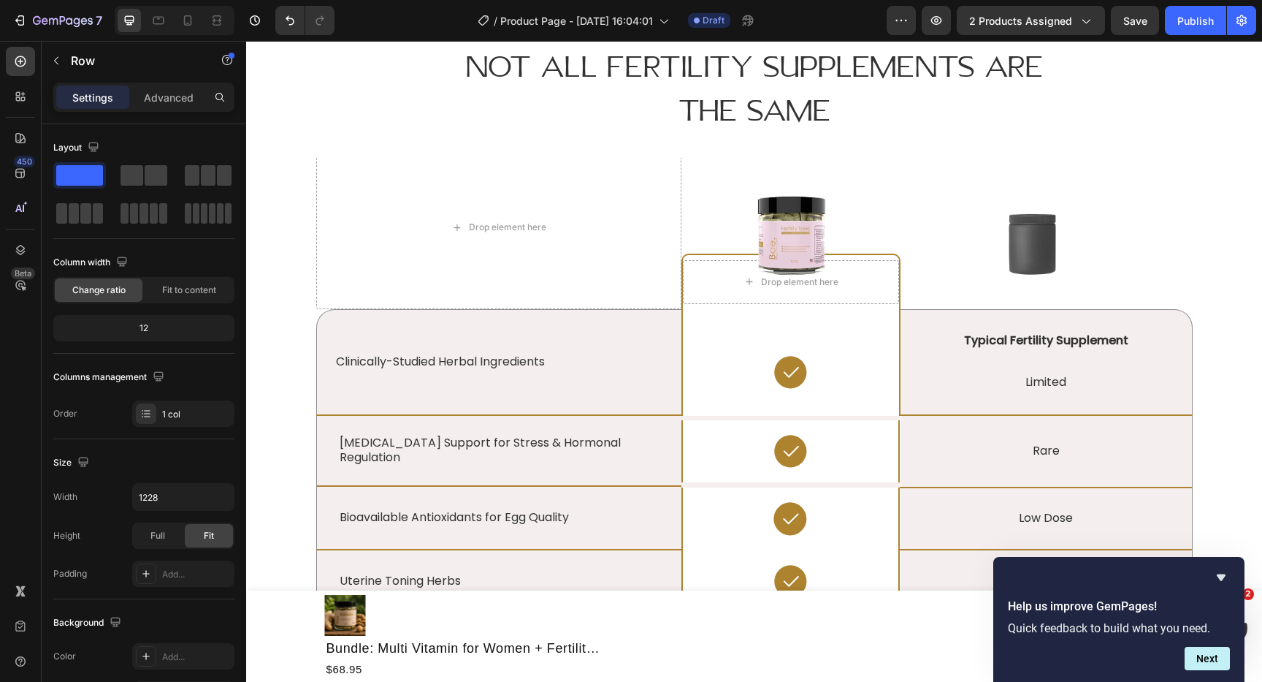
scroll to position [3335, 0]
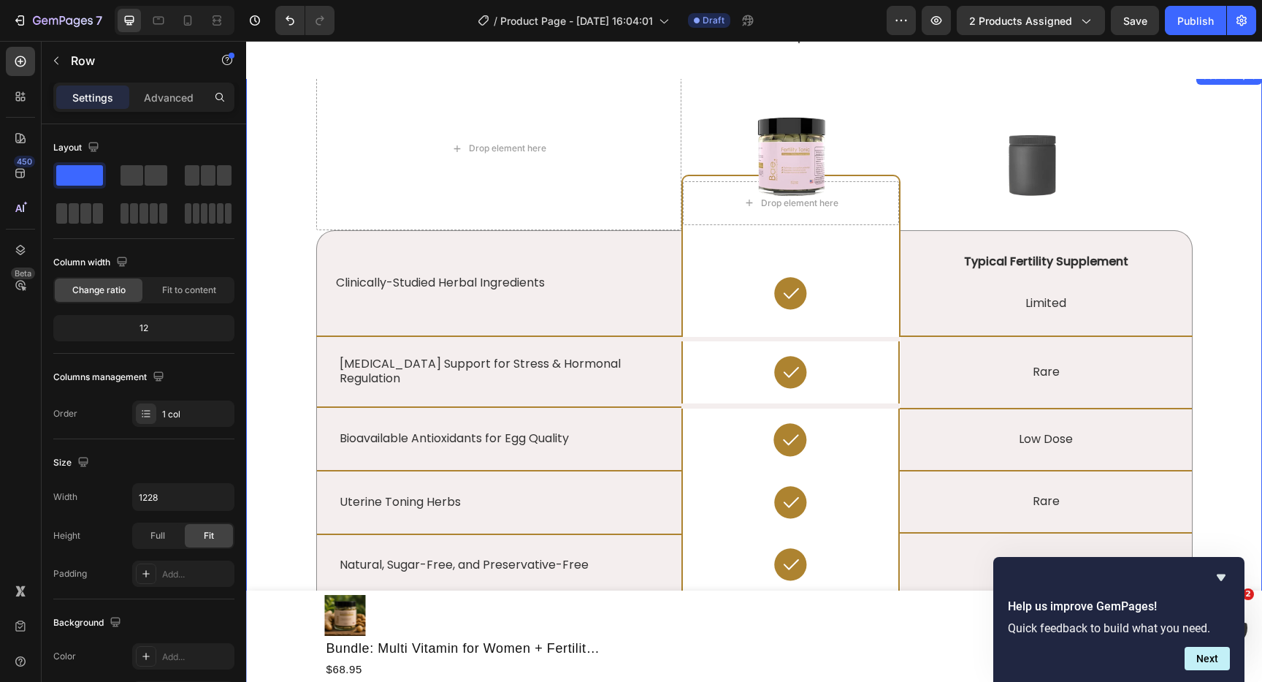
click at [299, 406] on div "Drop element here Image Drop element here Row Image Row Clinically-Studied Herb…" at bounding box center [754, 540] width 994 height 947
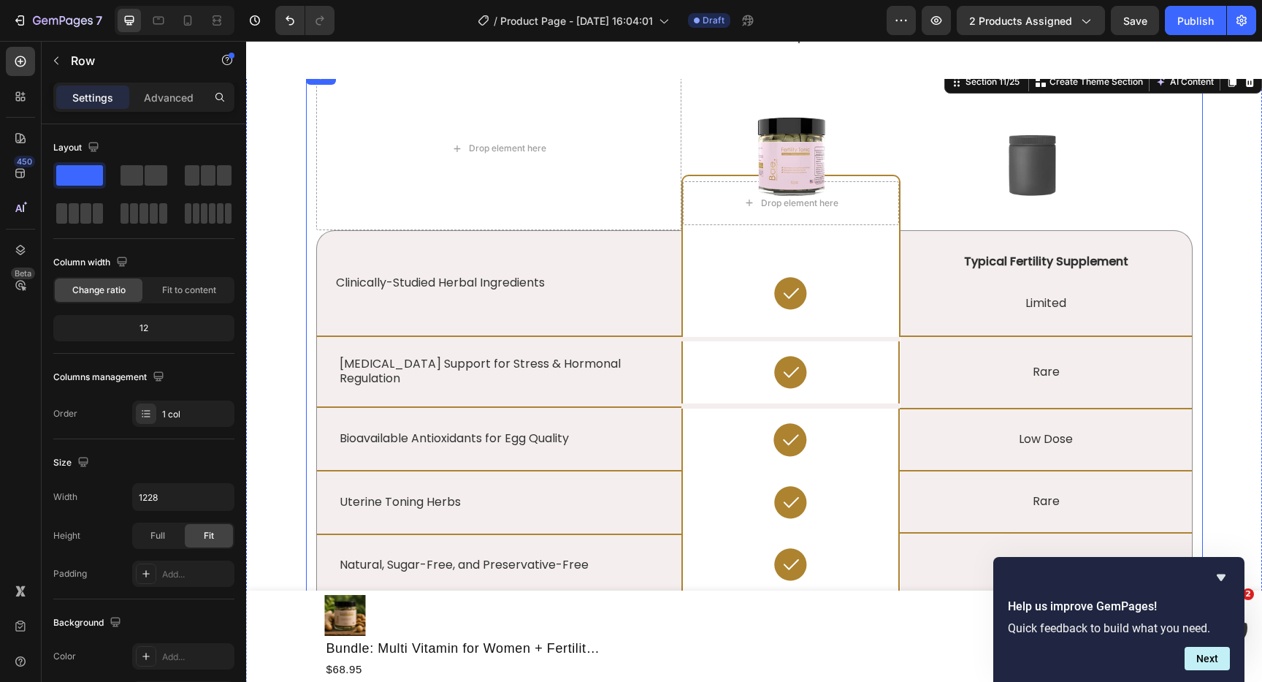
click at [310, 378] on div "Drop element here Image Drop element here Row Image Row Clinically-Studied Herb…" at bounding box center [754, 485] width 897 height 836
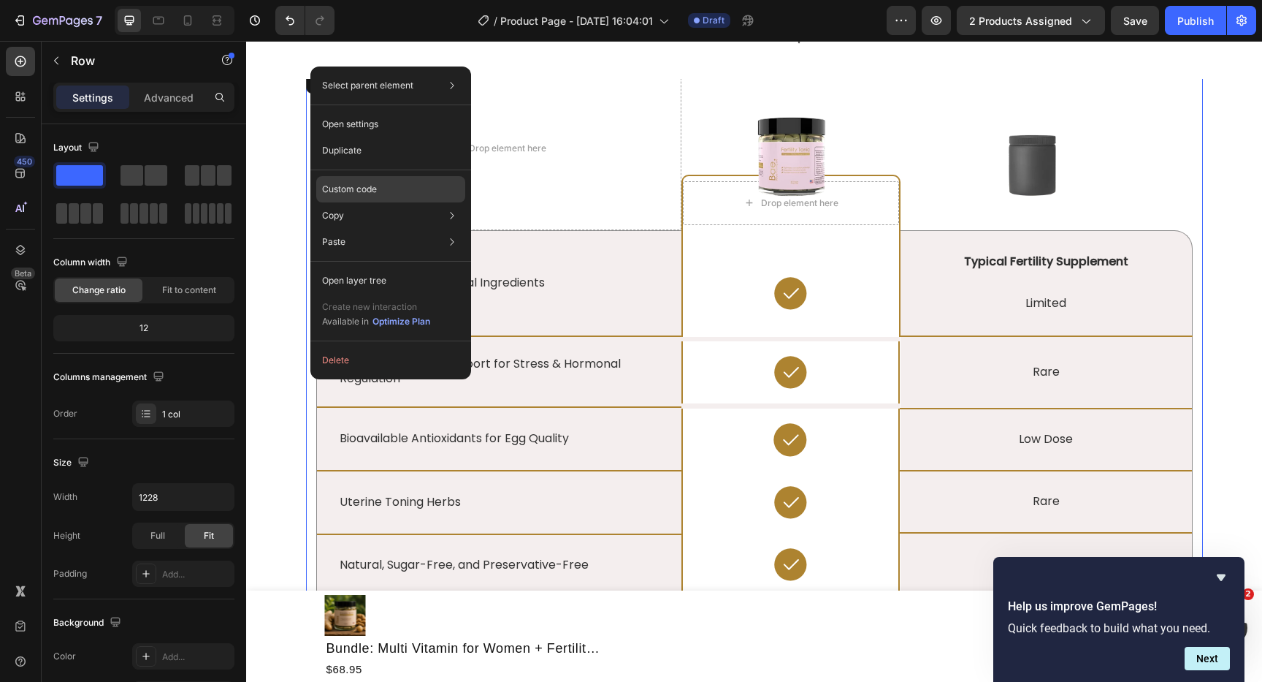
click at [427, 195] on div "Custom code" at bounding box center [390, 189] width 149 height 26
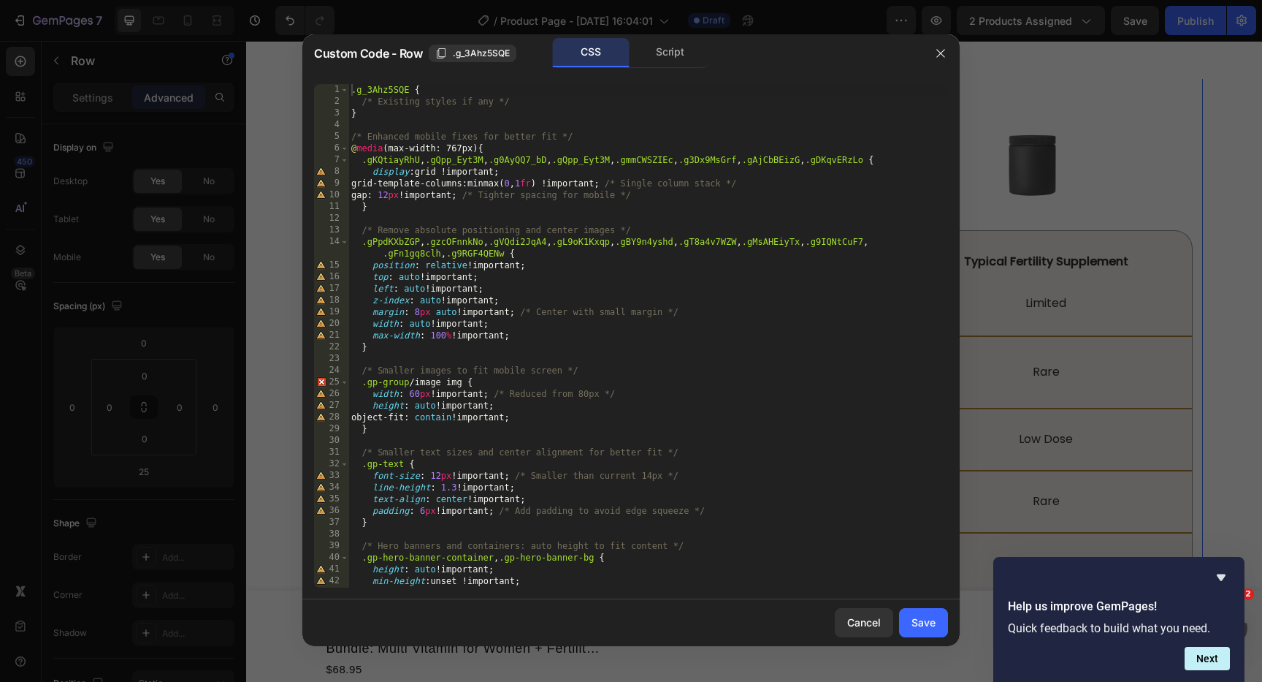
scroll to position [0, 0]
click at [707, 234] on div ".g_3Ahz5SQE { /* Existing styles if any */ } /* Enhanced mobile fixes for bette…" at bounding box center [648, 347] width 600 height 527
click at [668, 192] on div ".g_3Ahz5SQE { /* Existing styles if any */ } /* Enhanced mobile fixes for bette…" at bounding box center [648, 347] width 600 height 527
click at [550, 183] on div ".g_3Ahz5SQE { /* Existing styles if any */ } /* Enhanced mobile fixes for bette…" at bounding box center [648, 347] width 600 height 527
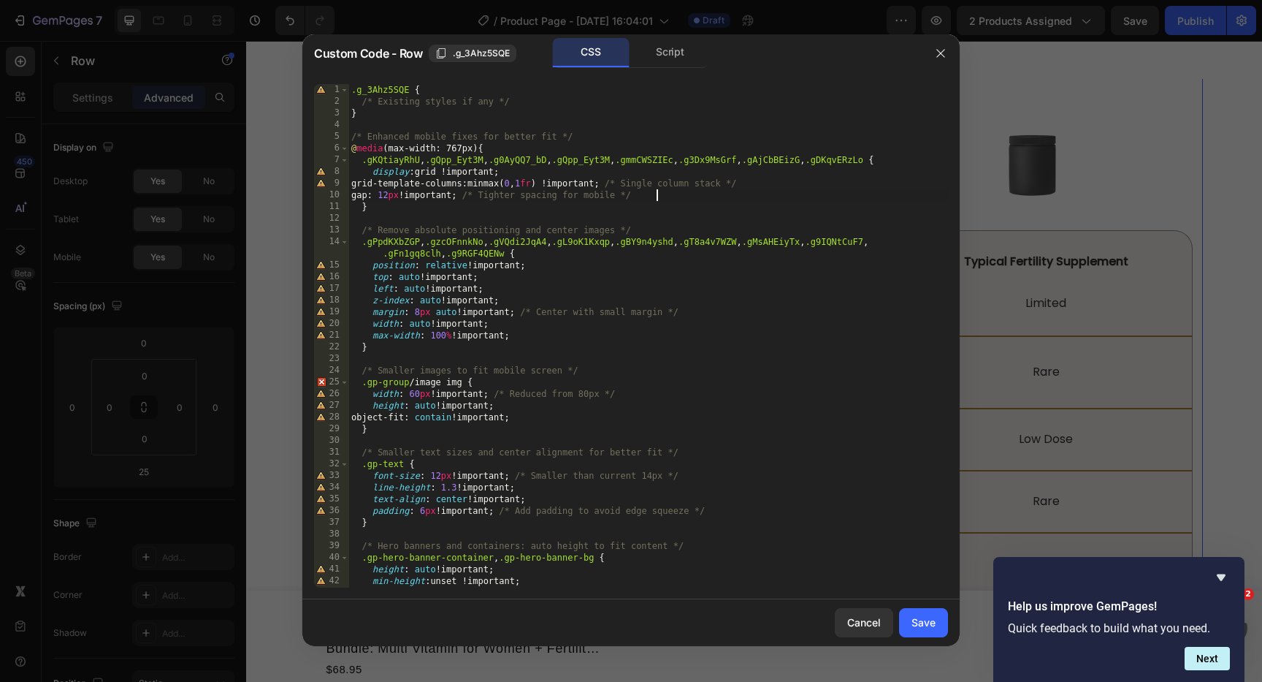
type textarea "grid-template-columns: minmax(0, 1fr) !important; /* Single column stack */"
click at [672, 363] on div ".g_3Ahz5SQE { /* Existing styles if any */ } /* Enhanced mobile fixes for bette…" at bounding box center [648, 347] width 600 height 527
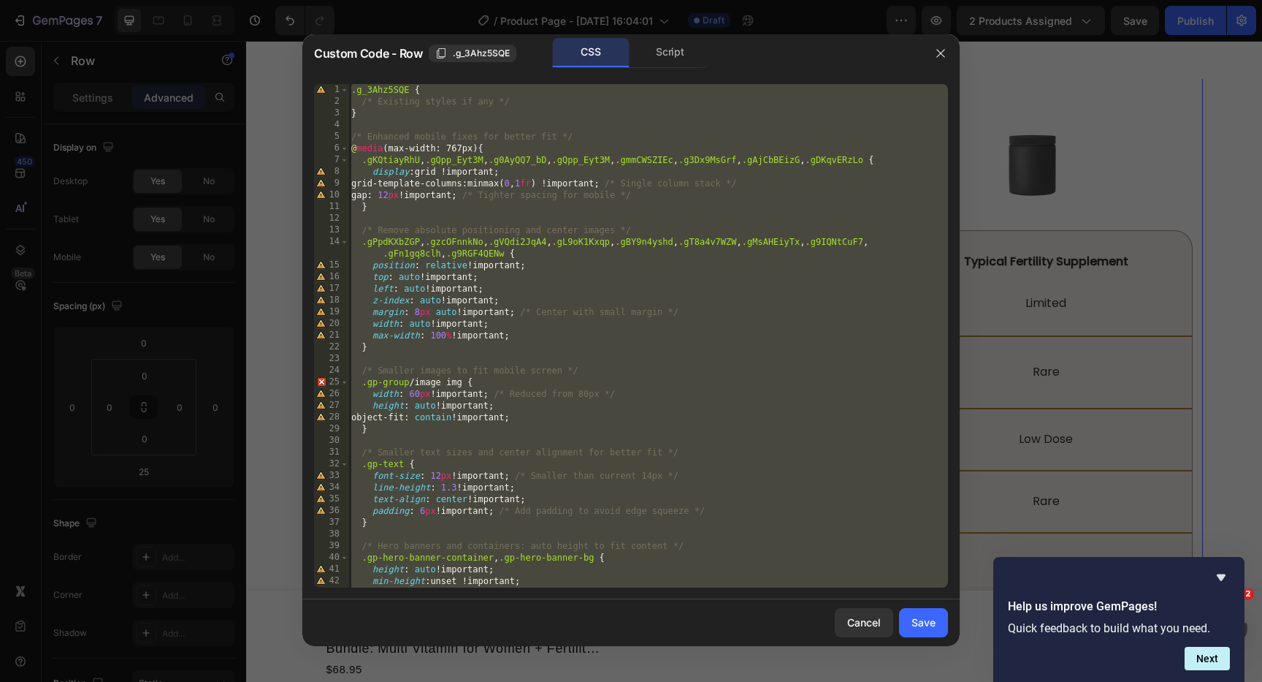
paste textarea
type textarea "}"
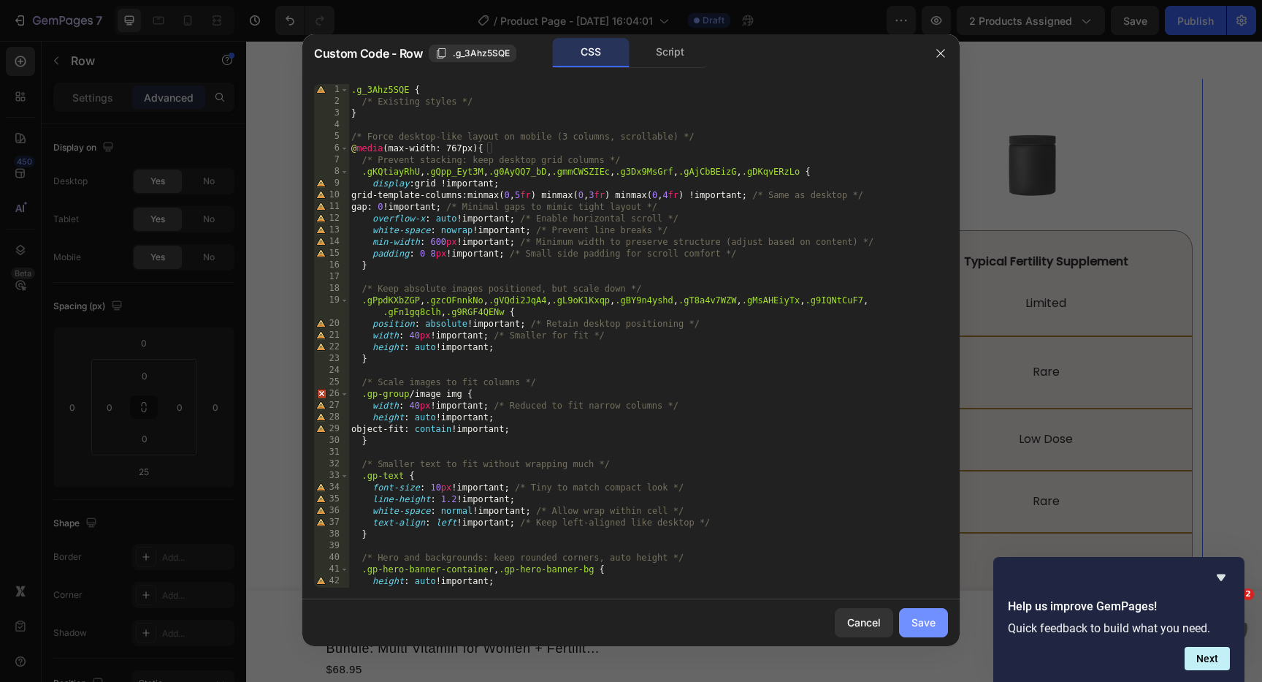
click at [926, 625] on div "Save" at bounding box center [924, 621] width 24 height 15
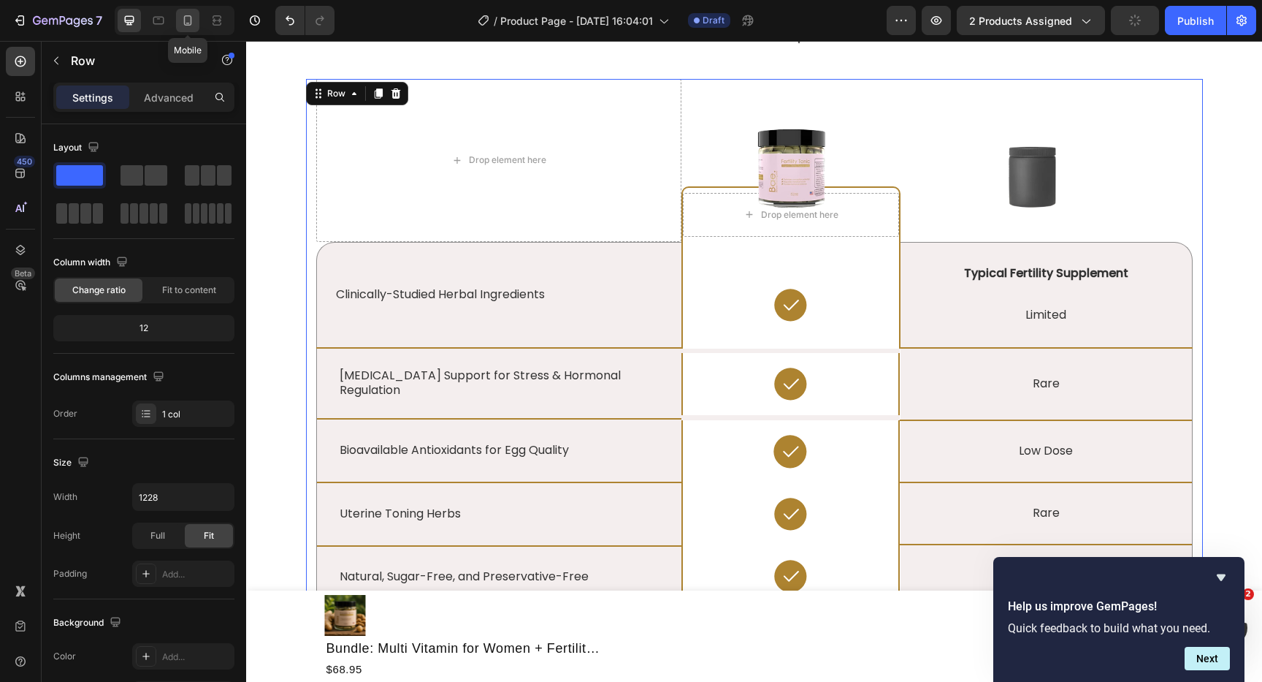
click at [185, 14] on icon at bounding box center [187, 20] width 15 height 15
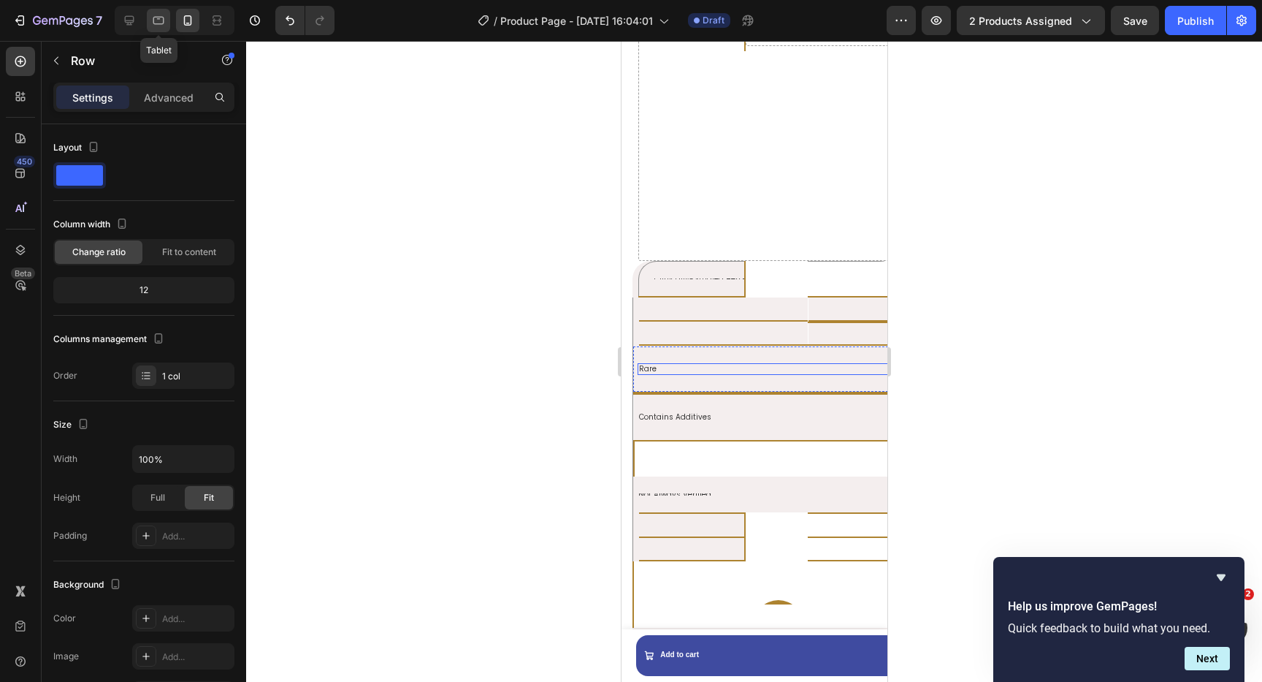
click at [161, 20] on icon at bounding box center [158, 20] width 15 height 15
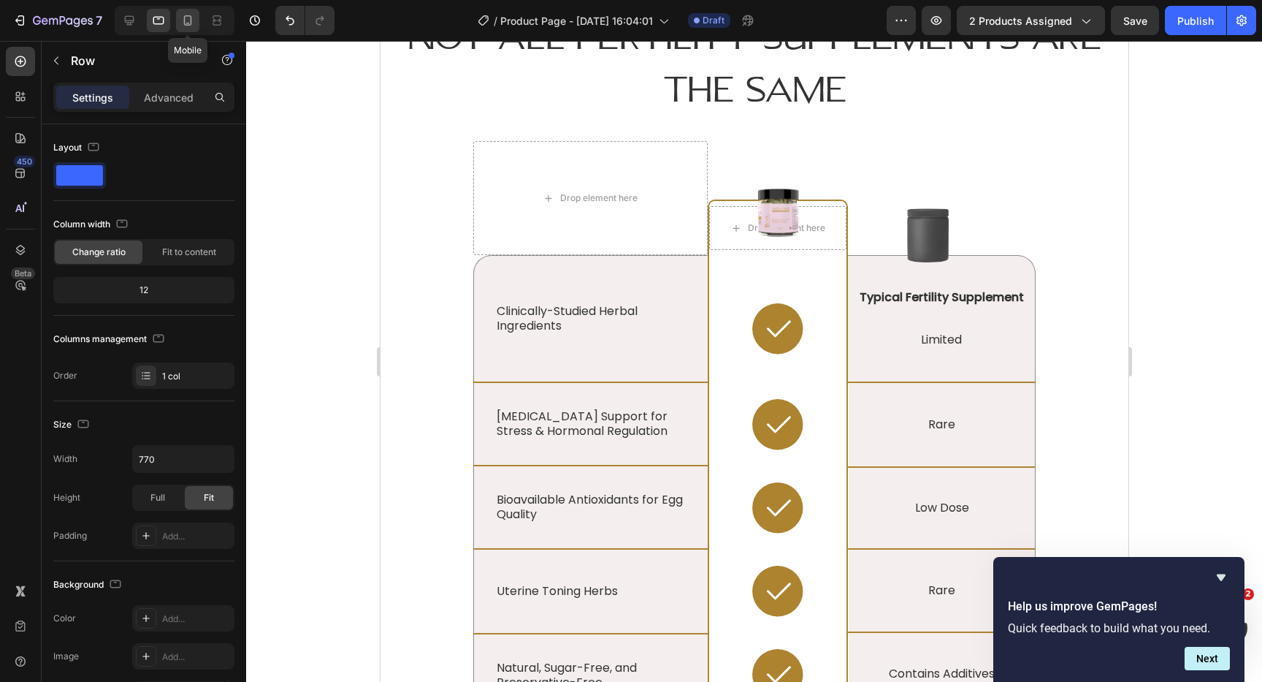
click at [186, 23] on icon at bounding box center [188, 23] width 4 height 1
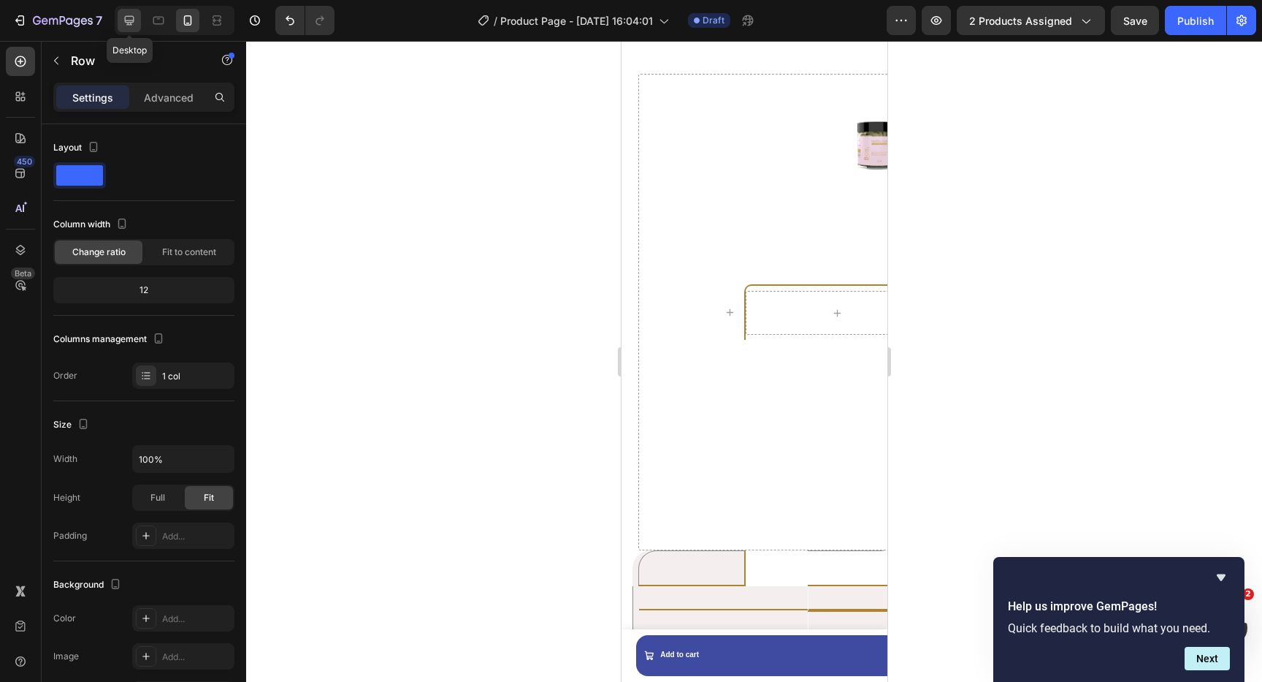
click at [134, 23] on icon at bounding box center [129, 20] width 15 height 15
type input "1228"
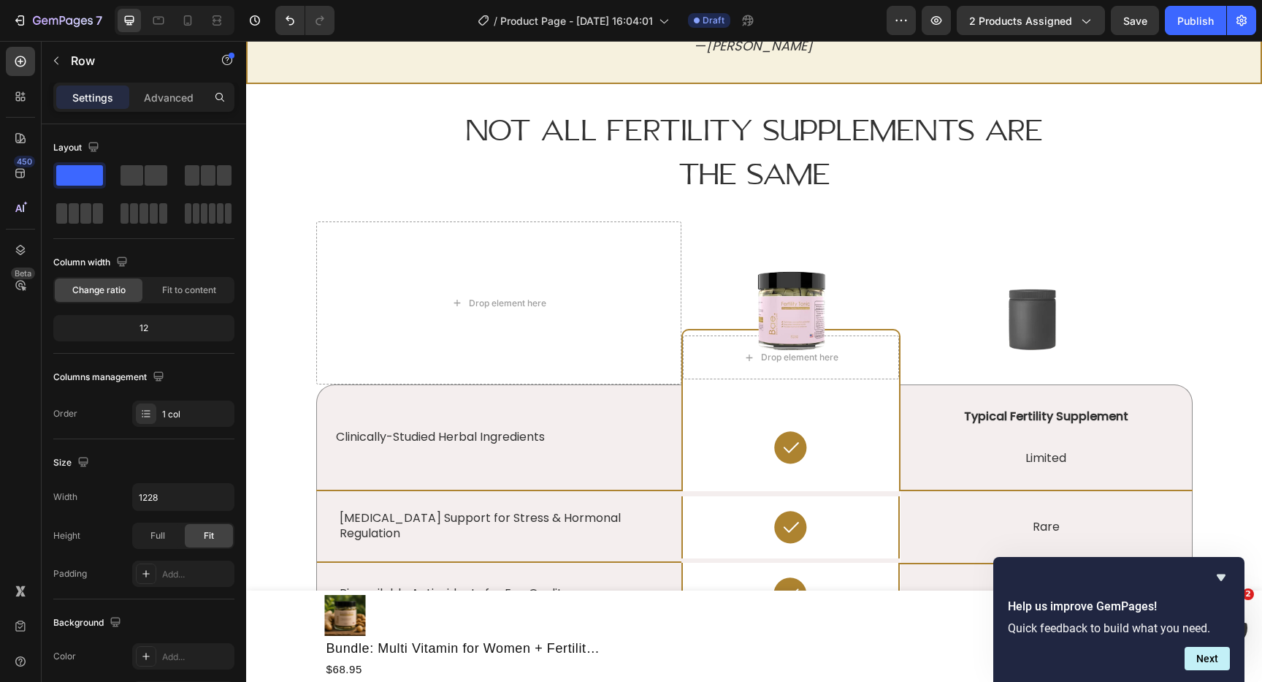
click at [310, 231] on div "Drop element here Image Drop element here Row Image Row Clinically-Studied Herb…" at bounding box center [754, 639] width 897 height 836
click at [318, 232] on div "Drop element here" at bounding box center [498, 302] width 365 height 163
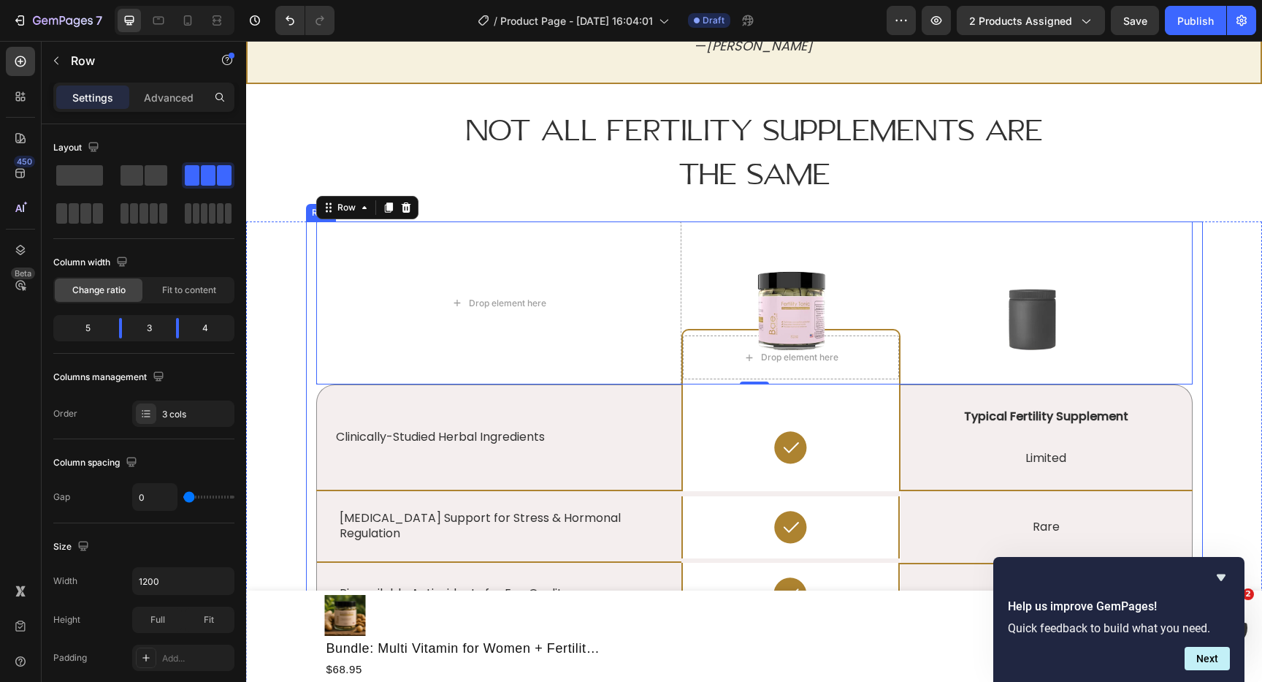
click at [312, 236] on div "Drop element here Image Drop element here Row Image Row 0 Clinically-Studied He…" at bounding box center [754, 639] width 897 height 836
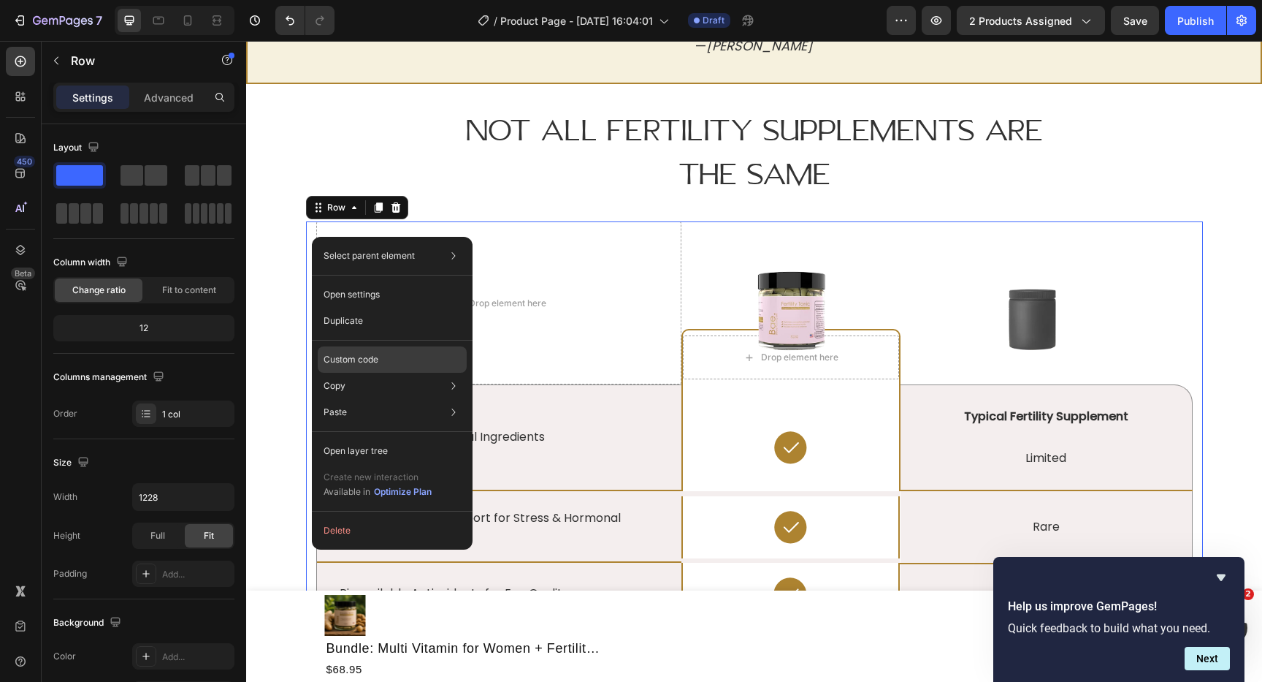
click at [414, 362] on div "Custom code" at bounding box center [392, 359] width 149 height 26
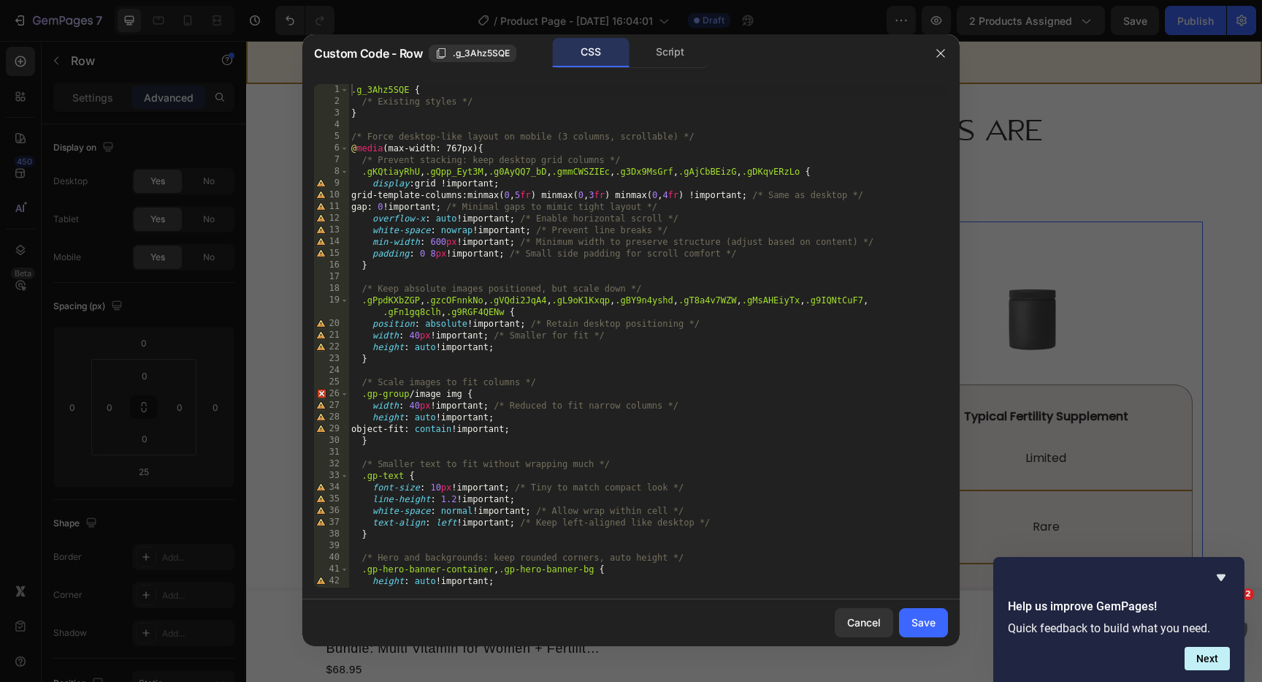
click at [655, 432] on div ".g_3Ahz5SQE { /* Existing styles */ } /* Force desktop-like layout on mobile (3…" at bounding box center [648, 347] width 600 height 527
click at [354, 135] on div ".g_3Ahz5SQE { /* Existing styles */ } /* Force desktop-like layout on mobile (3…" at bounding box center [648, 347] width 600 height 527
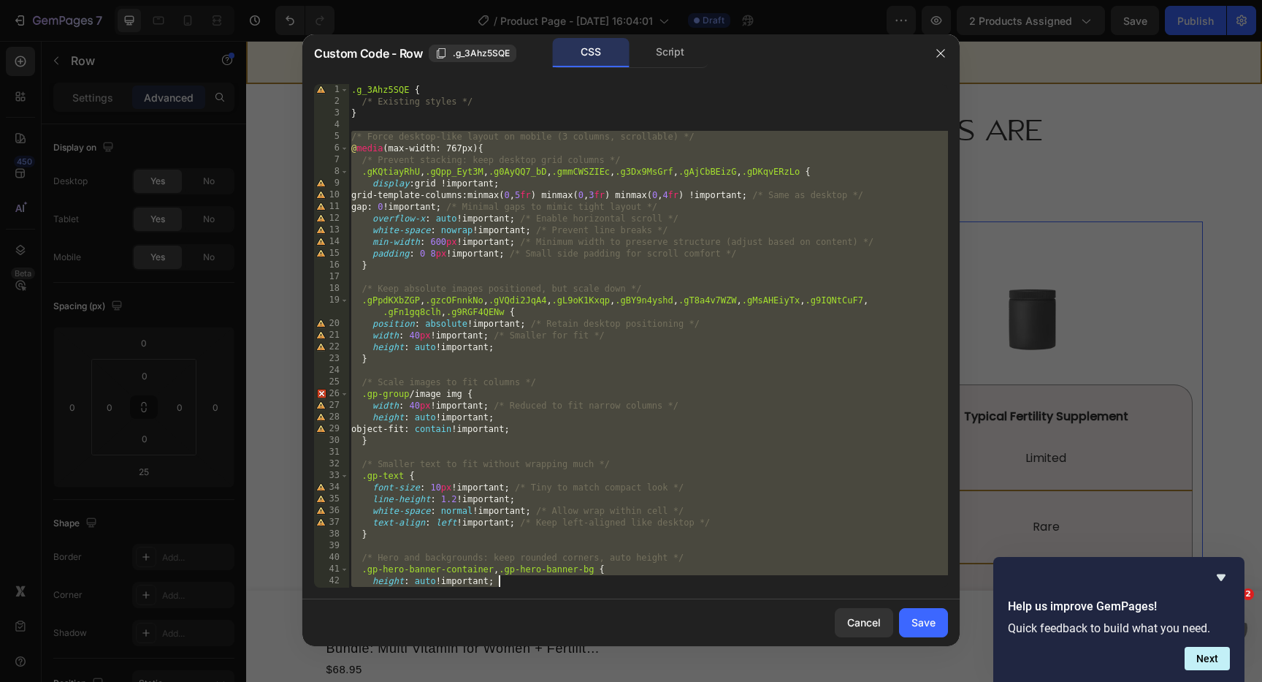
scroll to position [163, 0]
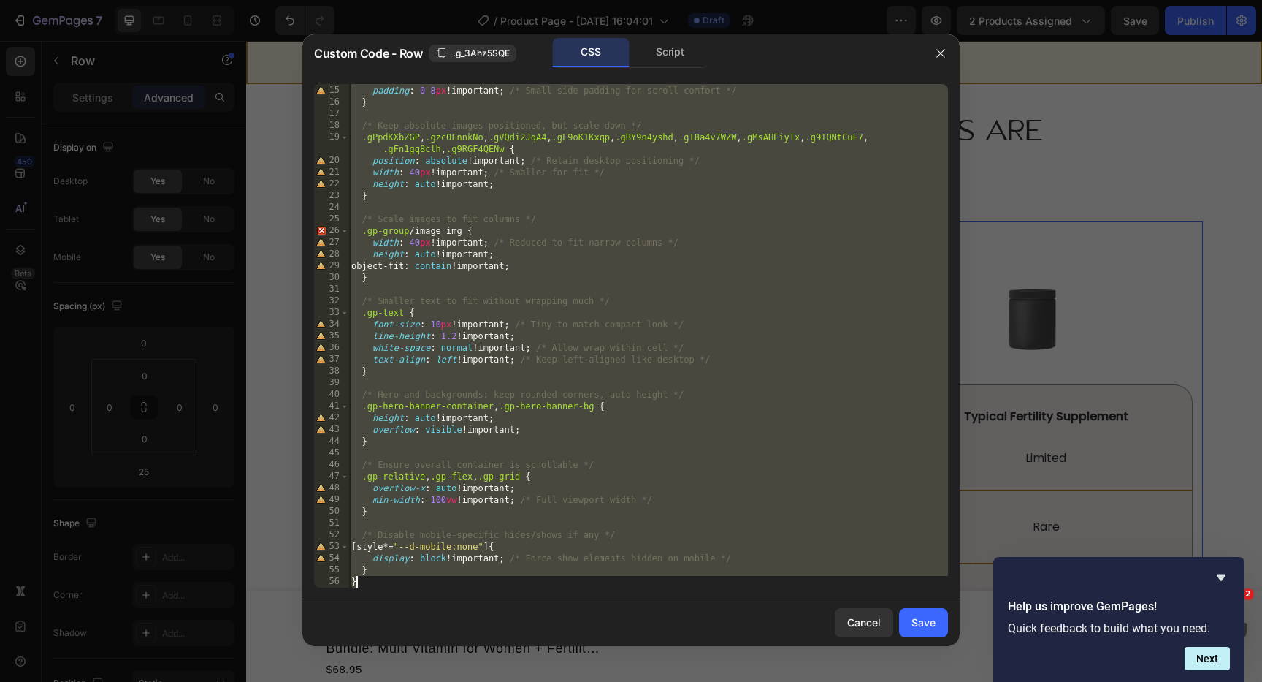
drag, startPoint x: 354, startPoint y: 135, endPoint x: 504, endPoint y: 653, distance: 539.1
click at [504, 653] on div "Custom Code - Row .g_3Ahz5SQE CSS Script /* Force desktop-like layout on mobile…" at bounding box center [631, 341] width 1262 height 682
type textarea "} }"
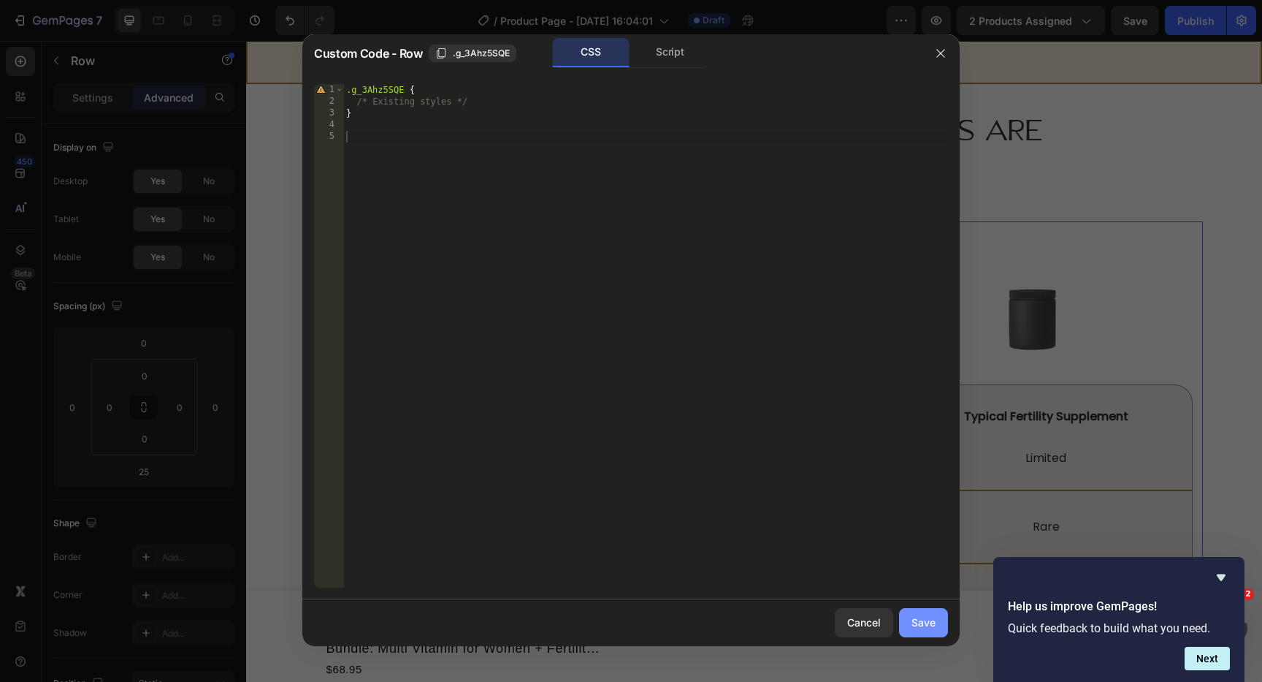
click at [920, 626] on div "Save" at bounding box center [924, 621] width 24 height 15
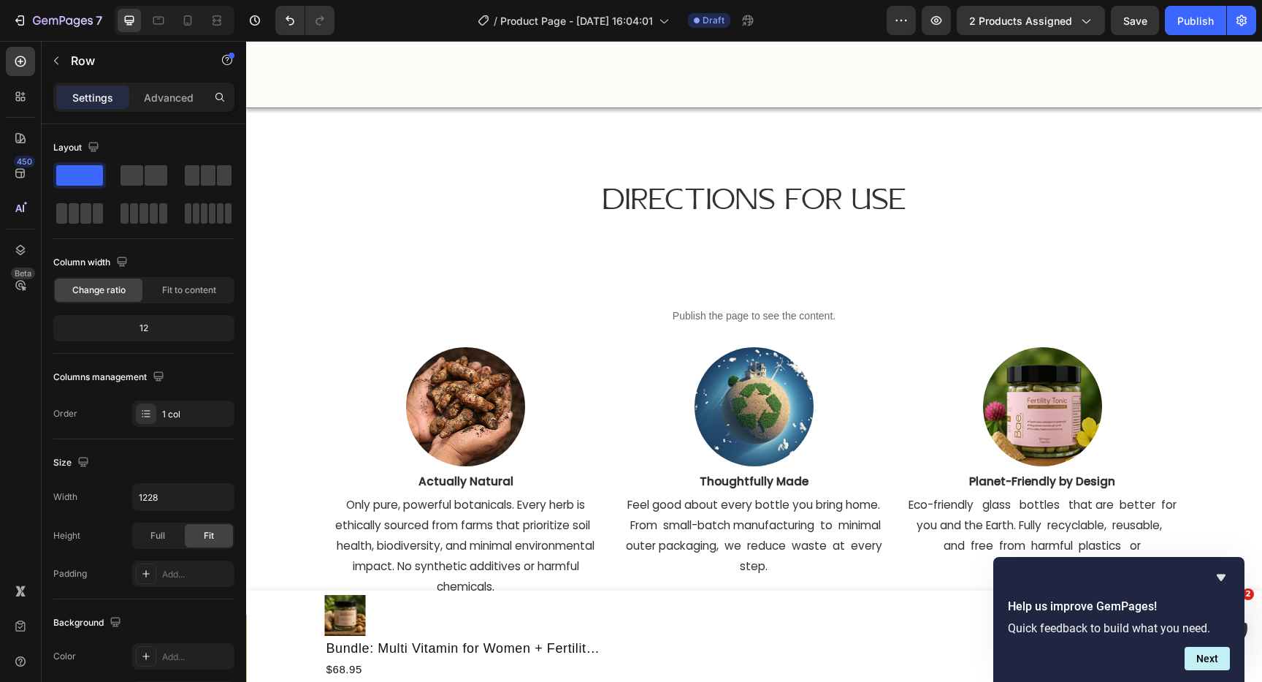
scroll to position [6598, 0]
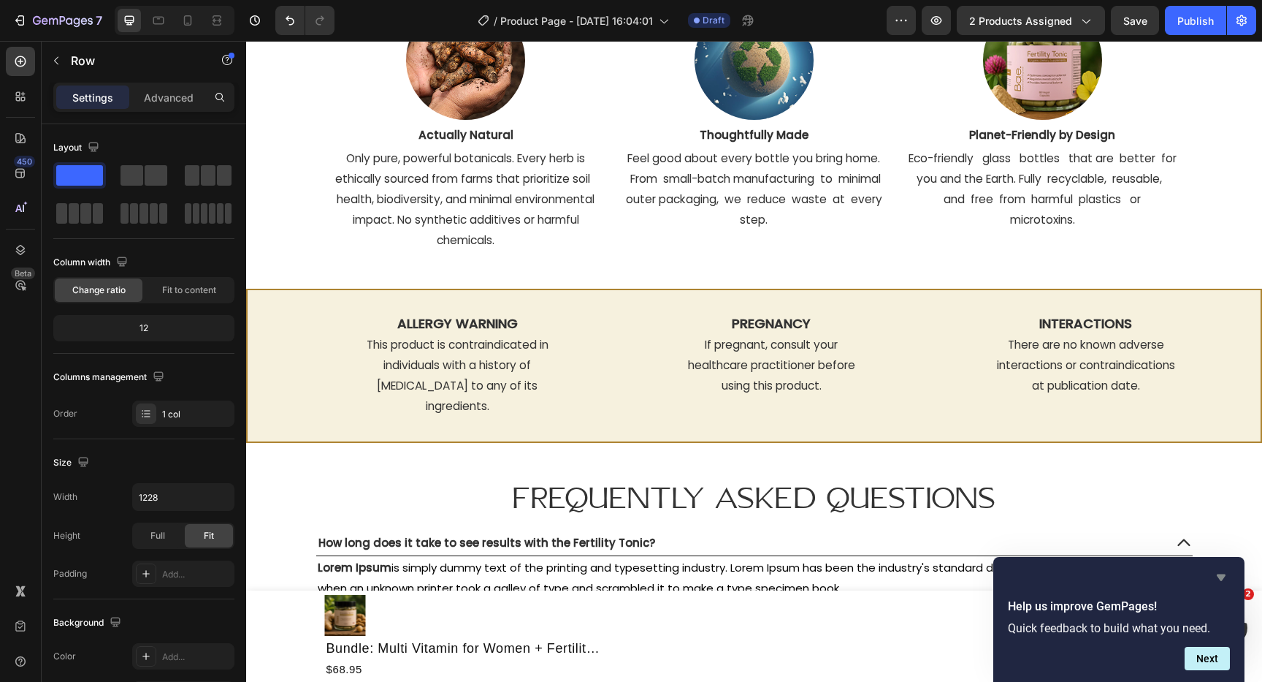
click at [1228, 578] on icon "Hide survey" at bounding box center [1222, 577] width 18 height 18
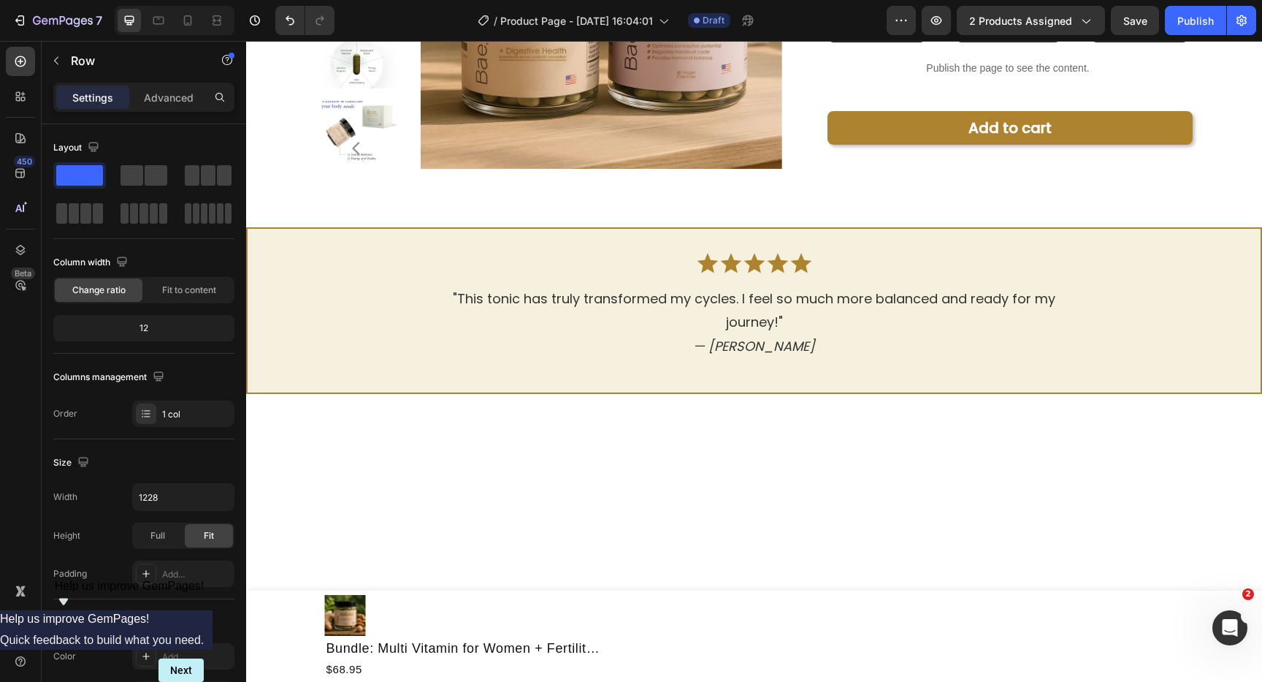
scroll to position [0, 0]
